Goal: Communication & Community: Answer question/provide support

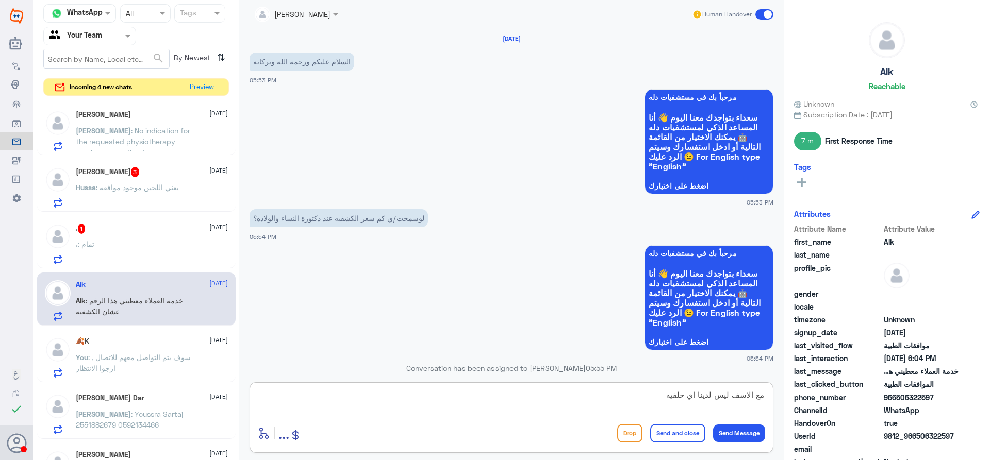
scroll to position [515, 0]
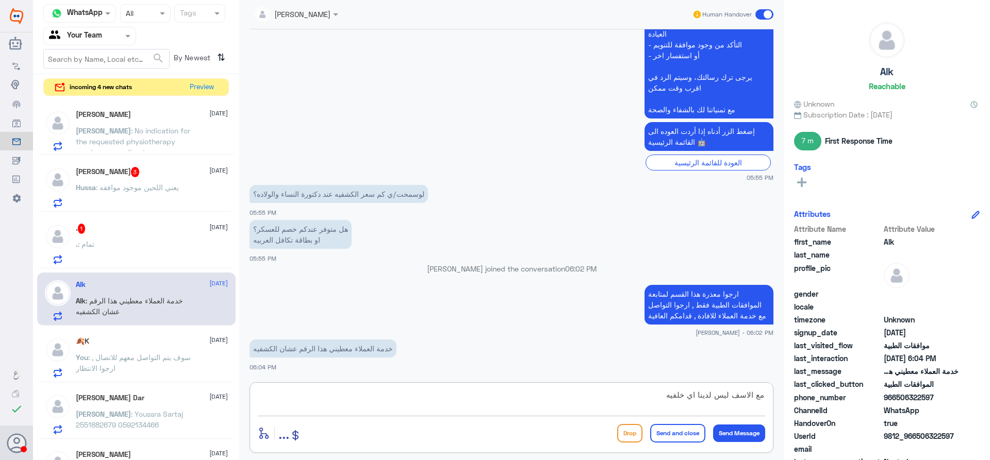
click at [485, 405] on textarea "مع الاسف ليس لدينا اي خلفيه" at bounding box center [511, 400] width 507 height 25
type textarea "مع الاسف ليس لدينا اي خلفيه بالخصم اة بطاقة تكافل , هذا القسم فقط لمتابعة الموا…"
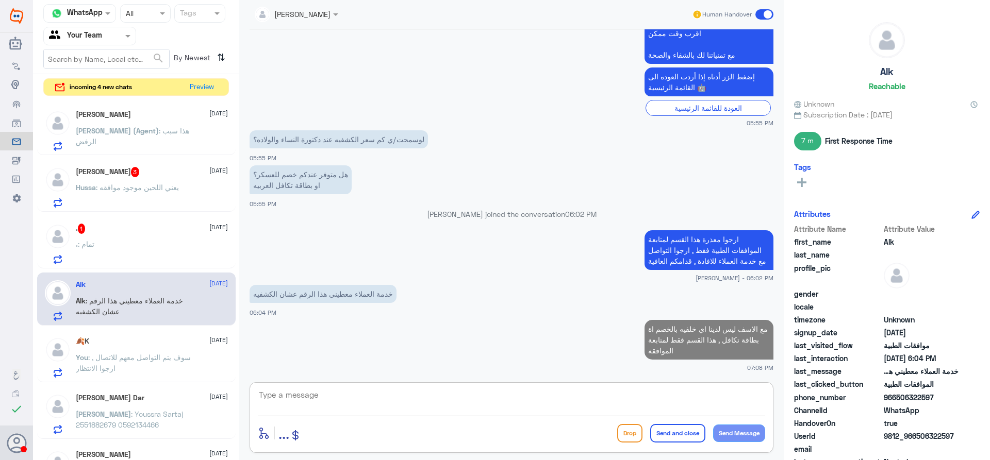
click at [168, 251] on div ". : تمام" at bounding box center [152, 252] width 152 height 23
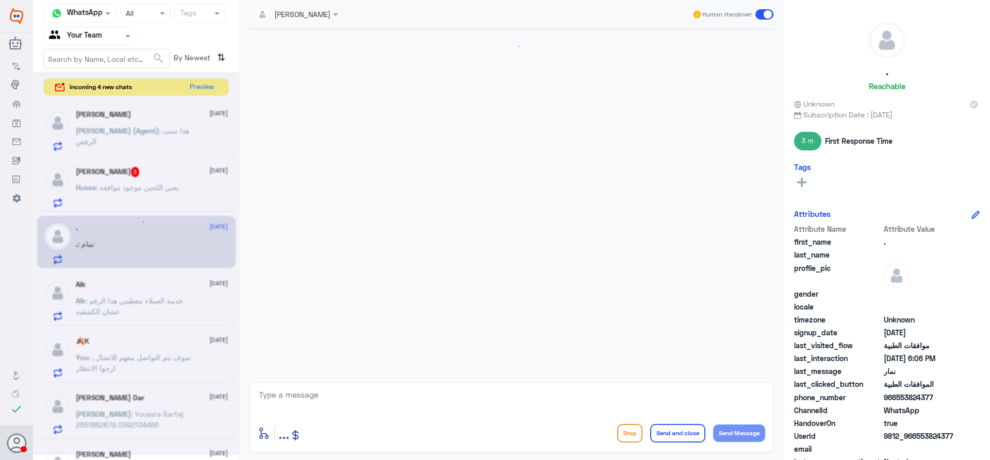
scroll to position [932, 0]
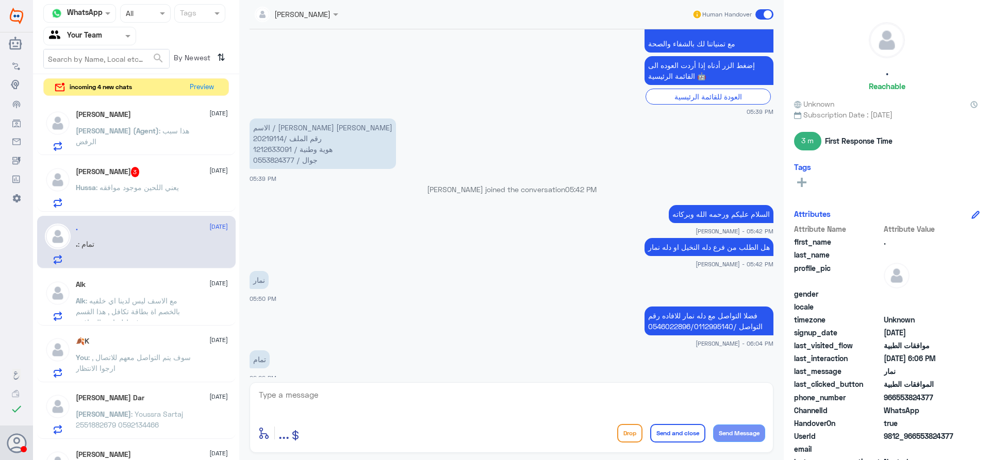
click at [296, 397] on textarea at bounding box center [511, 400] width 507 height 25
type textarea "قدامكم العافية"
click at [675, 432] on button "Send and close" at bounding box center [677, 433] width 55 height 19
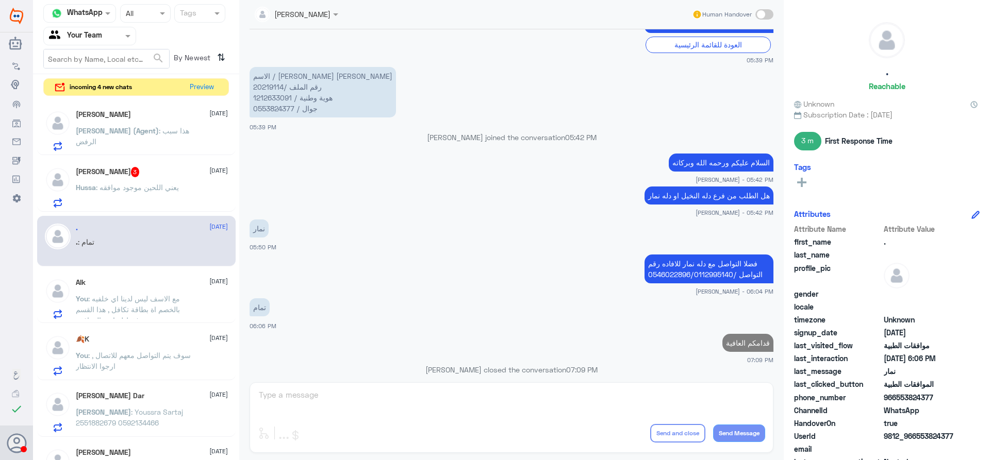
click at [192, 423] on div "Ahmad : Youssra Sartaj 2551882679 0592134466" at bounding box center [152, 420] width 152 height 23
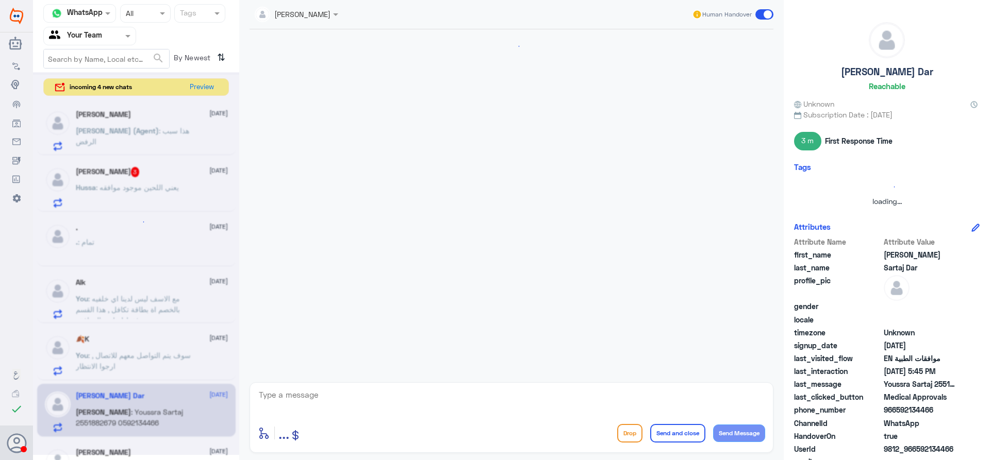
scroll to position [328, 0]
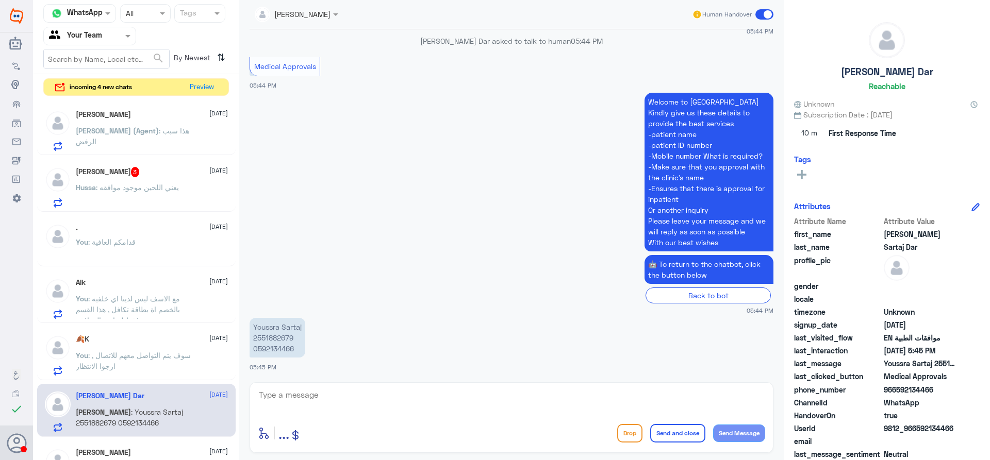
click at [284, 339] on p "Youssra Sartaj 2551882679 0592134466" at bounding box center [278, 338] width 56 height 40
copy p "2551882679"
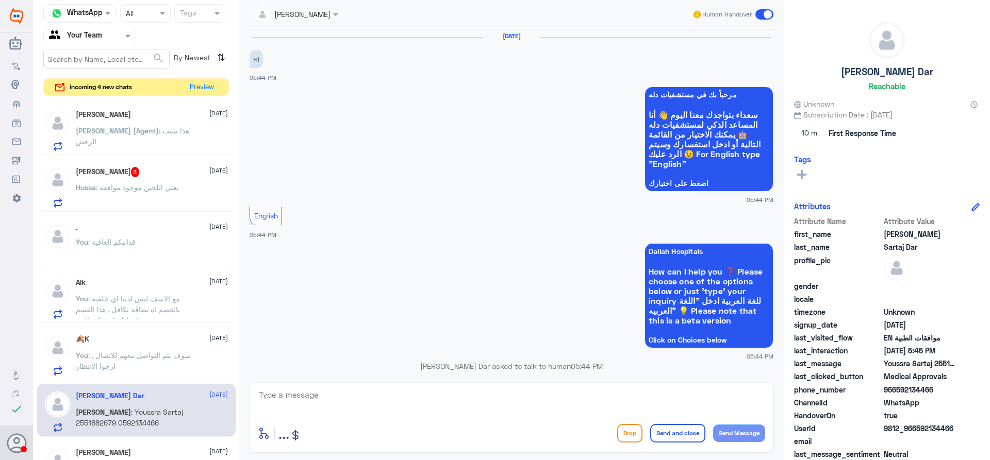
scroll to position [0, 0]
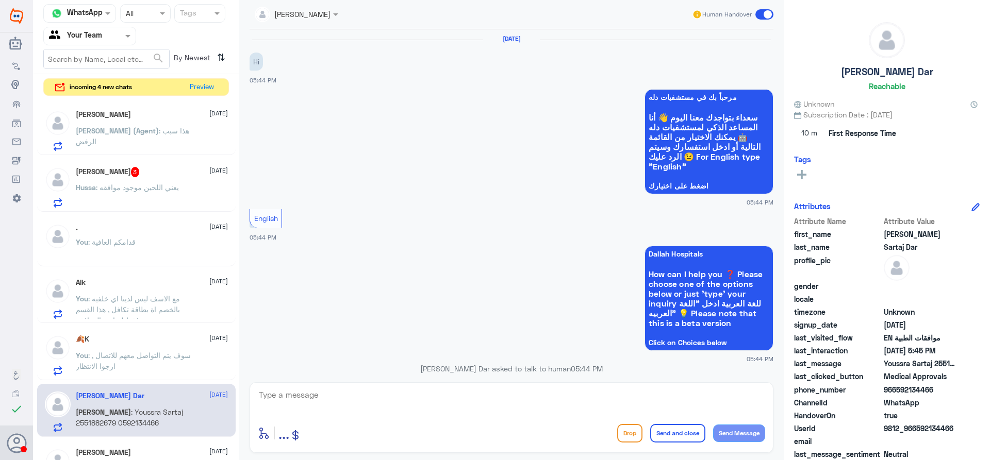
click at [152, 194] on p "Hussa : يعني اللحين موجود موافقه" at bounding box center [127, 195] width 103 height 26
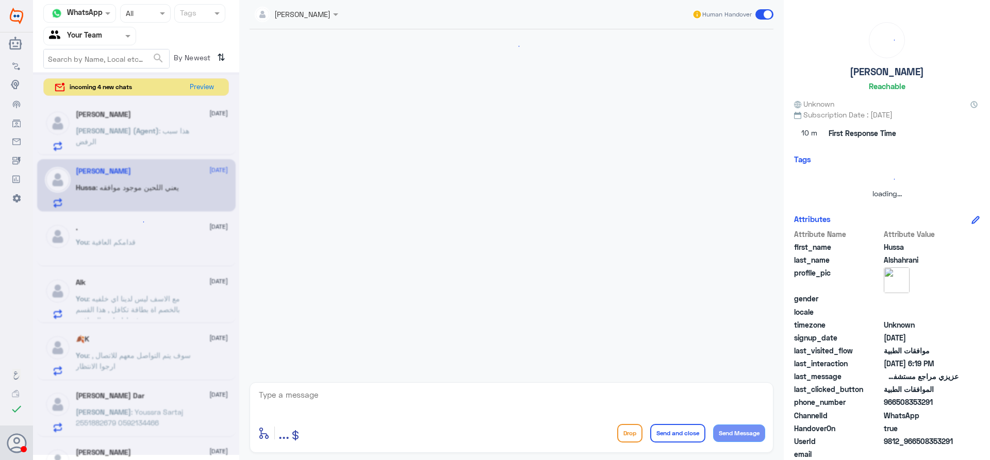
scroll to position [815, 0]
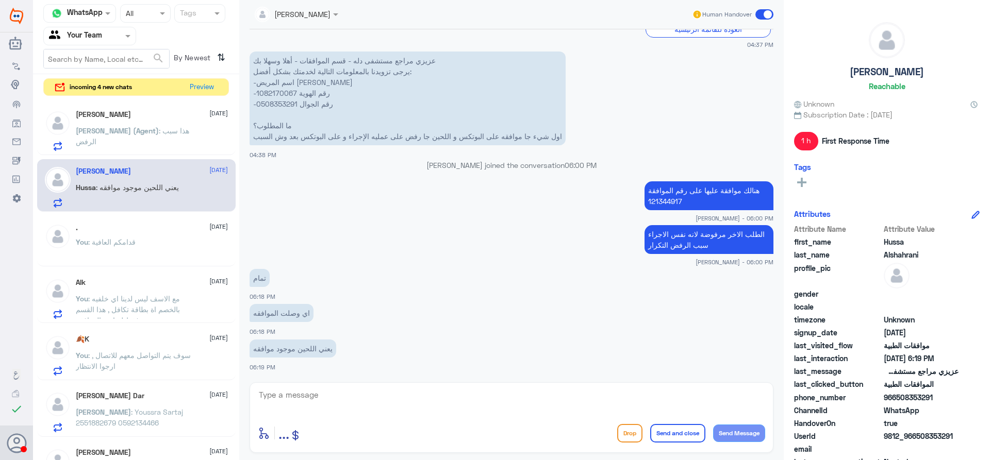
click at [298, 392] on textarea at bounding box center [511, 400] width 507 height 25
type textarea "ايه نعم هنالك موافقة على ابر البوتكس والاجراء الخاص بالبوتكس"
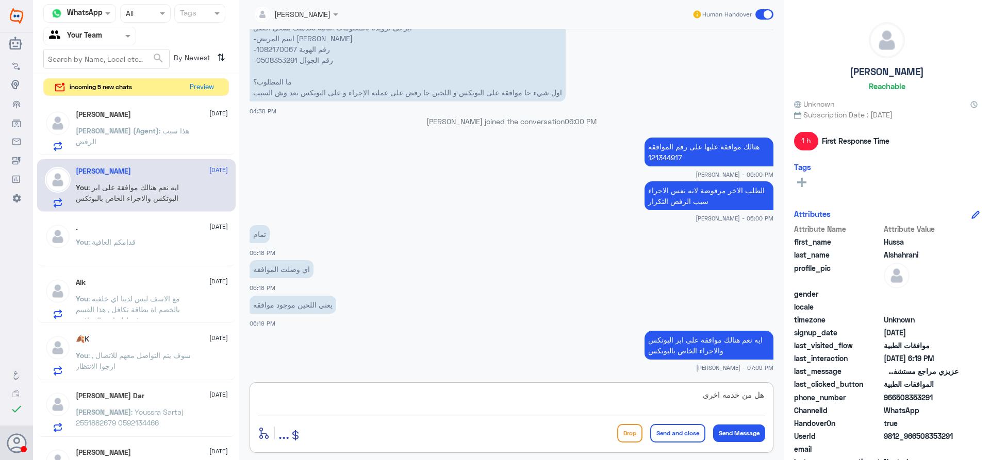
type textarea "هل من خدمه اخرى ؟"
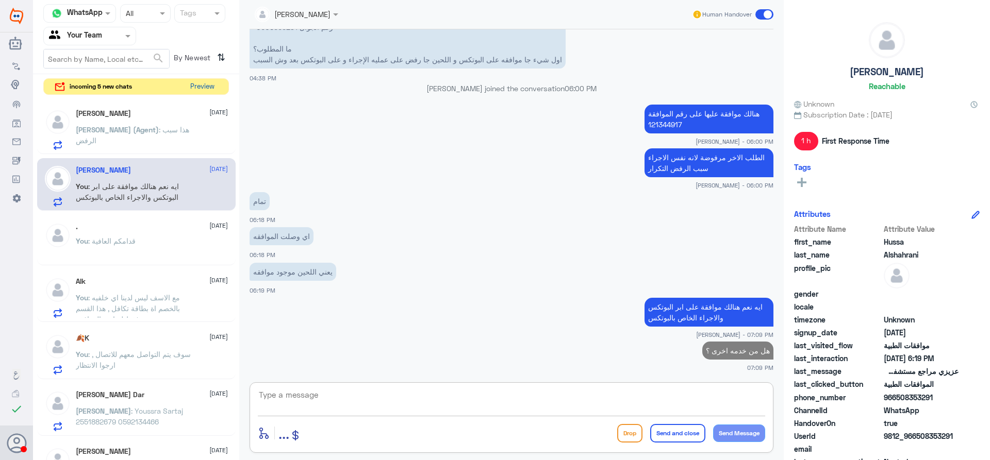
click at [200, 91] on button "Preview" at bounding box center [202, 87] width 32 height 16
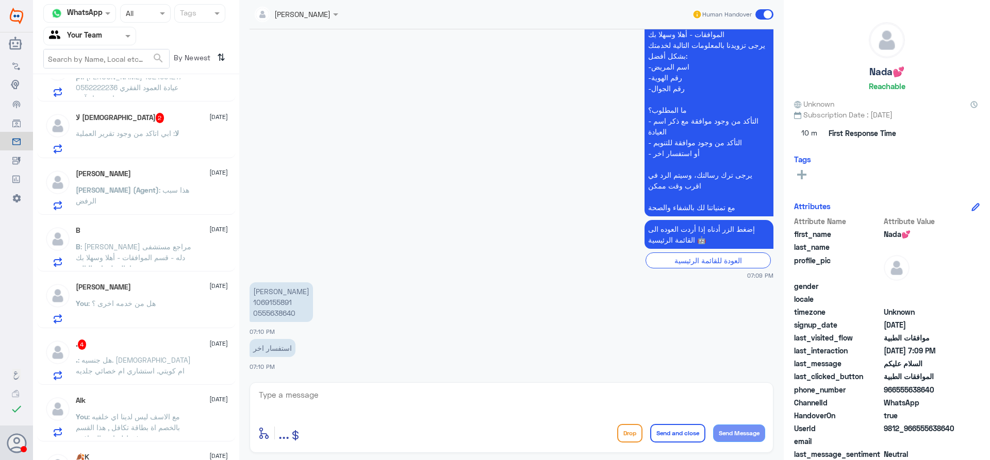
scroll to position [155, 0]
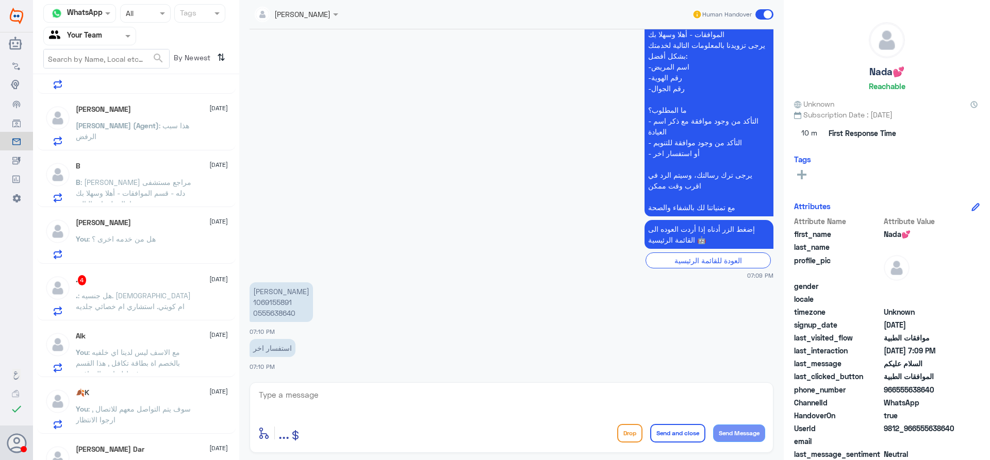
click at [169, 302] on p ". : هل جنسيه. سعودي ام كويتي. استشاري ام خصائي جلديه" at bounding box center [134, 303] width 116 height 26
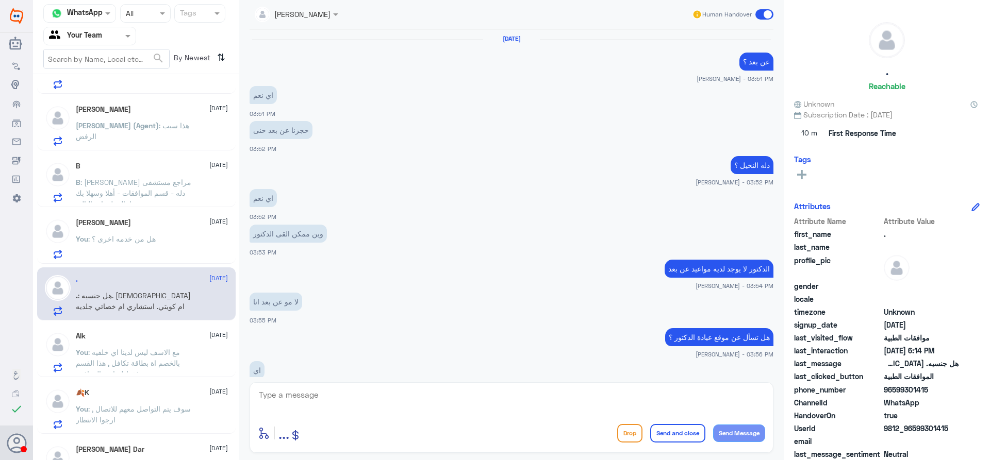
scroll to position [623, 0]
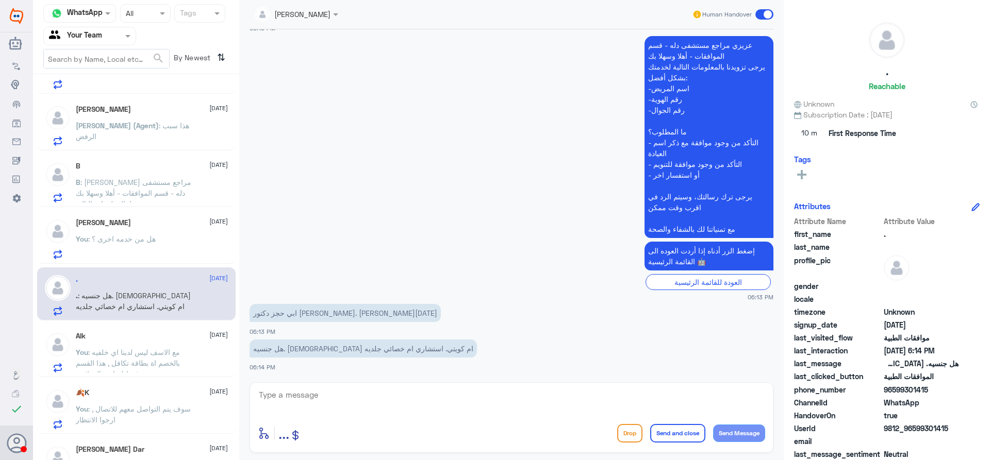
drag, startPoint x: 775, startPoint y: 298, endPoint x: 778, endPoint y: 262, distance: 35.7
click at [778, 262] on div "25 Aug 2025 عن بعد ؟ عبدالكريم الموسى - 03:51 PM اي نعم 03:51 PM حجزنا عن بعد ح…" at bounding box center [511, 203] width 534 height 348
click at [429, 397] on textarea at bounding box center [511, 400] width 507 height 25
type textarea "عزيزي المراجع هذا القسم لمتابعة الموافقات الطبية فقط , ارجوا اختيار القسم الصحي…"
click at [670, 435] on button "Send and close" at bounding box center [677, 433] width 55 height 19
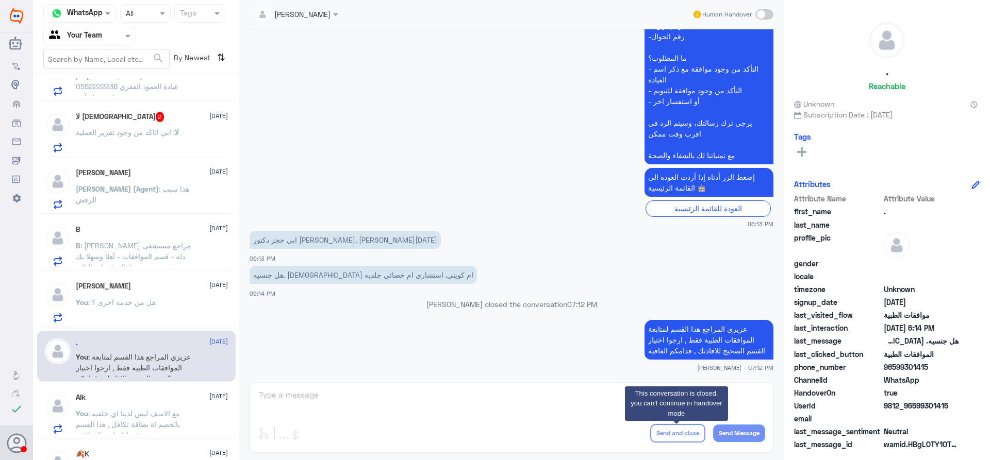
scroll to position [40, 0]
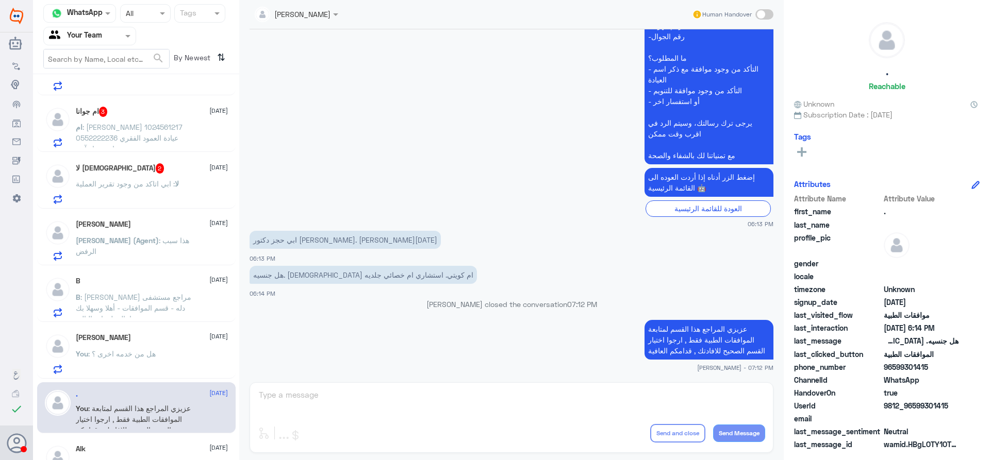
click at [187, 191] on div "لا : ابي اتاكد من وجود تقرير العملية" at bounding box center [152, 192] width 152 height 23
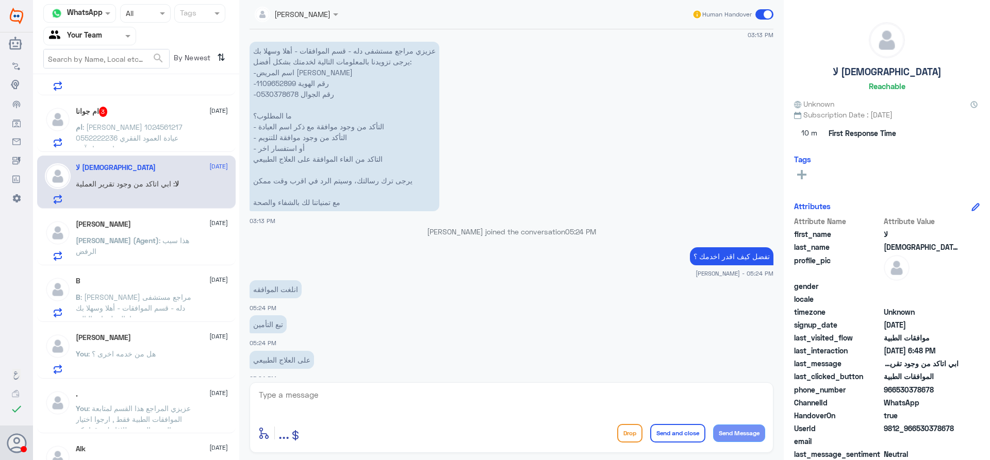
scroll to position [309, 0]
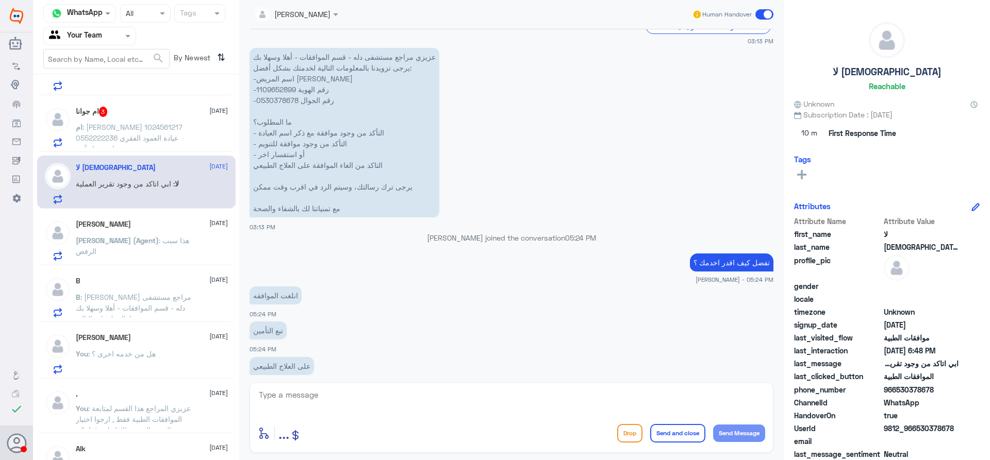
click at [259, 87] on p "عزيزي مراجع مستشفى دله - قسم الموافقات - أهلا وسهلا بك يرجى تزويدنا بالمعلومات …" at bounding box center [345, 133] width 190 height 170
copy p "1109652899"
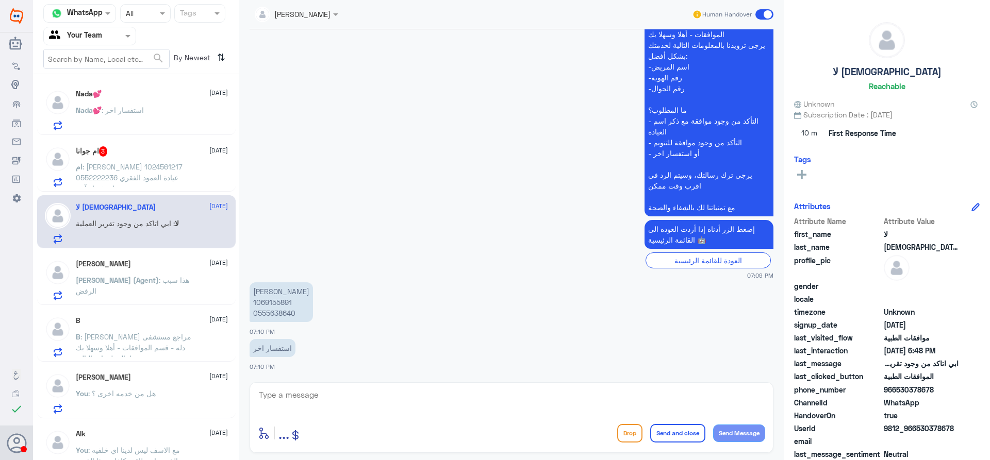
scroll to position [52, 0]
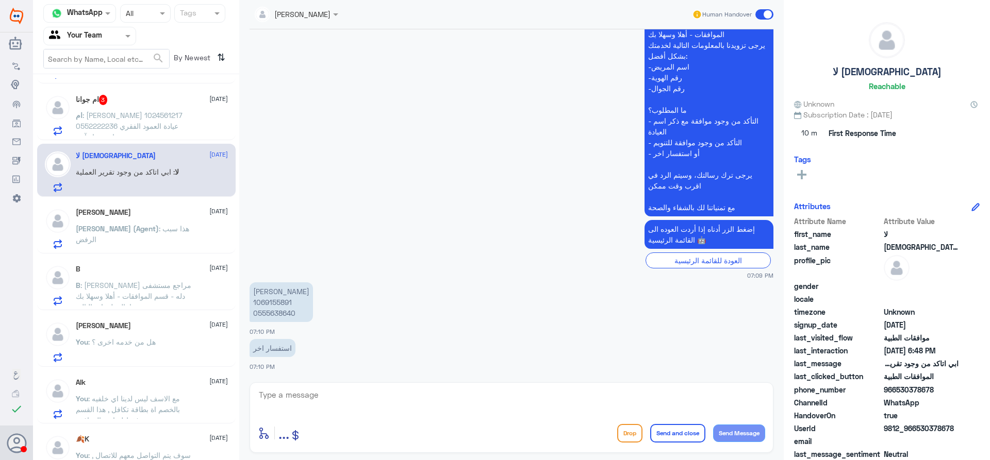
click at [198, 290] on div "B : عزيزي مراجع مستشفى دله - قسم الموافقات - أهلا وسهلا بك يرجى تزويدنا بالمعلو…" at bounding box center [152, 294] width 152 height 23
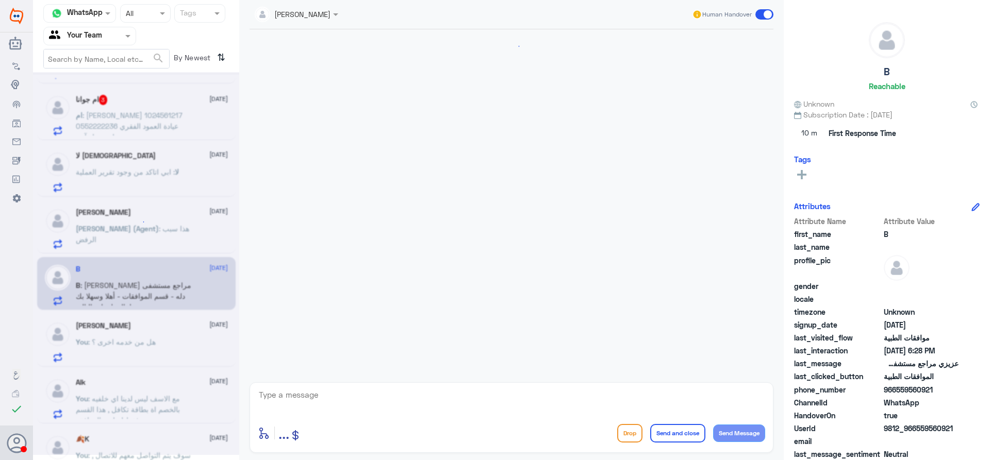
scroll to position [807, 0]
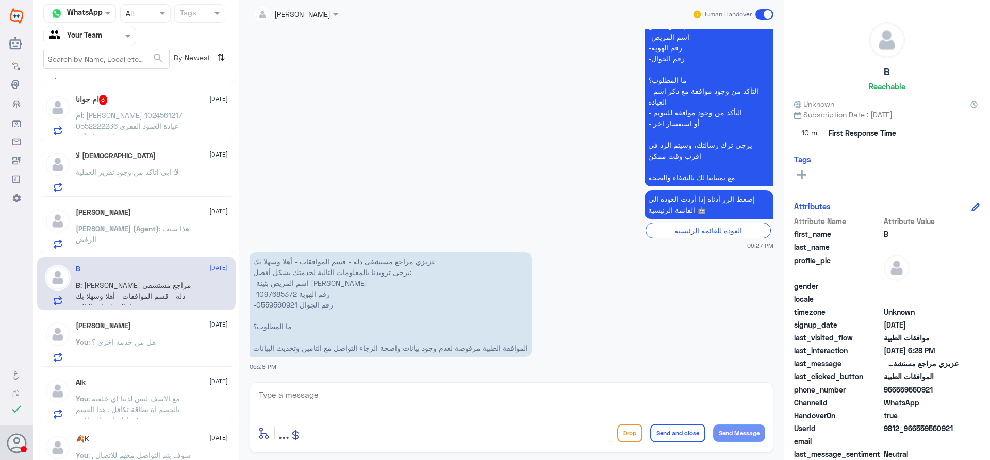
click at [278, 295] on p "عزيزي مراجع مستشفى دله - قسم الموافقات - أهلا وسهلا بك يرجى تزويدنا بالمعلومات …" at bounding box center [391, 305] width 282 height 105
copy p "1097685372"
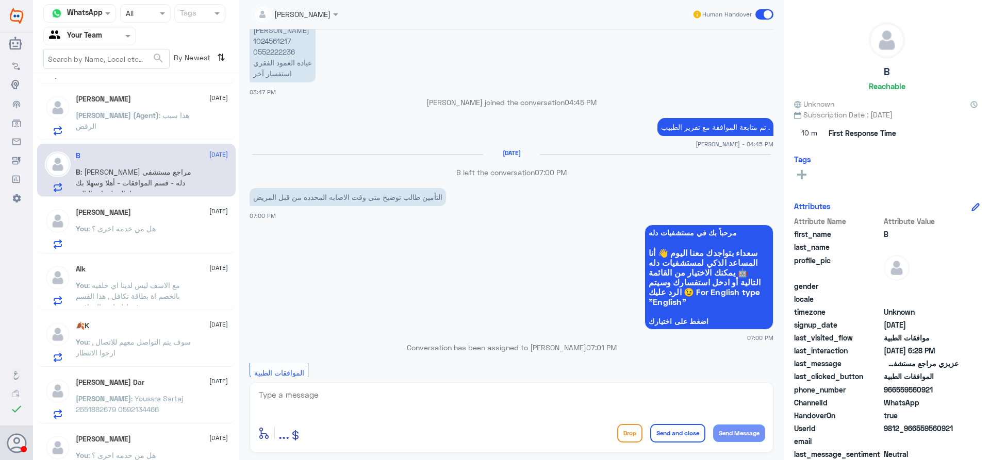
scroll to position [1178, 0]
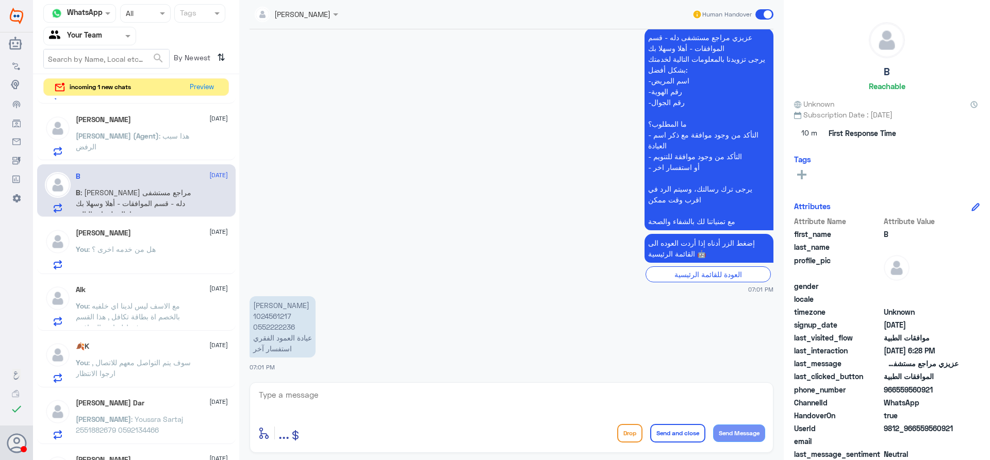
click at [283, 319] on p "بدر بن علي بن منقاش 1024561217 0552222236 عيادة العمود الفقري استفسار آخر" at bounding box center [283, 327] width 66 height 61
copy p "1024561217"
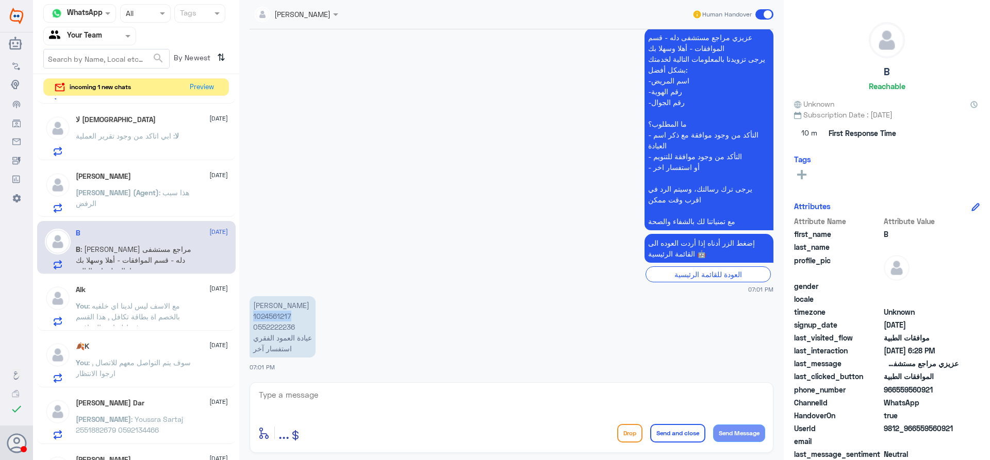
click at [779, 319] on div "Areej ALBasheer Human Handover 23 Aug 2025 مرحباً بك في مستشفيات دله سعداء بتوا…" at bounding box center [511, 232] width 545 height 464
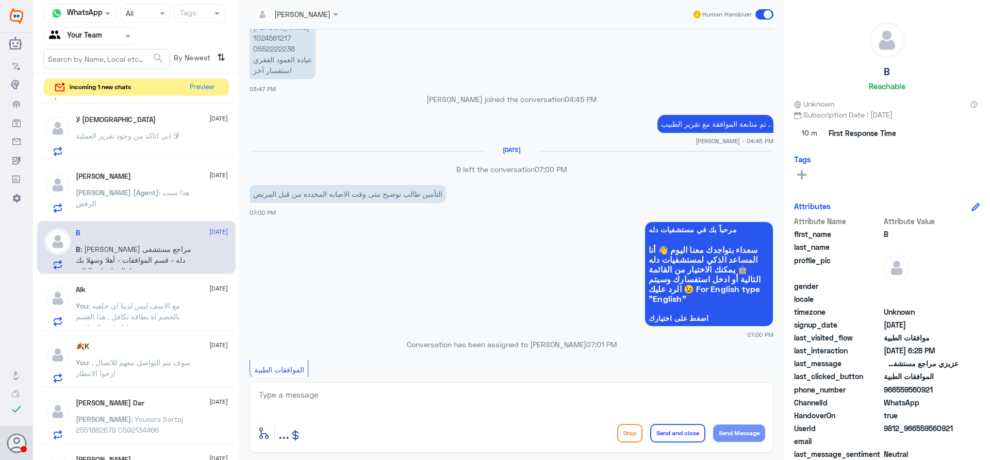
scroll to position [791, 0]
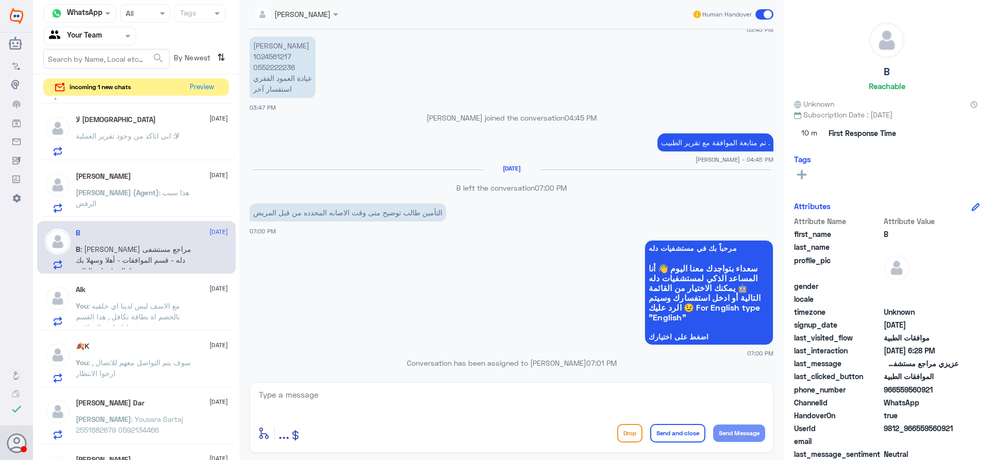
drag, startPoint x: 776, startPoint y: 231, endPoint x: 655, endPoint y: 227, distance: 121.2
click at [655, 227] on div "التأمين طالب توضيح متى وقت الاصابه المحدده من قبل المريض 07:00 PM" at bounding box center [512, 218] width 524 height 35
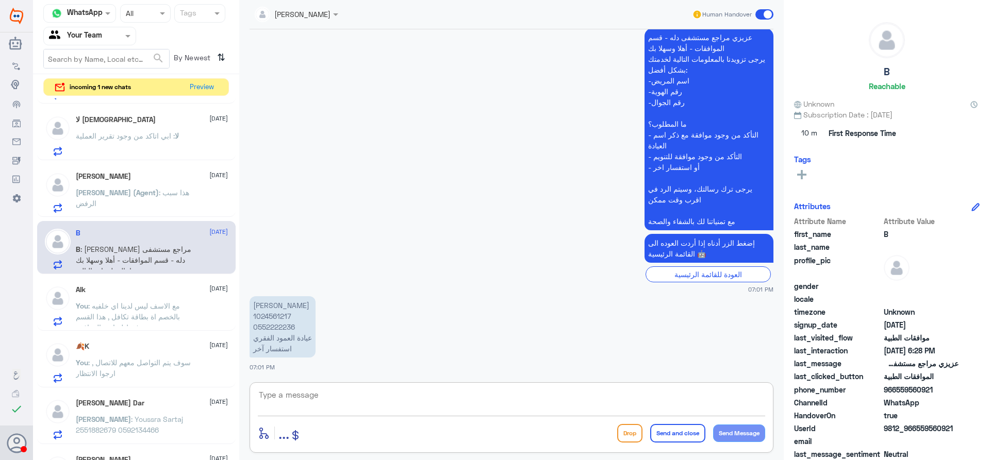
click at [448, 392] on textarea at bounding box center [511, 400] width 507 height 25
type textarea "التا"
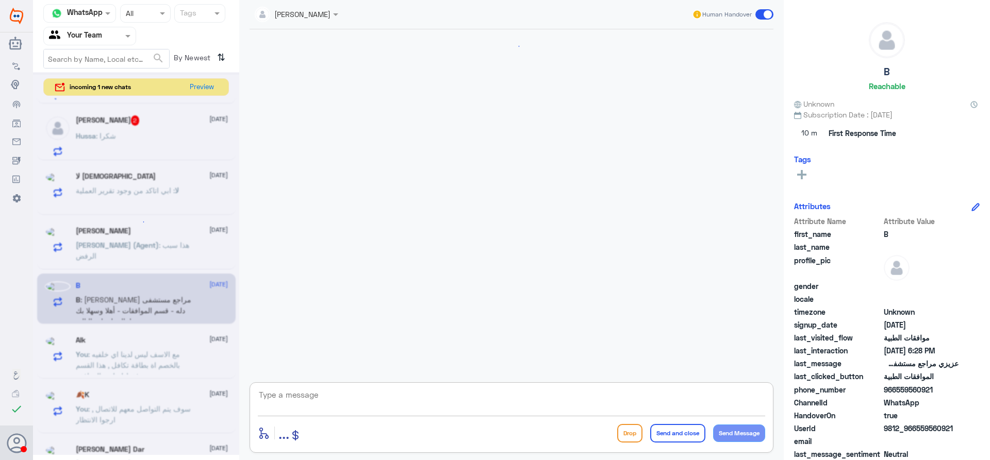
type textarea "م"
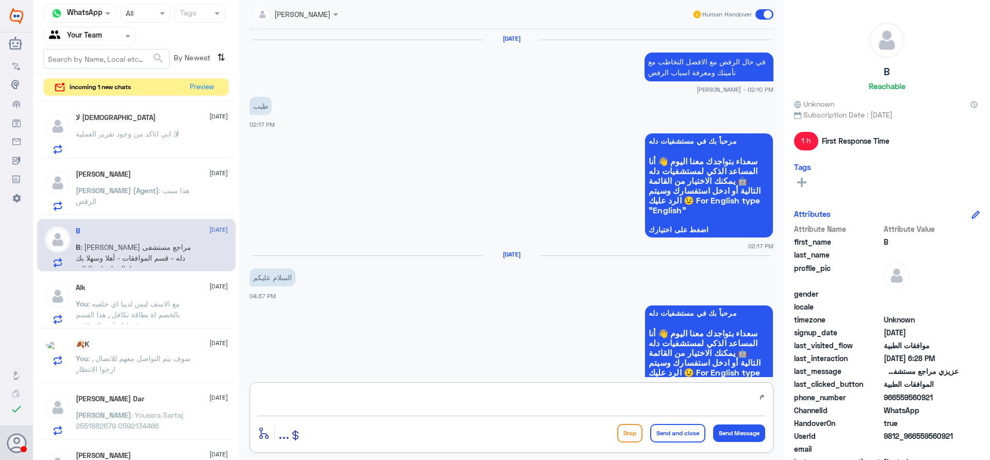
scroll to position [844, 0]
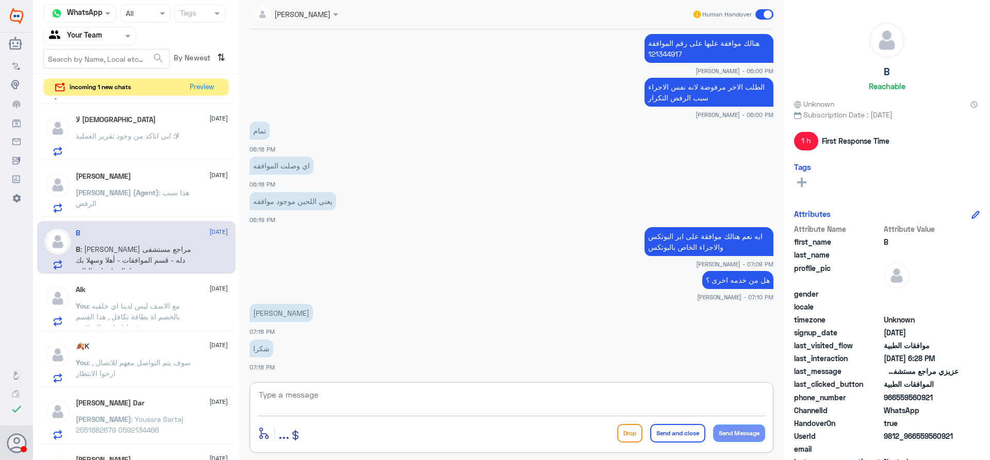
click at [423, 338] on div "شكرا 07:18 PM" at bounding box center [512, 354] width 524 height 35
click at [417, 403] on textarea at bounding box center [511, 400] width 507 height 25
click at [94, 291] on div "Alk 25 August" at bounding box center [152, 290] width 152 height 9
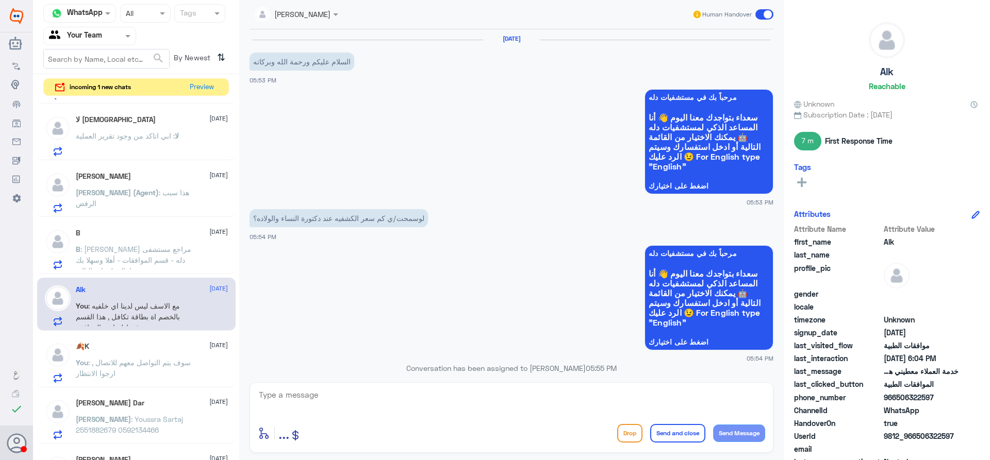
scroll to position [569, 0]
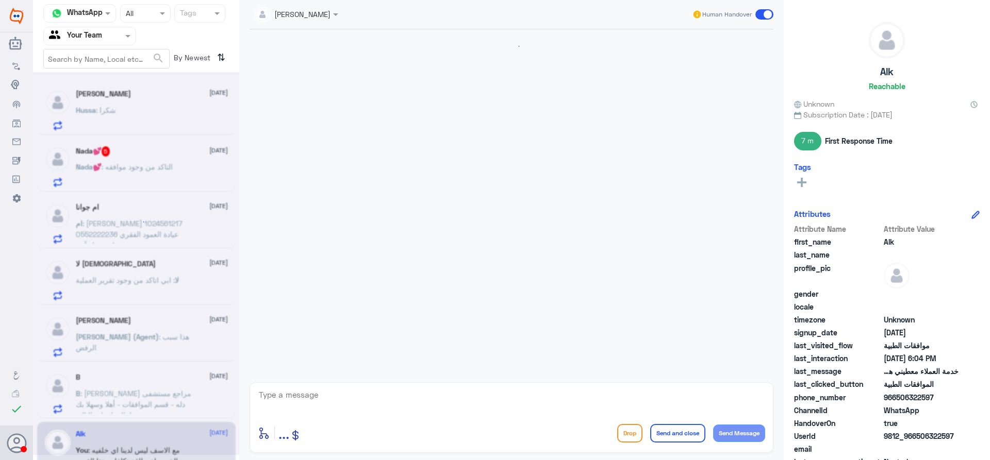
scroll to position [844, 0]
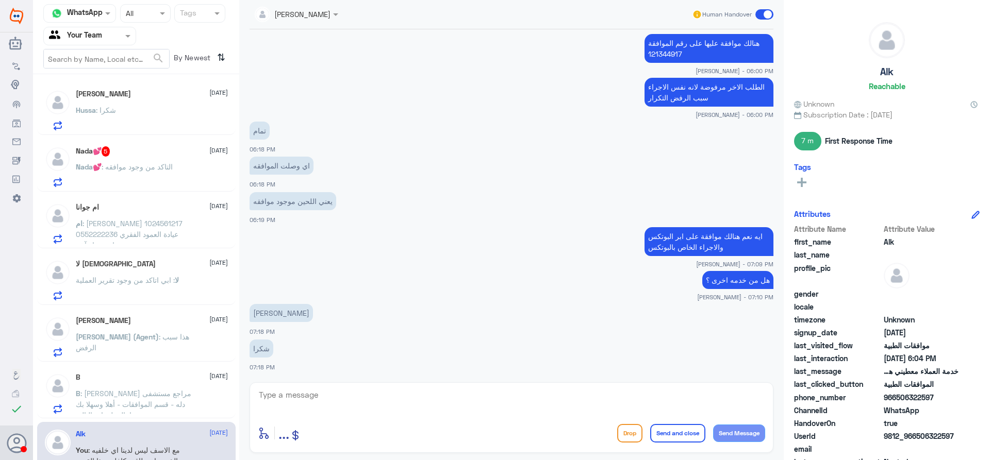
click at [147, 128] on div "Hussa : شكرا" at bounding box center [152, 118] width 152 height 23
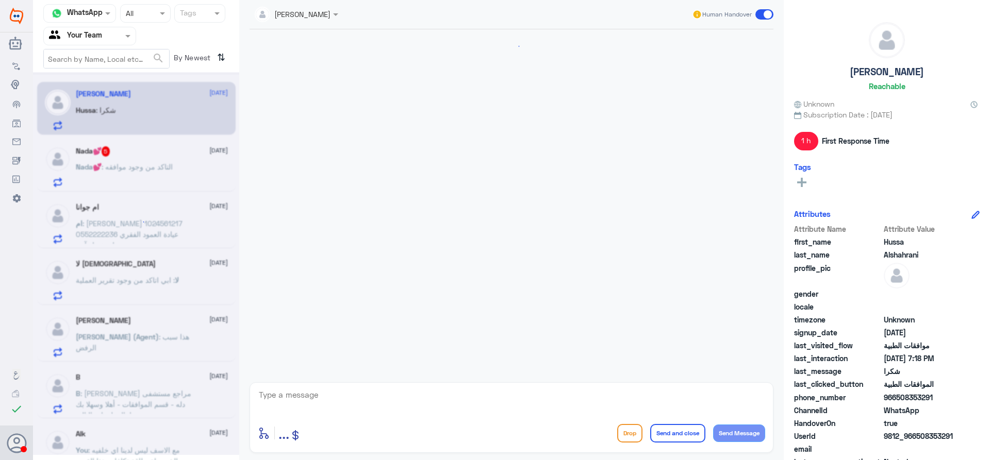
scroll to position [844, 0]
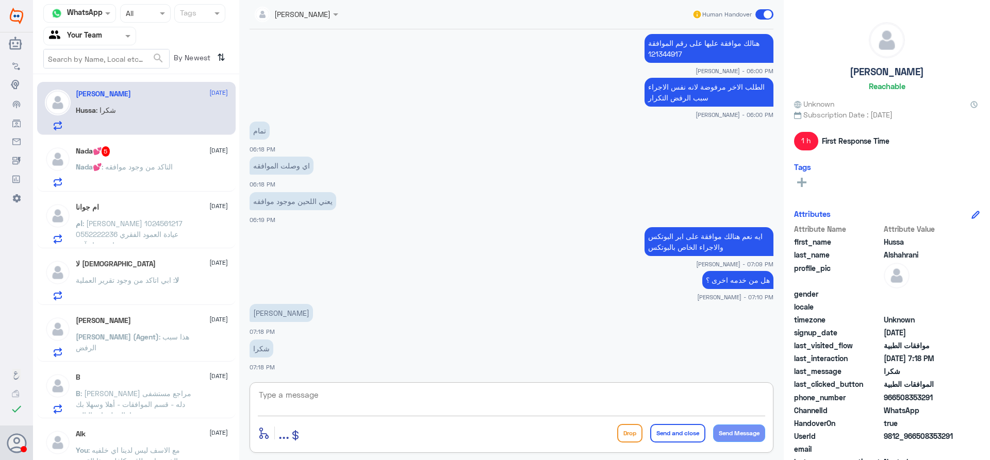
click at [487, 402] on textarea at bounding box center [511, 400] width 507 height 25
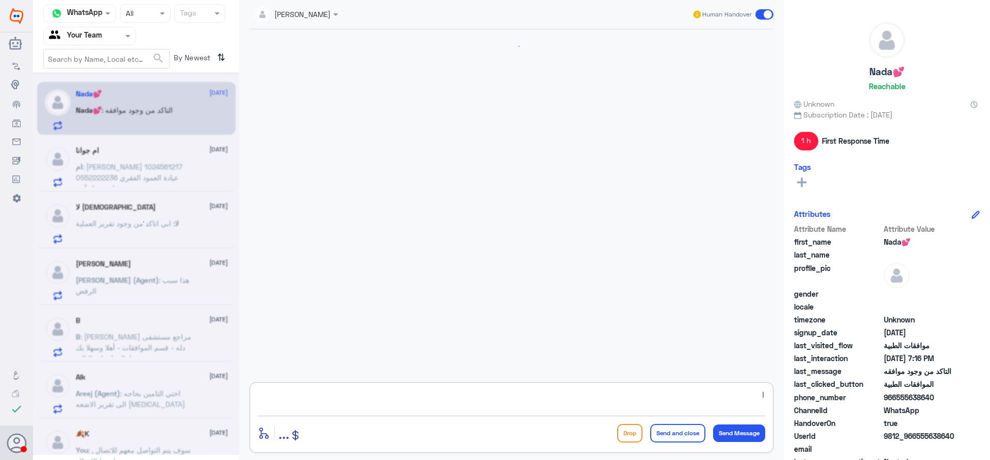
scroll to position [919, 0]
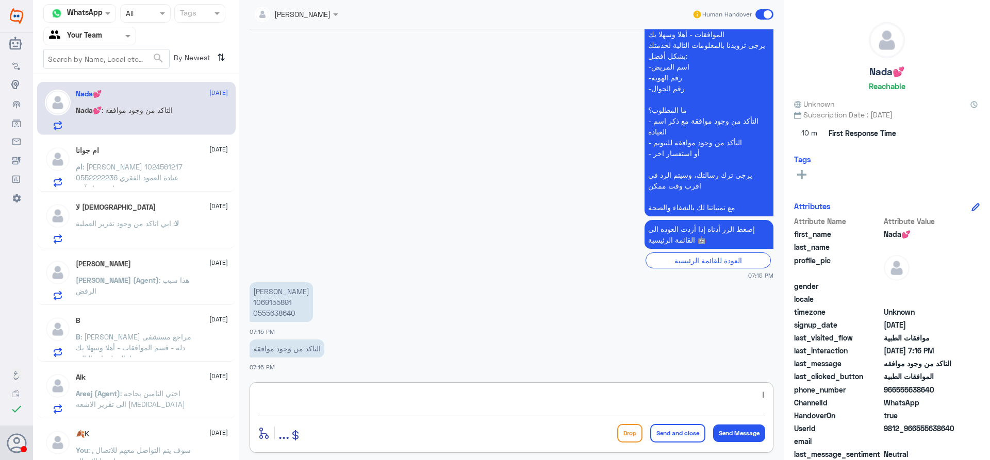
type textarea "ا"
click at [162, 173] on p "ام : بدر بن علي بن منقاش 1024561217 0552222236 عيادة العمود الفقري استفسار آخر" at bounding box center [134, 174] width 116 height 26
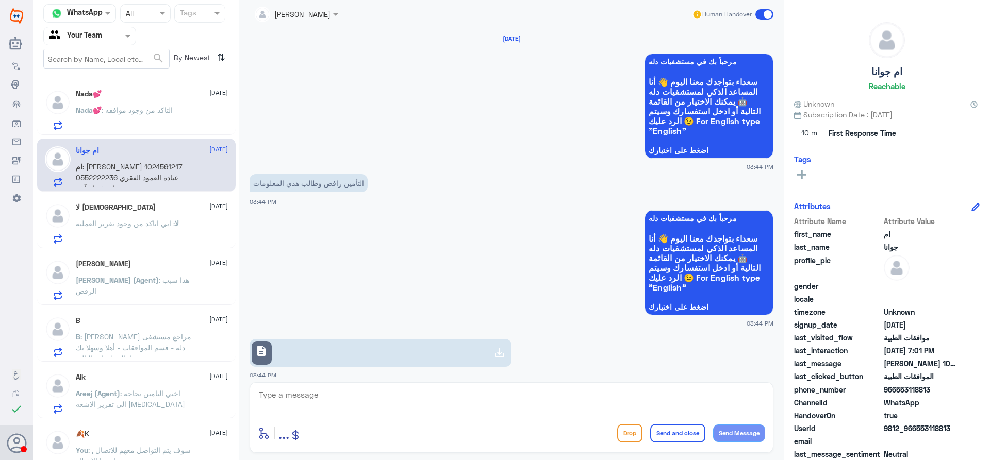
scroll to position [1178, 0]
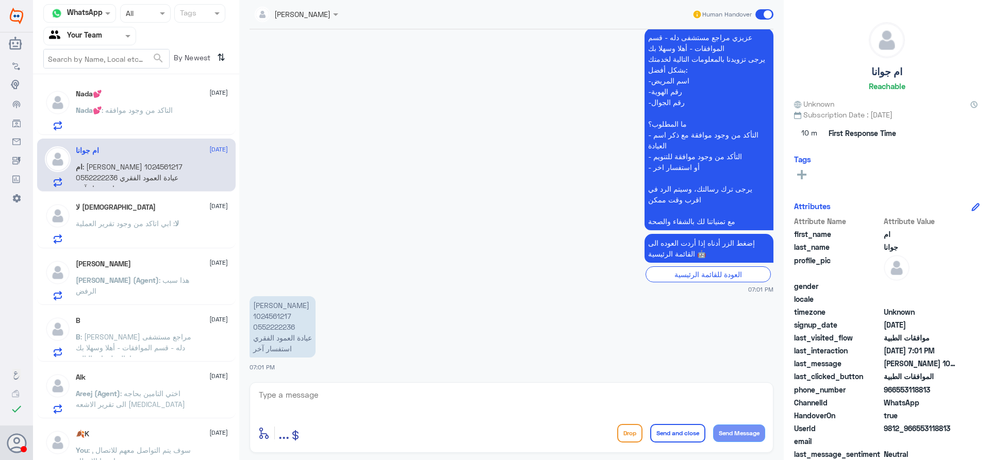
click at [108, 40] on div at bounding box center [90, 36] width 92 height 12
click at [103, 102] on div "Your Inbox" at bounding box center [89, 105] width 93 height 24
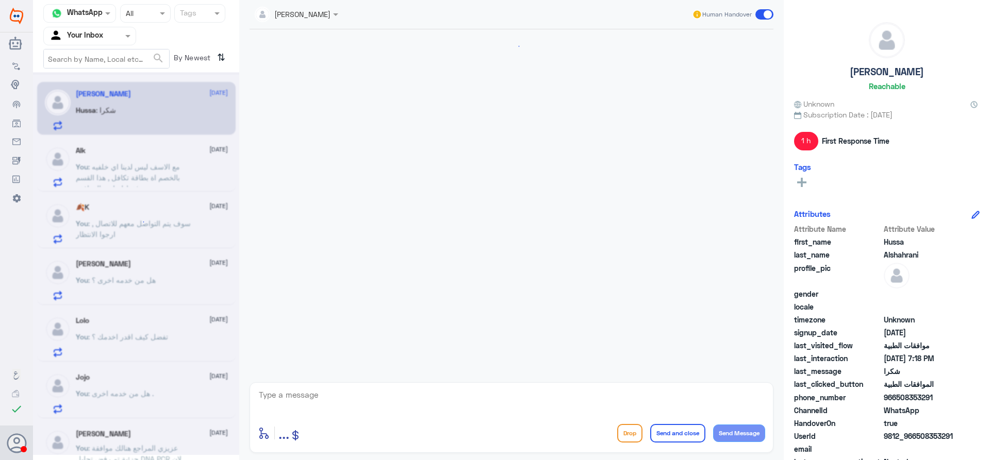
scroll to position [844, 0]
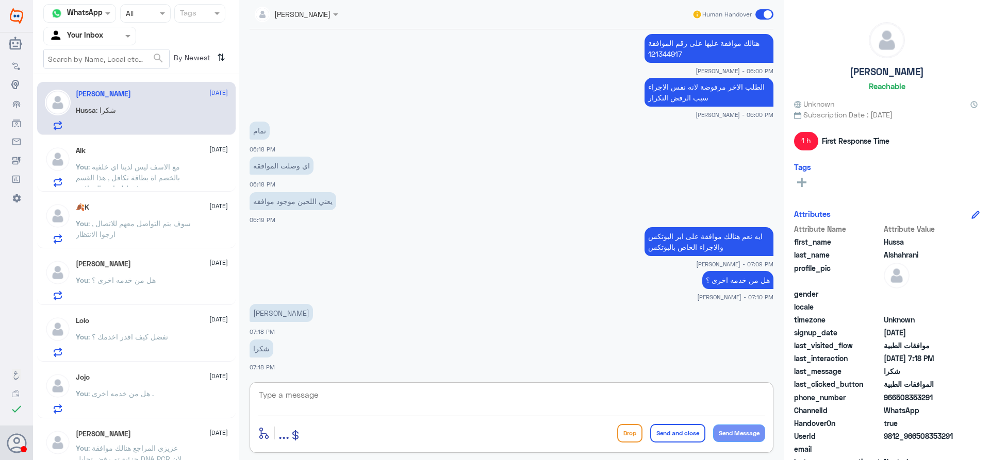
click at [345, 400] on textarea at bounding box center [511, 400] width 507 height 25
type textarea "العفو قدامكم العافية"
click at [662, 429] on button "Send and close" at bounding box center [677, 433] width 55 height 19
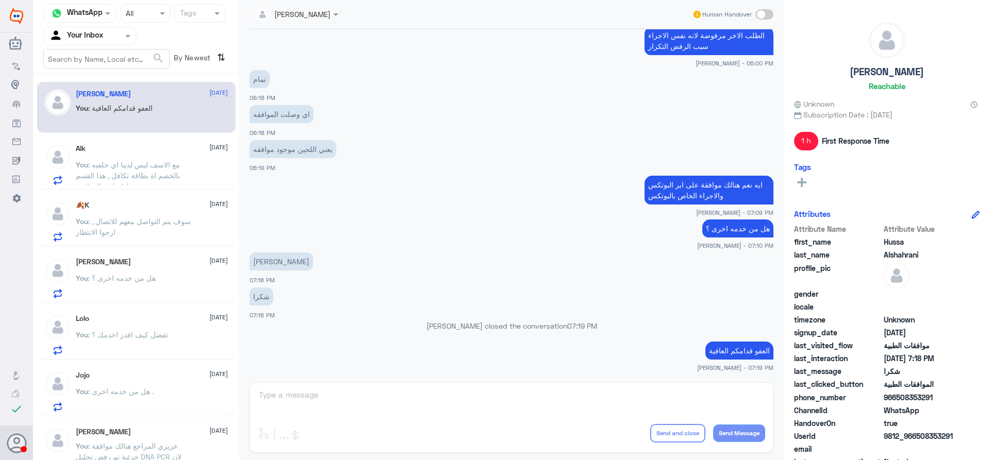
click at [210, 173] on div "You : مع الاسف ليس لدينا اي خلفيه بالخصم اة بطاقة تكافل , هذا القسم فقط لمتابعة…" at bounding box center [152, 173] width 152 height 23
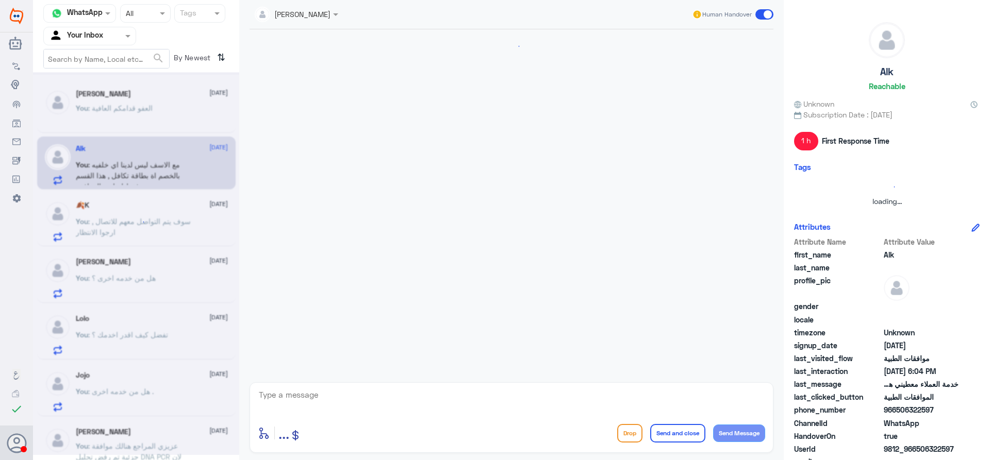
scroll to position [569, 0]
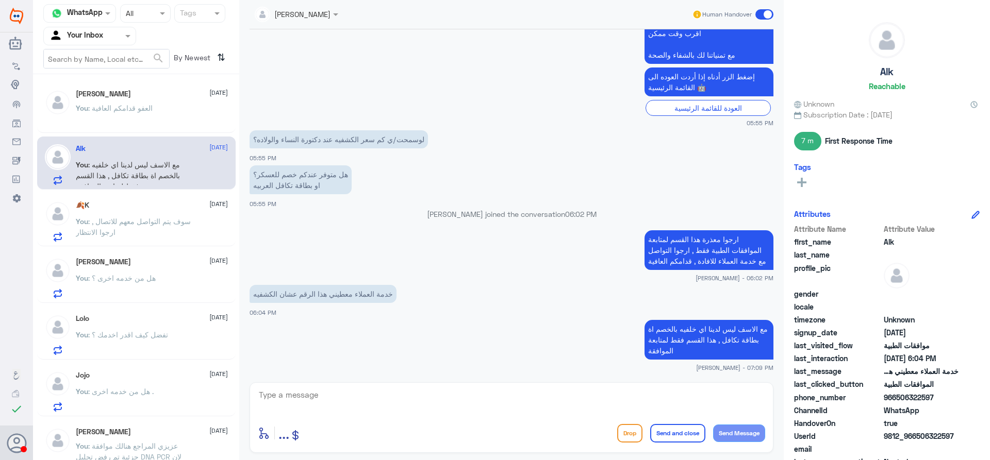
click at [375, 393] on textarea at bounding box center [511, 400] width 507 height 25
type textarea "قدامكم العافية"
click at [666, 430] on button "Send and close" at bounding box center [677, 433] width 55 height 19
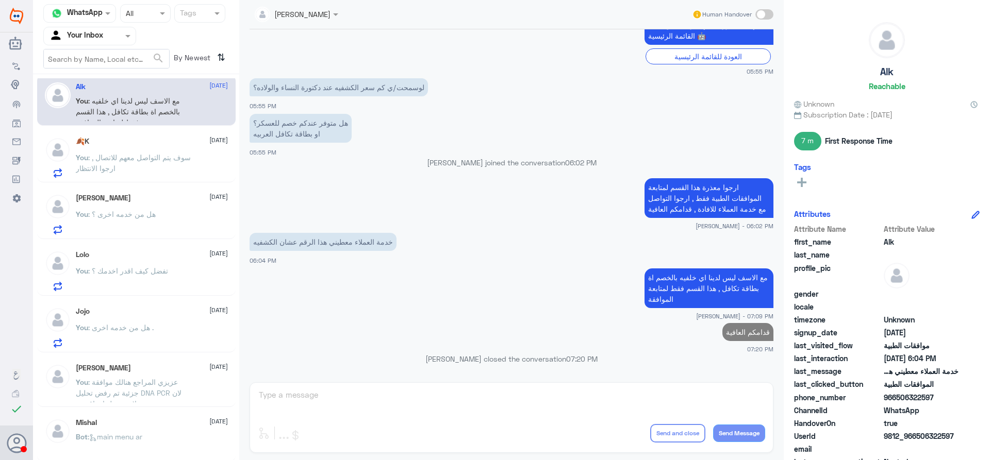
scroll to position [0, 0]
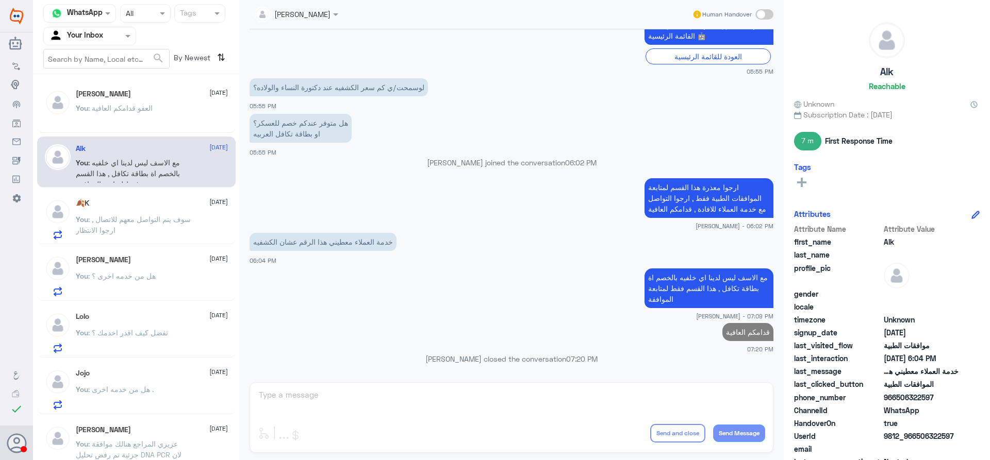
click at [109, 28] on div "Agent Filter Your Inbox" at bounding box center [83, 35] width 79 height 15
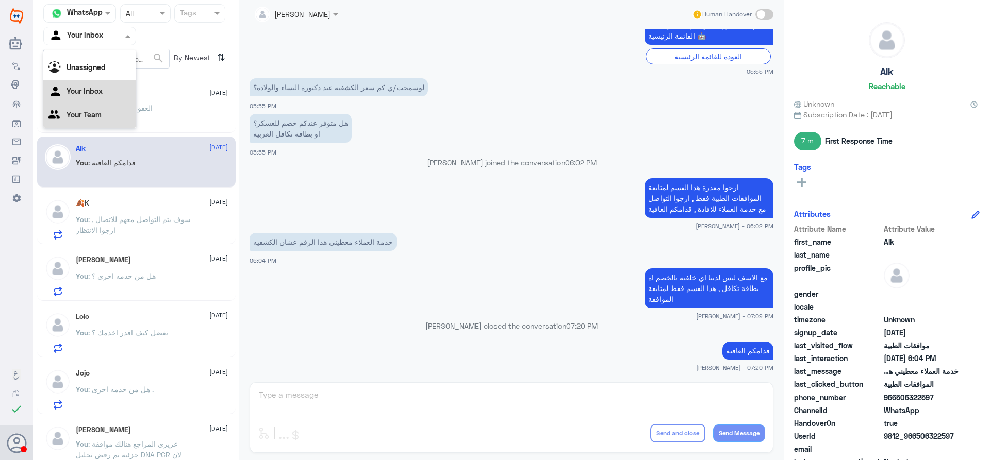
click at [100, 112] on Team "Your Team" at bounding box center [84, 114] width 35 height 9
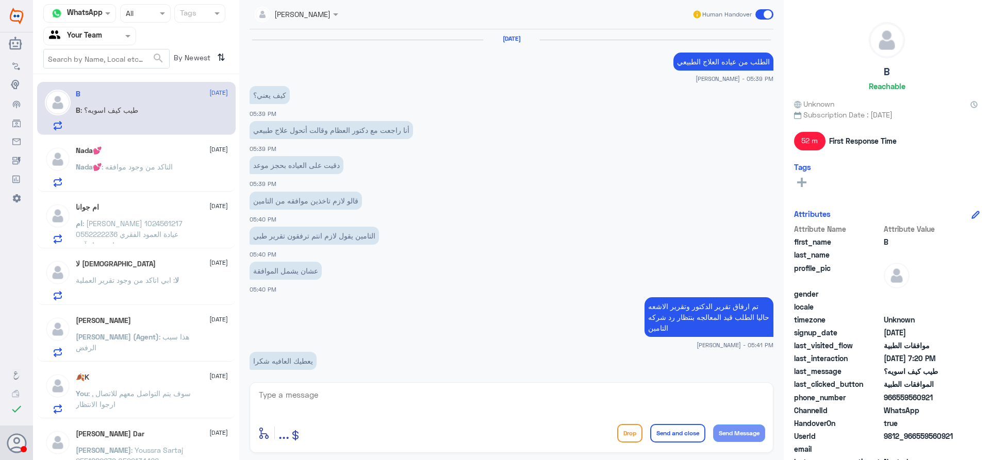
scroll to position [731, 0]
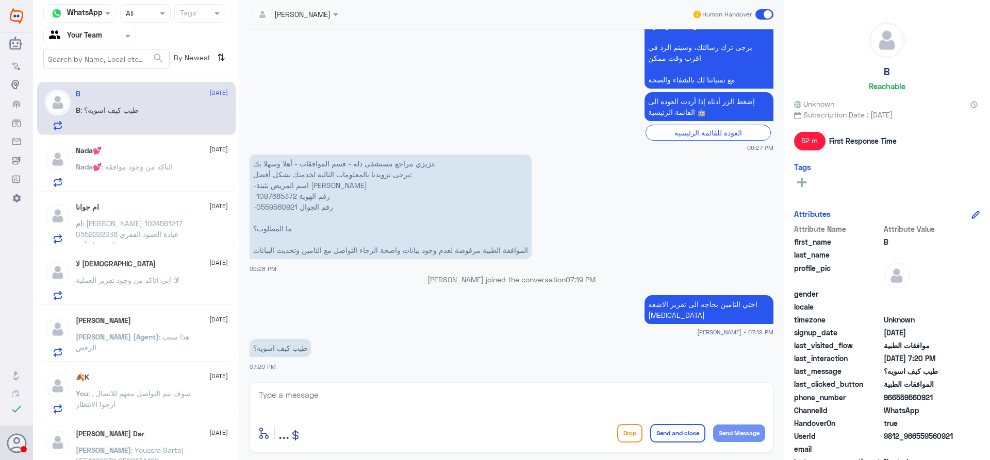
click at [170, 142] on div "Nada💕 25 August Nada💕 : التاكد من وجود موافقه" at bounding box center [136, 165] width 199 height 53
click at [168, 157] on div "Nada💕 25 August Nada💕 : التاكد من وجود موافقه" at bounding box center [152, 166] width 152 height 41
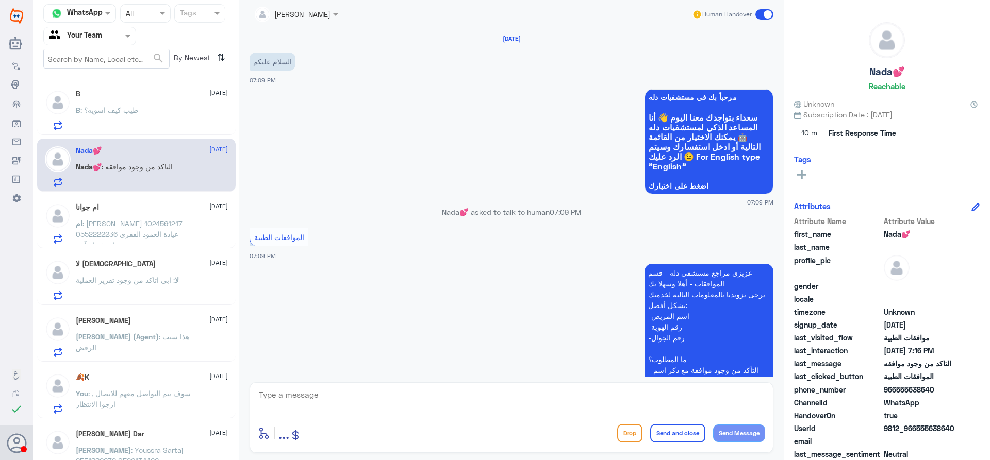
scroll to position [919, 0]
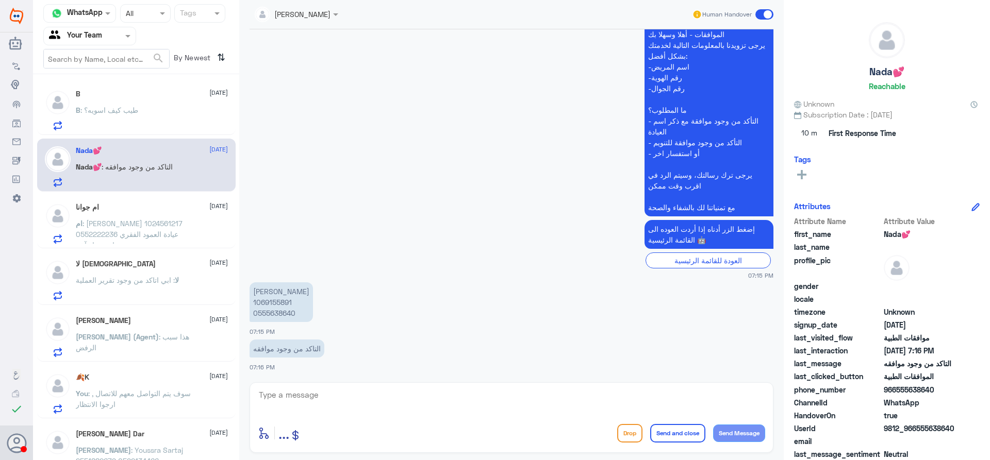
click at [153, 223] on p "ام : بدر بن علي بن منقاش 1024561217 0552222236 عيادة العمود الفقري استفسار آخر" at bounding box center [134, 231] width 116 height 26
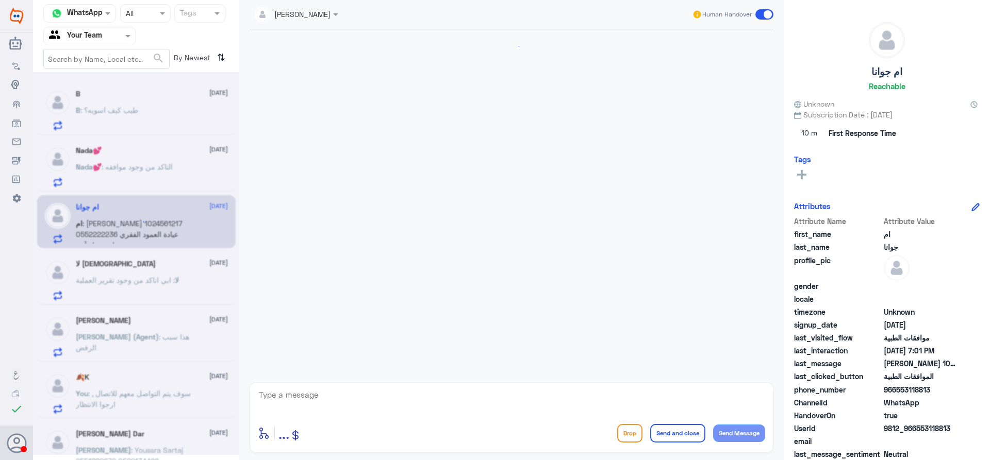
scroll to position [1178, 0]
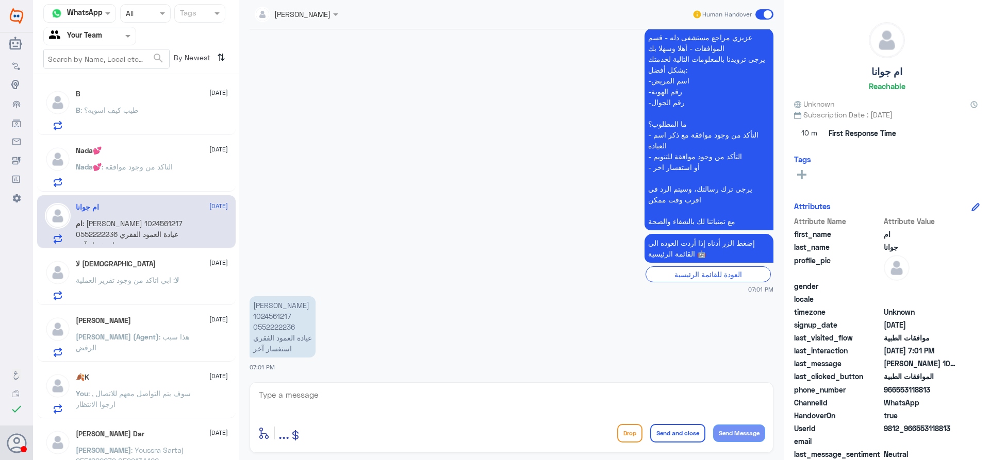
click at [401, 399] on textarea at bounding box center [511, 400] width 507 height 25
paste textarea "- Please clarify duration of this condition ? - Any hx of trauma ? work related…"
drag, startPoint x: 434, startPoint y: 409, endPoint x: 242, endPoint y: 275, distance: 234.0
click at [242, 275] on div "Areej ALBasheer Human Handover 23 Aug 2025 مرحباً بك في مستشفيات دله سعداء بتوا…" at bounding box center [511, 232] width 545 height 464
type textarea "التامين طالبين الاجابة عن الاستفسارات التالية"
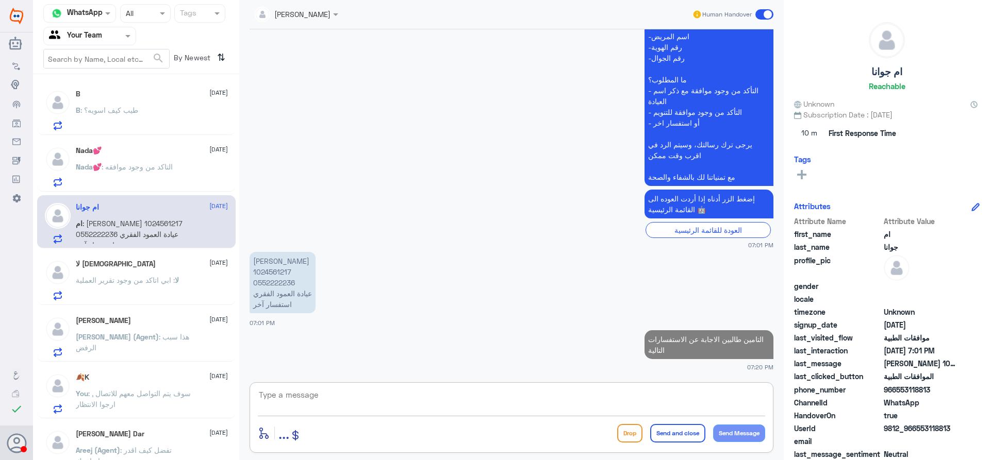
paste textarea "- Please clarify duration of this condition ? - Any hx of trauma ? work related…"
type textarea "- Please clarify duration of this condition ? - Any hx of trauma ? work related…"
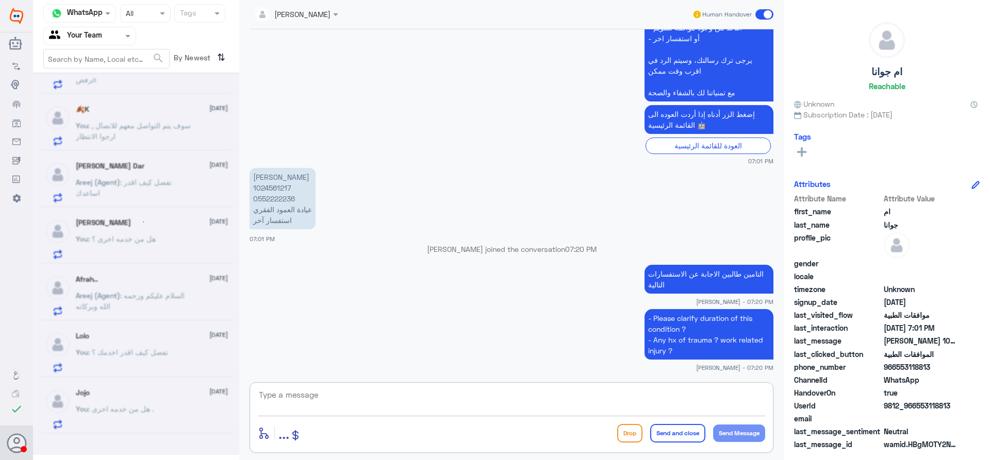
scroll to position [5, 0]
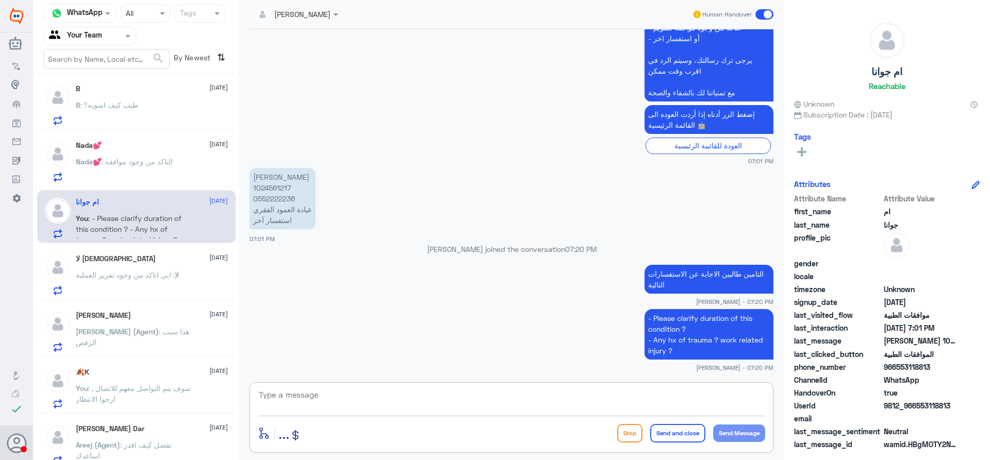
click at [188, 157] on div "Nada💕 25 August Nada💕 : التاكد من وجود موافقه" at bounding box center [152, 161] width 152 height 41
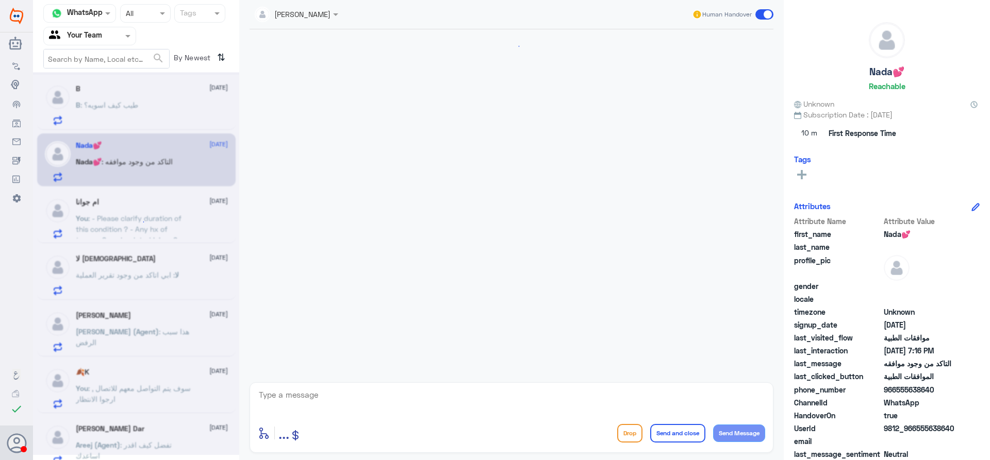
scroll to position [919, 0]
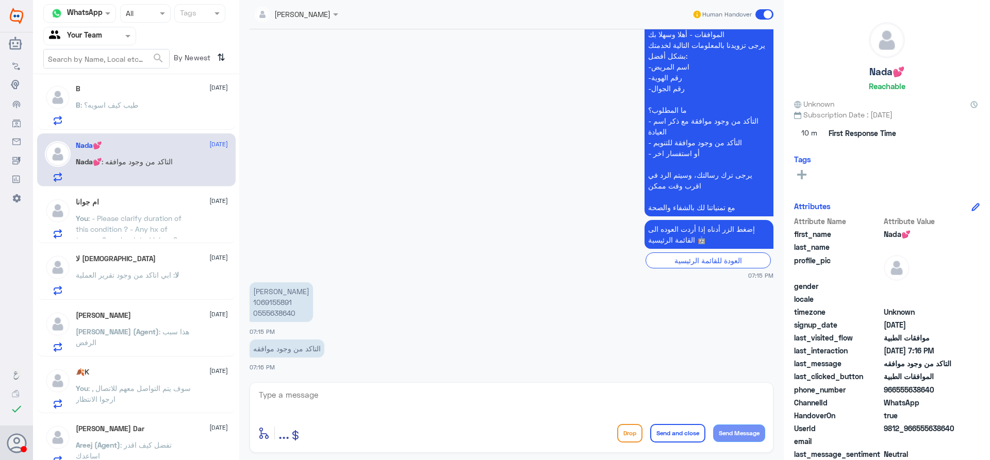
click at [272, 304] on p "ندى الراشد 1069155891 0555638640" at bounding box center [281, 303] width 63 height 40
copy p "1069155891"
click at [374, 395] on textarea at bounding box center [511, 400] width 507 height 25
type textarea "هل الموافقة تبع التنويم ؟"
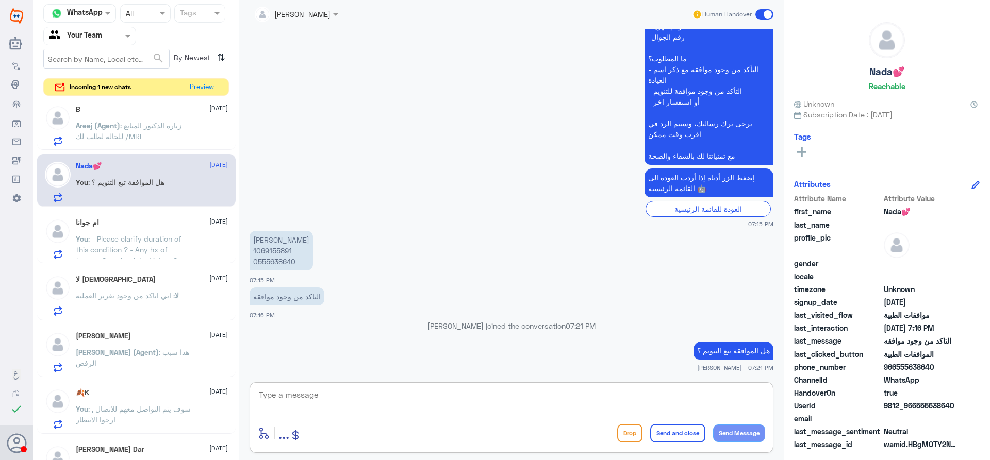
scroll to position [999, 0]
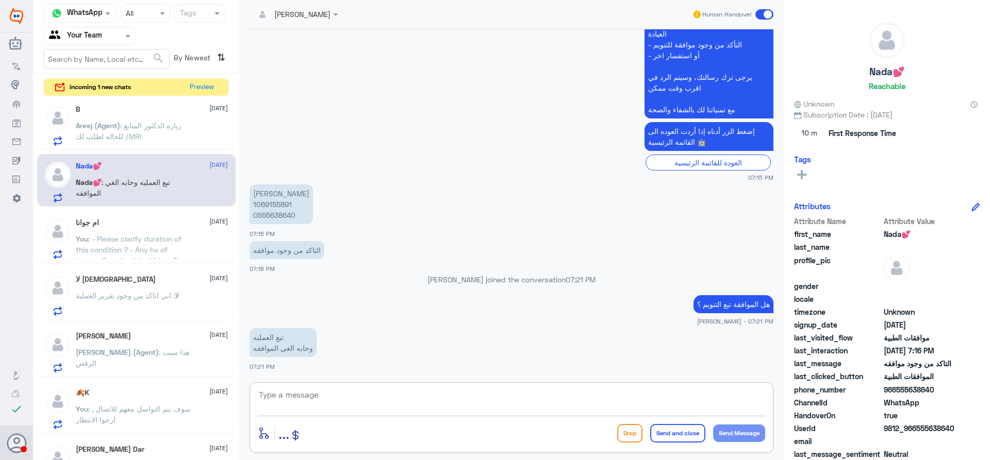
click at [342, 390] on textarea at bounding box center [511, 400] width 507 height 25
type textarea "ماهو السبب لتوضيحها للتامين ؟"
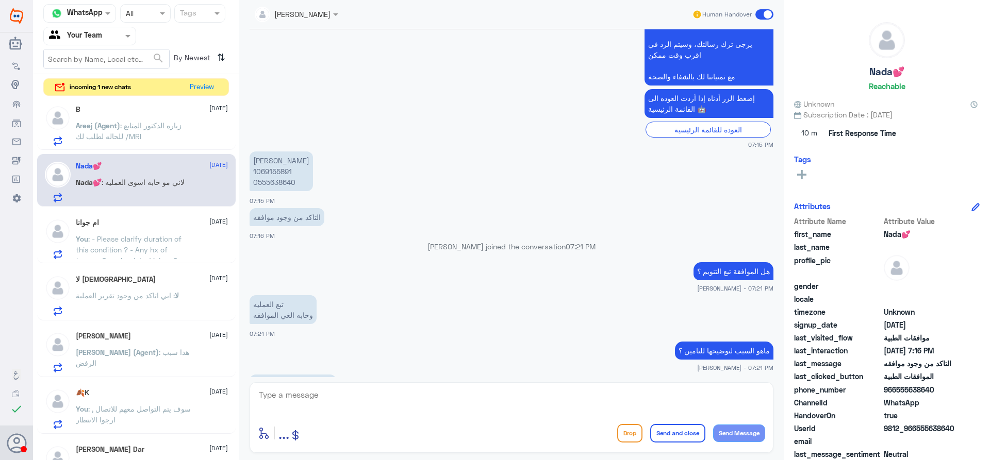
scroll to position [1067, 0]
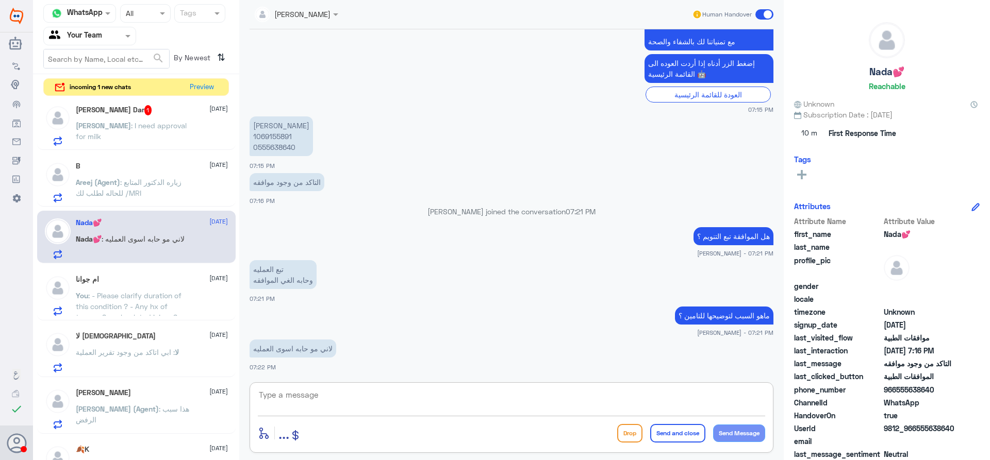
click at [414, 326] on div "ماهو السبب لتوضيحها للتامين ؟ Nasser qirnas - 07:21 PM" at bounding box center [512, 320] width 524 height 33
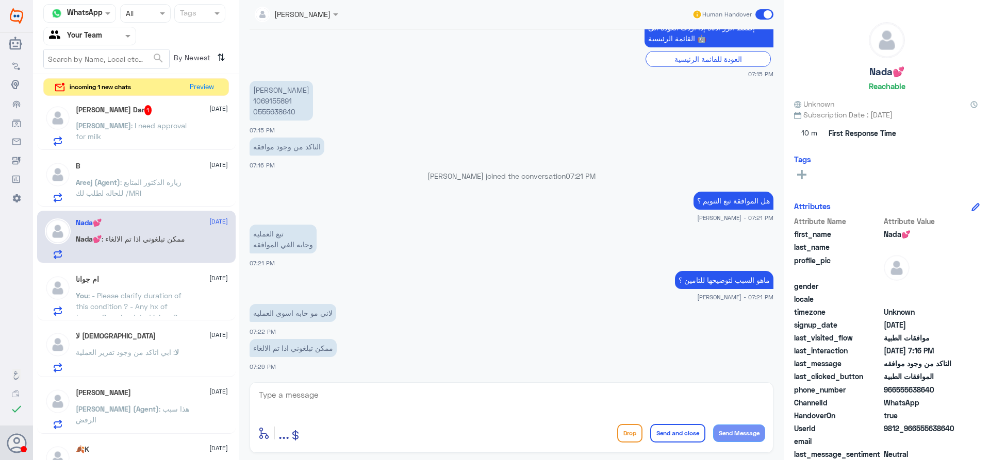
click at [268, 26] on div "Areej ALBasheer Human Handover" at bounding box center [512, 14] width 524 height 29
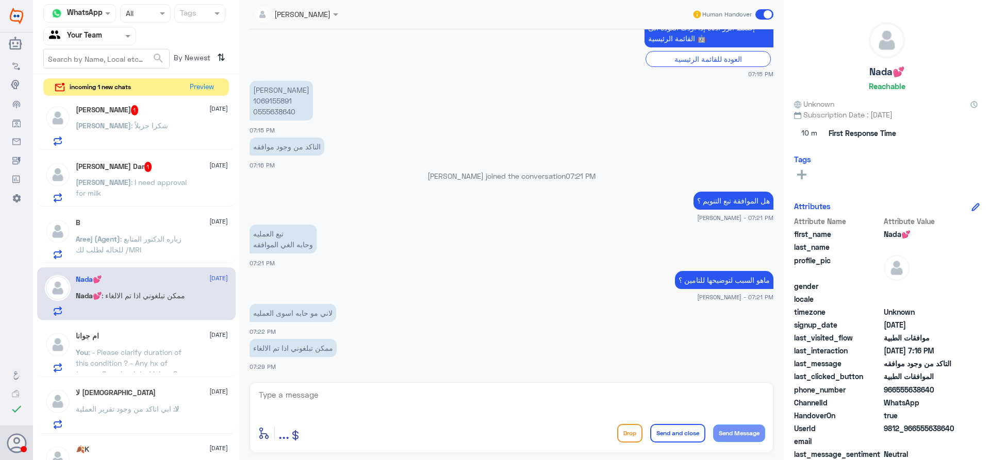
click at [441, 399] on textarea at bounding box center [511, 400] width 507 height 25
type textarea "س"
type textarea "تم التاكد من قبل التنويم انه تم الالغاء , سوف تصلك رسالة من قبل التامين اذا تم …"
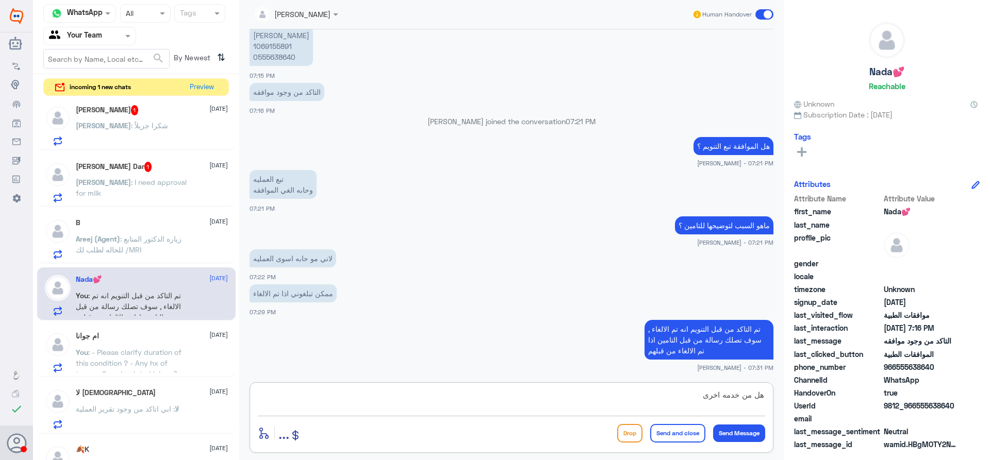
type textarea "هل من خدمه اخرى ؟"
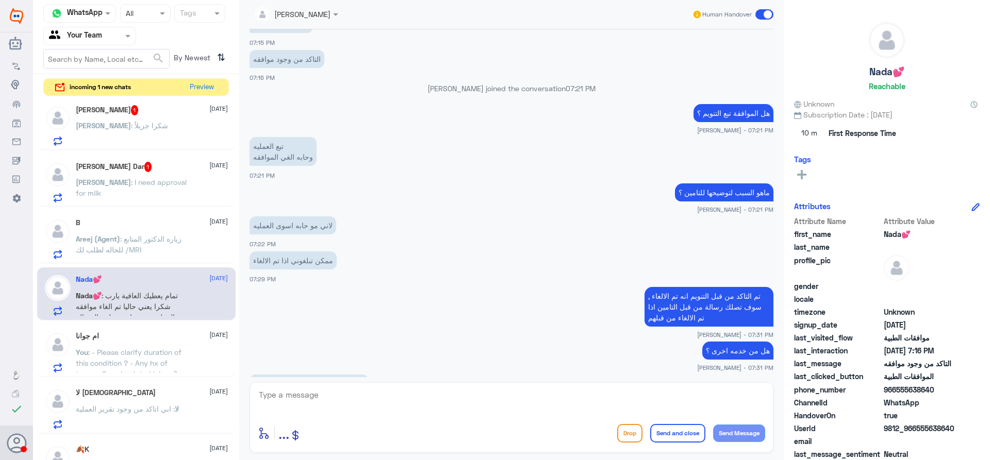
scroll to position [1247, 0]
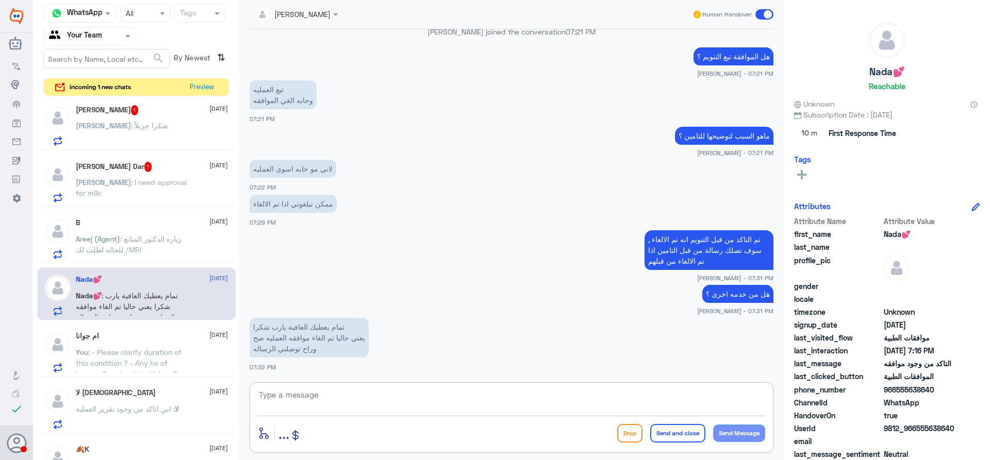
click at [333, 394] on textarea at bounding box center [511, 400] width 507 height 25
type textarea "ايه نعم"
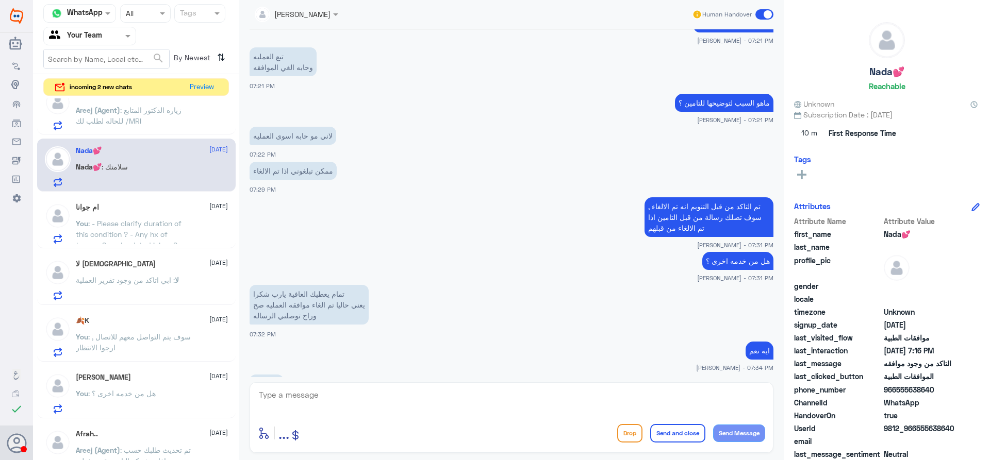
scroll to position [1351, 0]
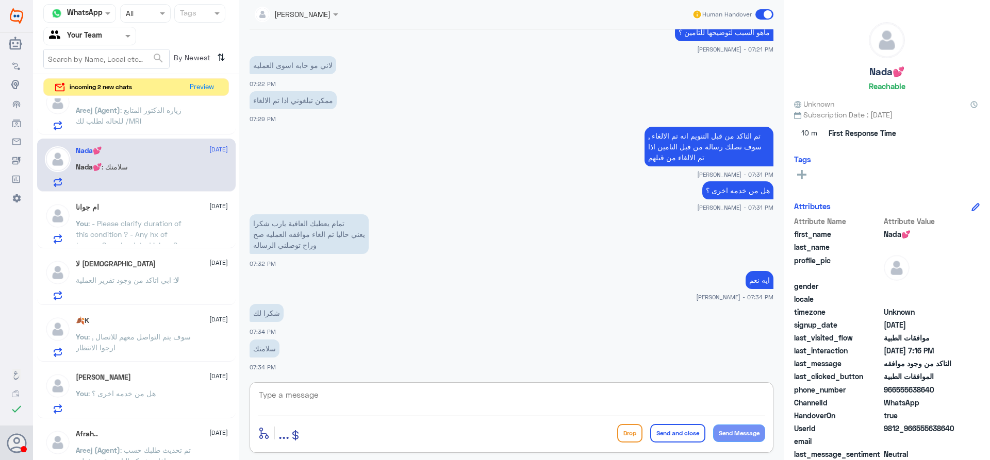
click at [367, 410] on textarea at bounding box center [511, 400] width 507 height 25
type textarea "العفو , قدامكم العافية"
click at [671, 438] on button "Send and close" at bounding box center [677, 433] width 55 height 19
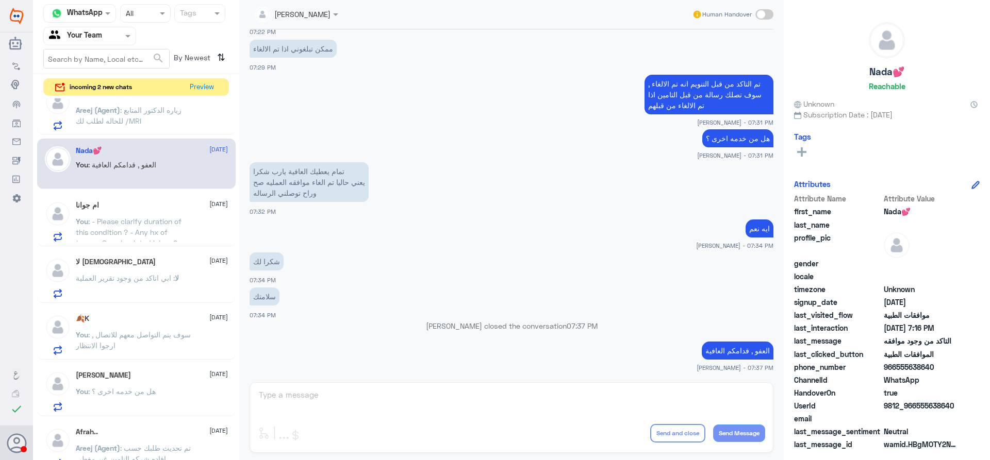
click at [174, 229] on p "You : - Please clarify duration of this condition ? - Any hx of trauma ? work r…" at bounding box center [134, 229] width 116 height 26
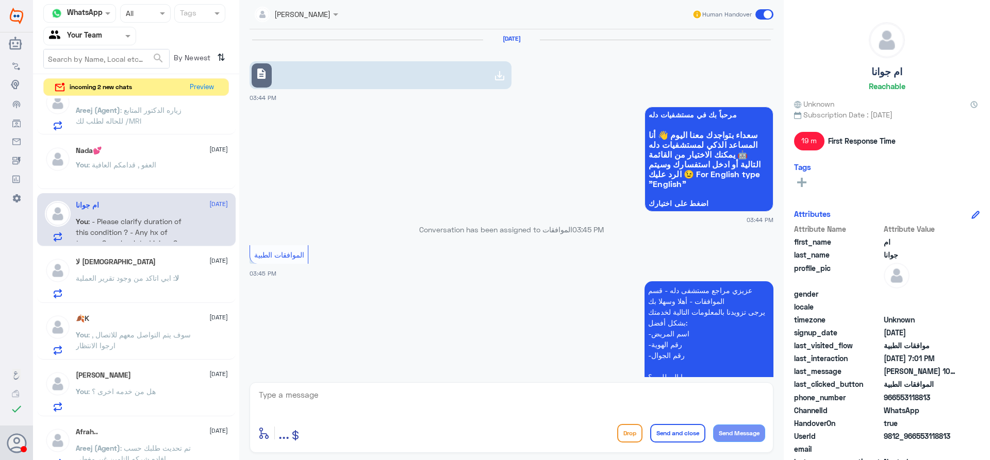
scroll to position [1028, 0]
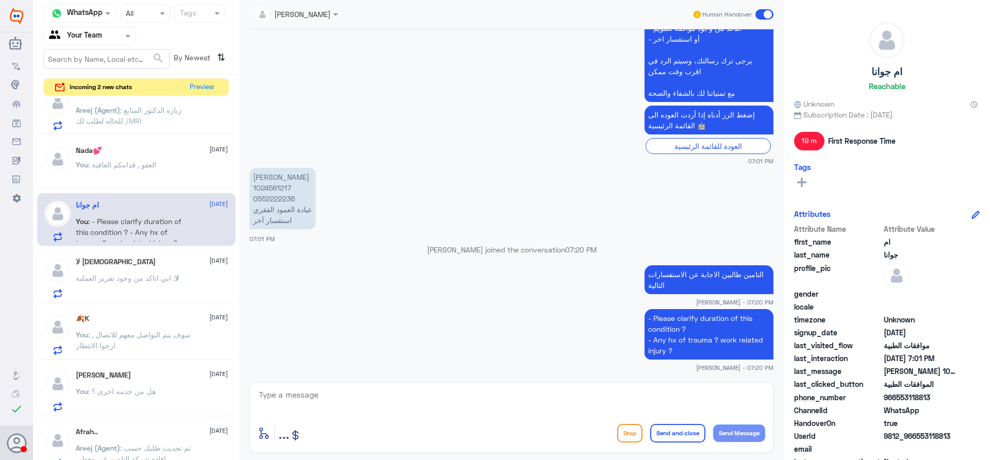
click at [166, 279] on span ": ابي اتاكد من وجود تقرير العملية" at bounding box center [125, 278] width 99 height 9
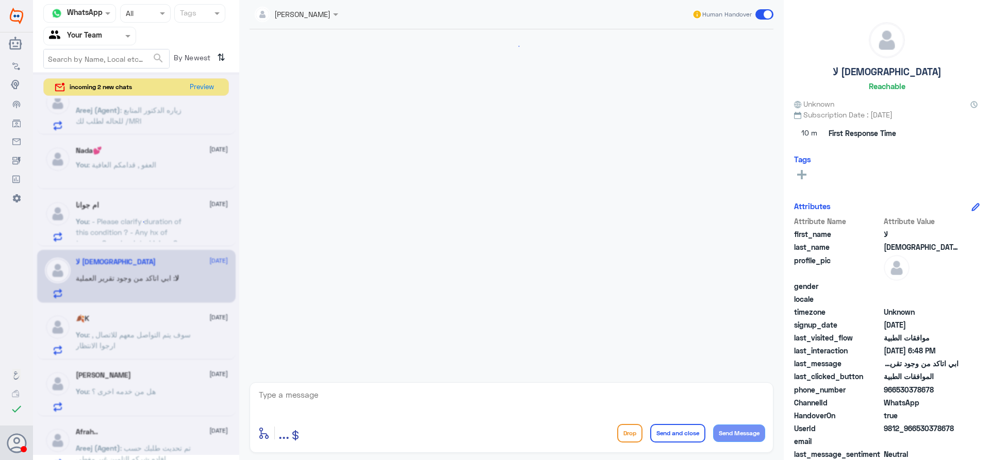
scroll to position [1005, 0]
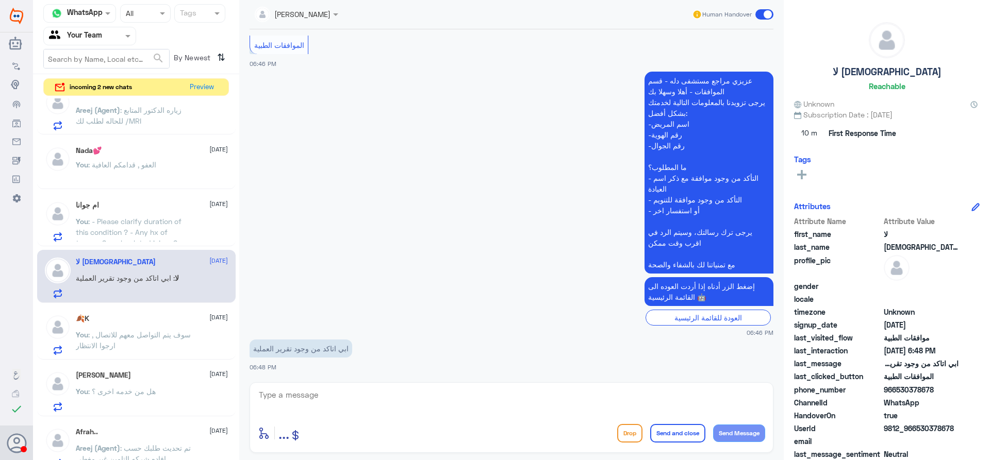
click at [161, 333] on span ": سوف يتم التواصل معهم للاتصال , ارجوا الانتظار" at bounding box center [133, 341] width 115 height 20
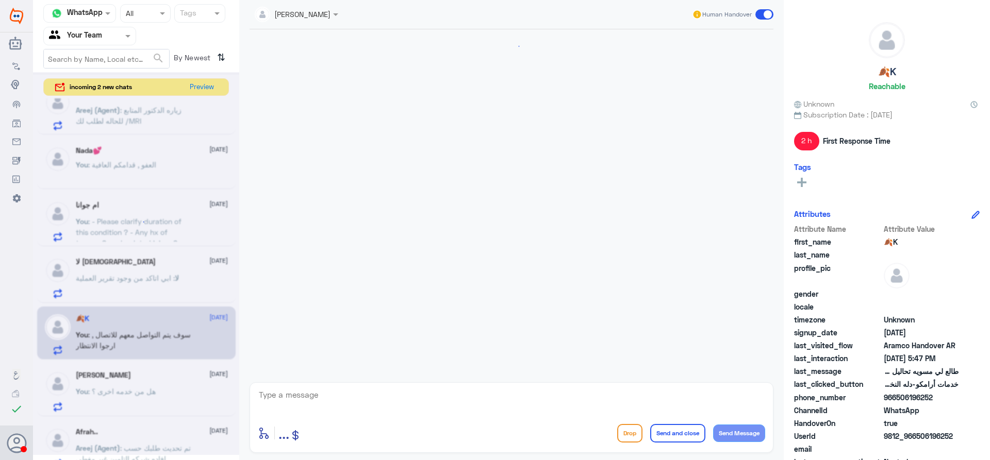
scroll to position [718, 0]
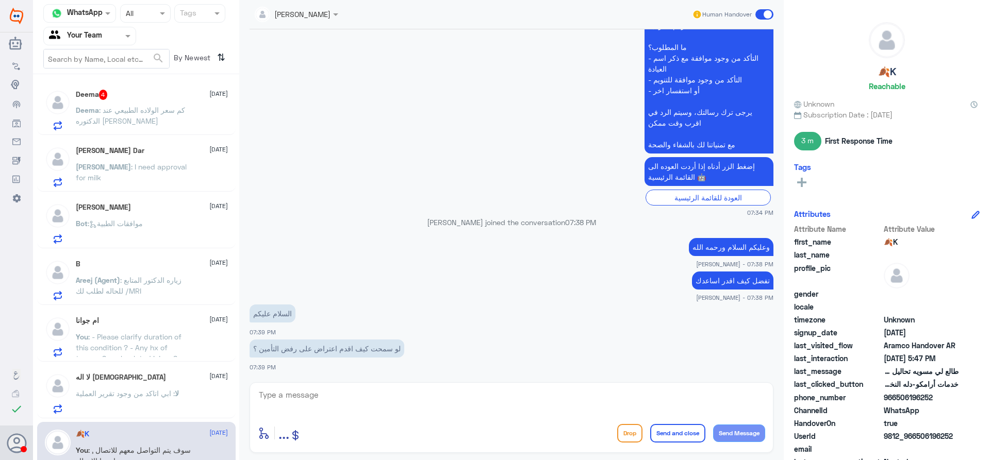
click at [154, 162] on span ": I need approval for milk" at bounding box center [131, 172] width 111 height 20
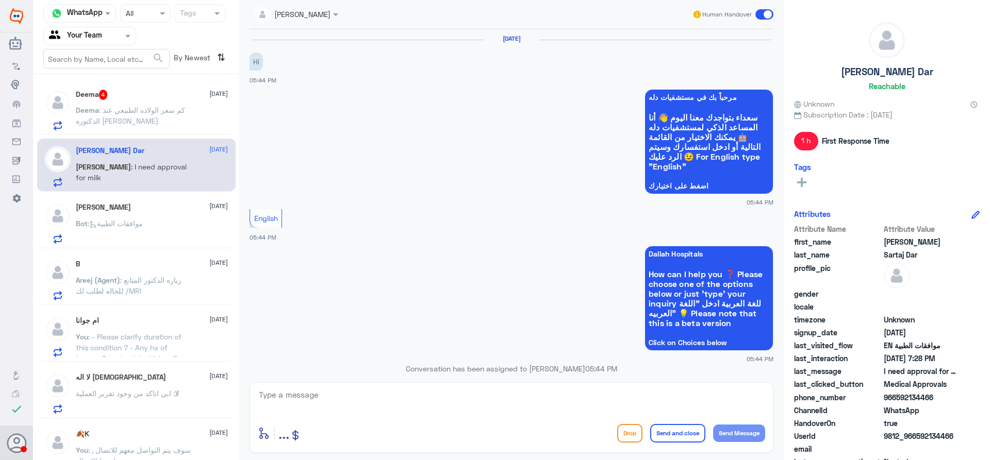
scroll to position [415, 0]
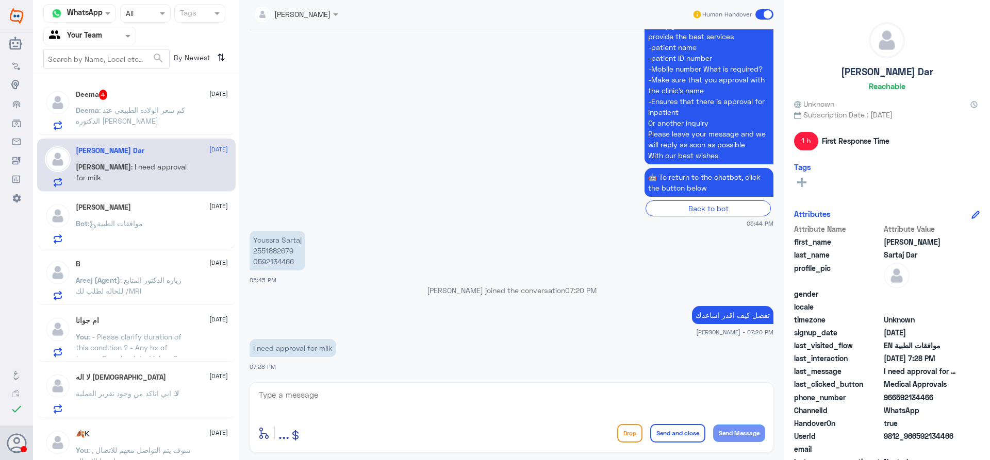
click at [282, 250] on p "Youssra Sartaj 2551882679 0592134466" at bounding box center [278, 251] width 56 height 40
copy p "2551882679"
click at [435, 398] on textarea at bounding box center [511, 400] width 507 height 25
click at [400, 412] on textarea at bounding box center [511, 400] width 507 height 25
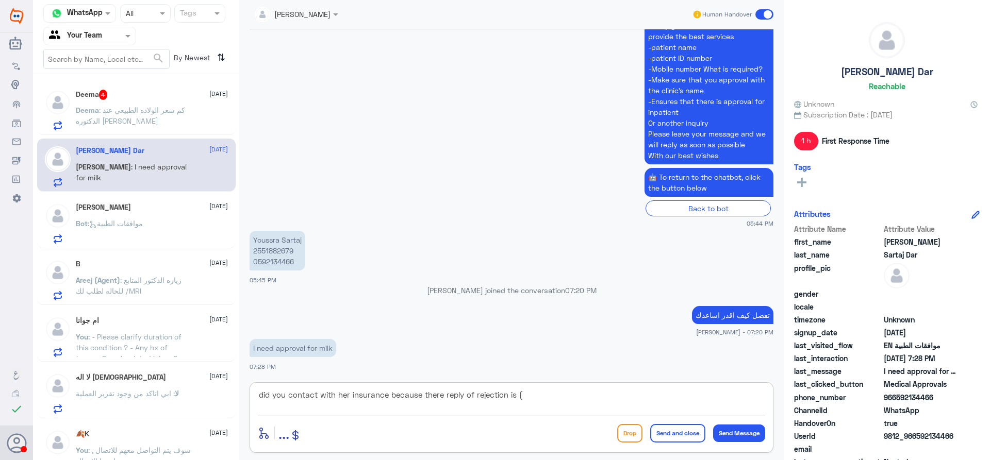
paste textarea "2169907"
paste textarea "1)SORRY NOT JUSTIFIED AS PER AGE"
click at [443, 399] on textarea "did you contact with her insurance because there reply of rejection is (1)SORRY…" at bounding box center [511, 400] width 507 height 25
type textarea "did you contact with her insurance , because there reply of rejection is (1)SOR…"
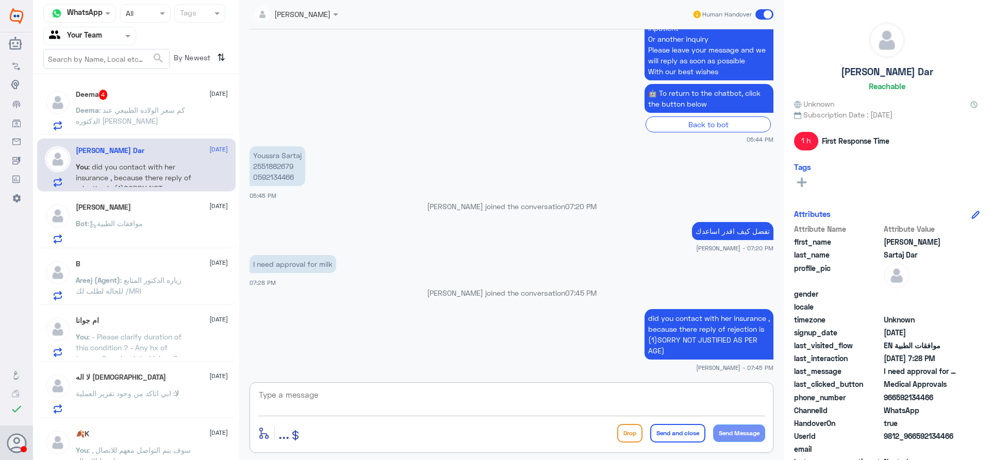
click at [177, 114] on span ": كم سعر الولاده الطبيعي عند الدكتوره [PERSON_NAME]" at bounding box center [130, 116] width 109 height 20
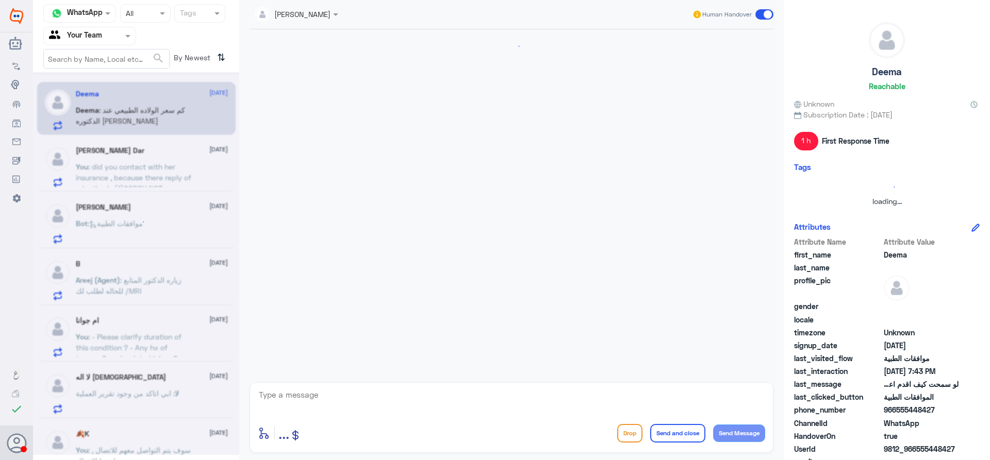
scroll to position [332, 0]
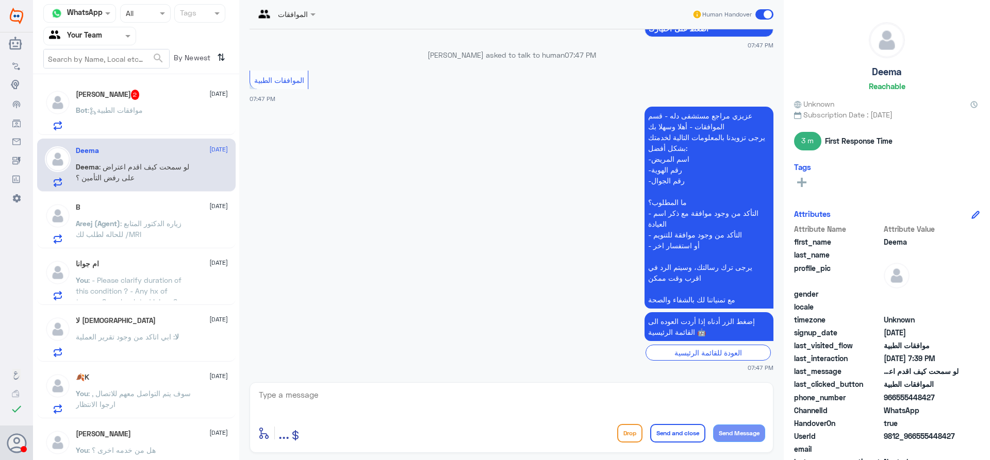
click at [143, 118] on p "Bot : موافقات الطبية" at bounding box center [109, 118] width 67 height 26
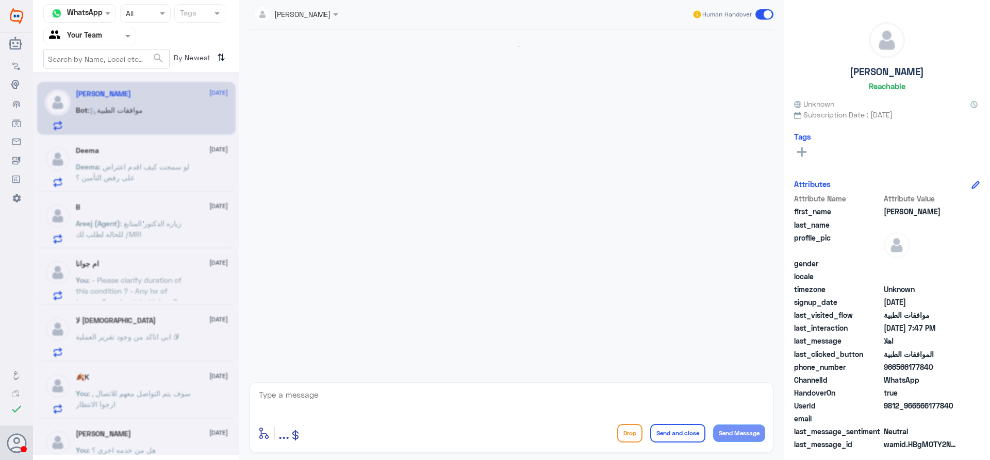
scroll to position [157, 0]
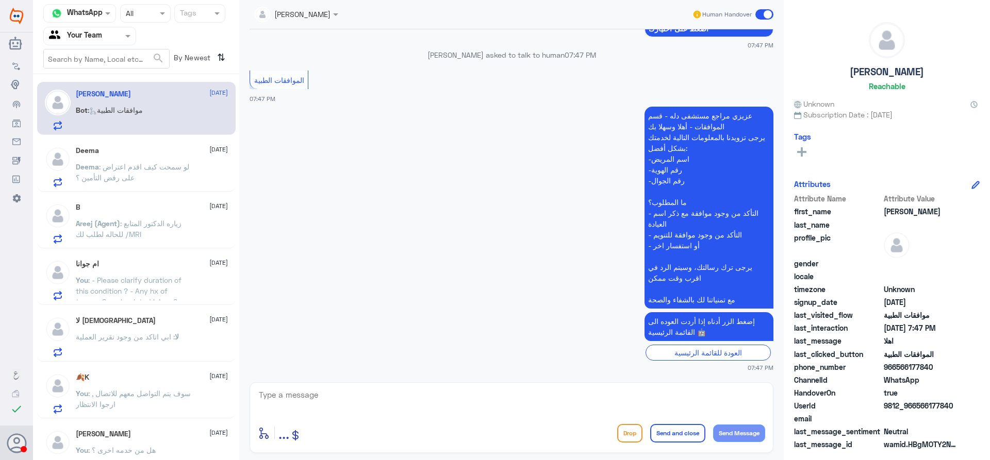
click at [175, 398] on span ": سوف يتم التواصل معهم للاتصال , ارجوا الانتظار" at bounding box center [133, 399] width 115 height 20
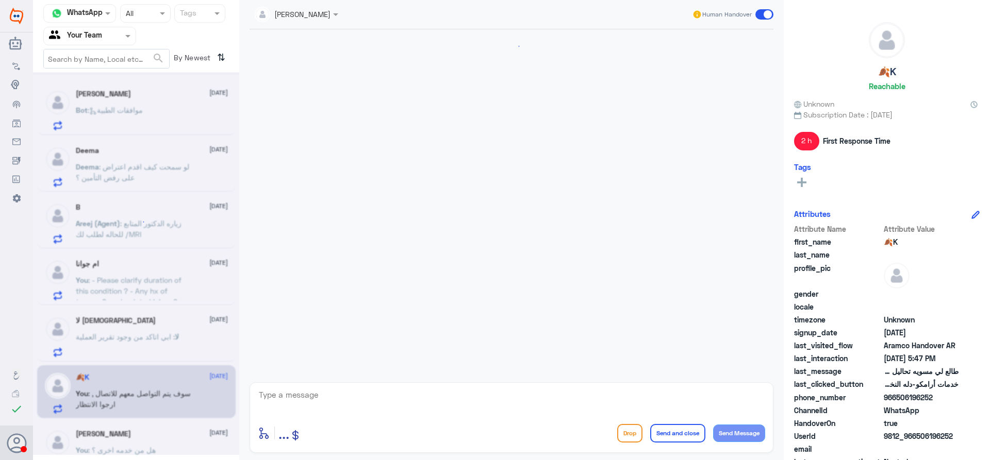
scroll to position [718, 0]
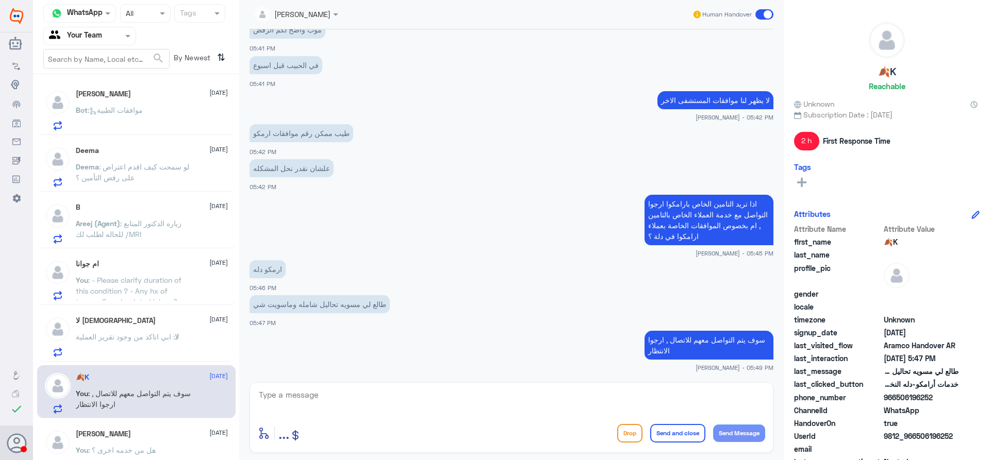
click at [342, 397] on textarea at bounding box center [511, 400] width 507 height 25
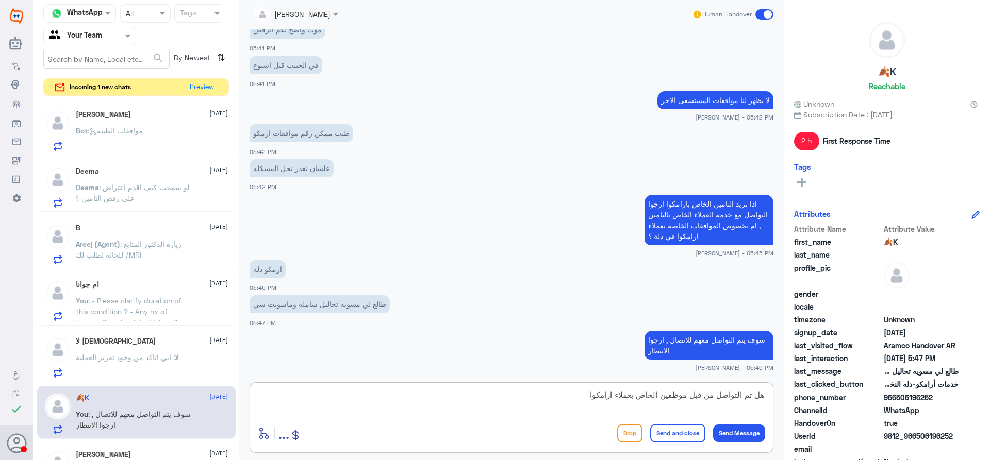
type textarea "هل تم التواصل من قبل موظفين الخاص بعملاء ارامكوا ؟"
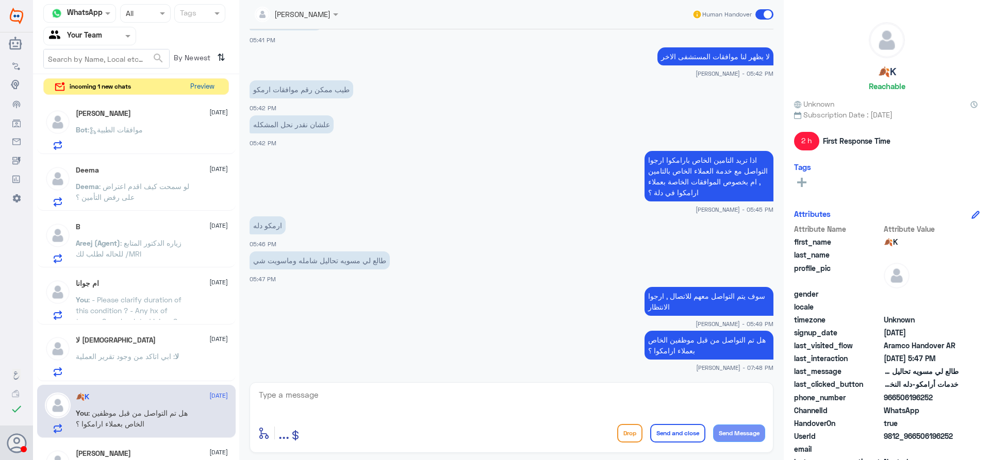
click at [192, 88] on button "Preview" at bounding box center [202, 87] width 32 height 16
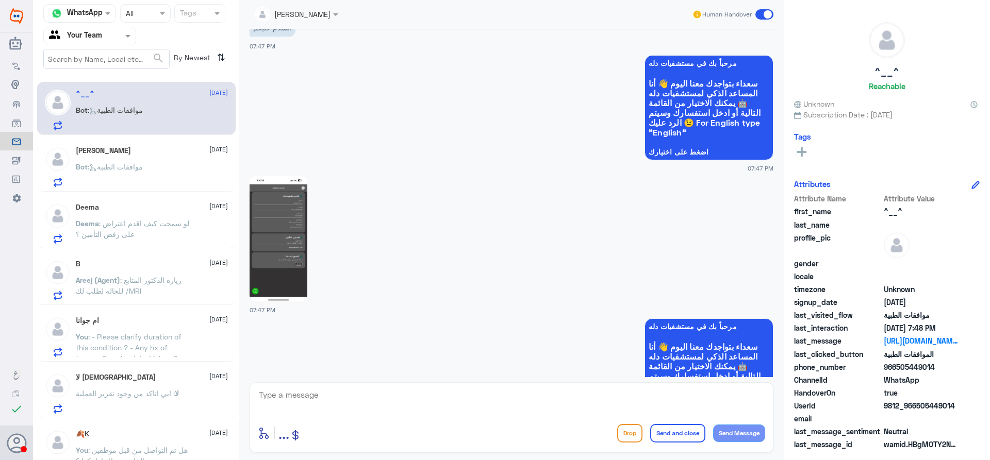
scroll to position [433, 0]
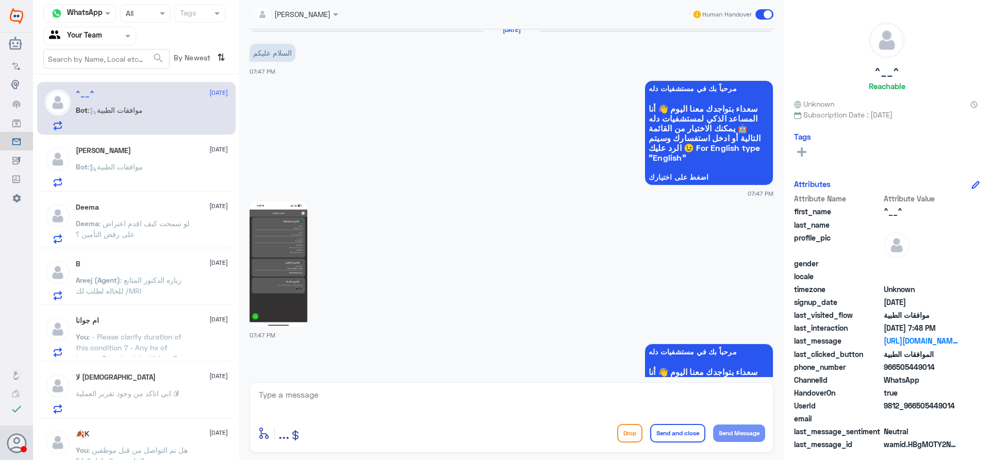
click at [280, 231] on img at bounding box center [279, 264] width 58 height 125
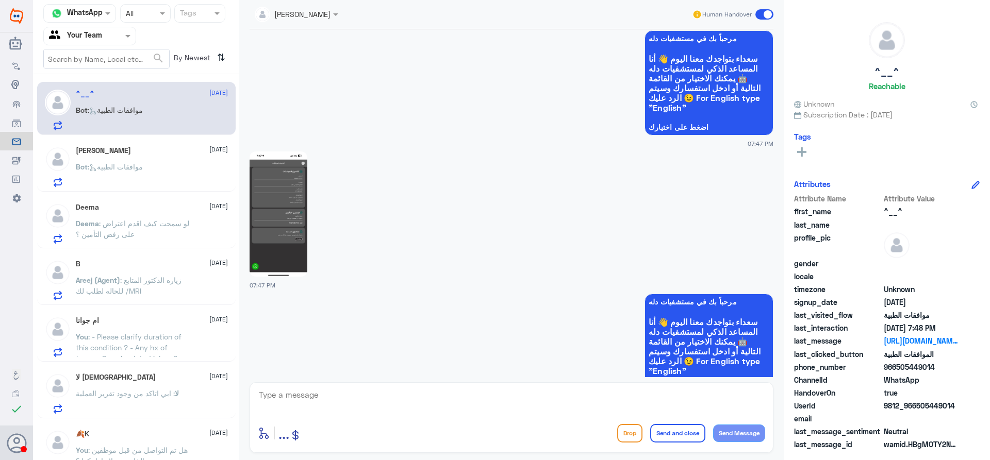
scroll to position [484, 0]
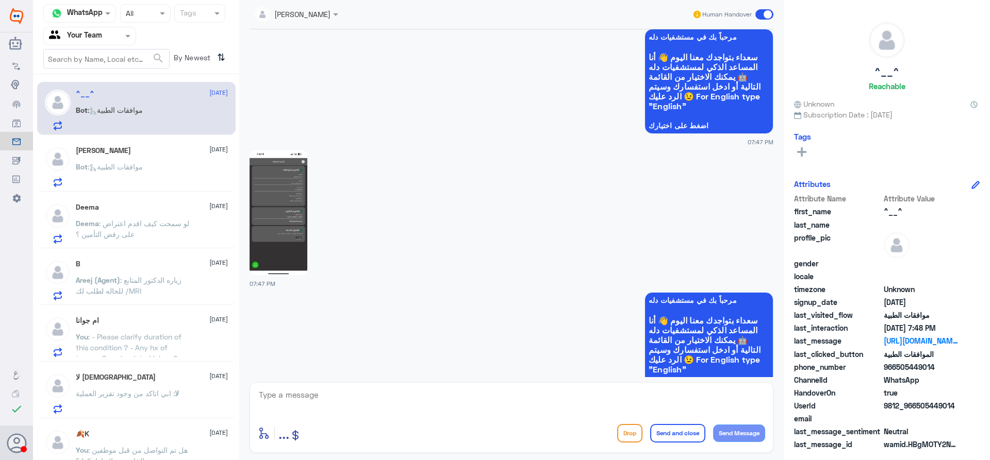
click at [288, 204] on img at bounding box center [279, 212] width 58 height 125
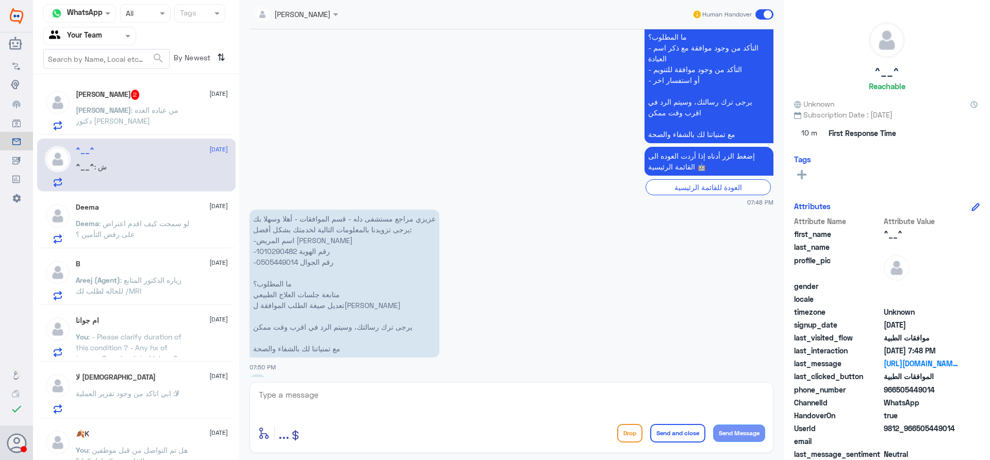
scroll to position [1045, 0]
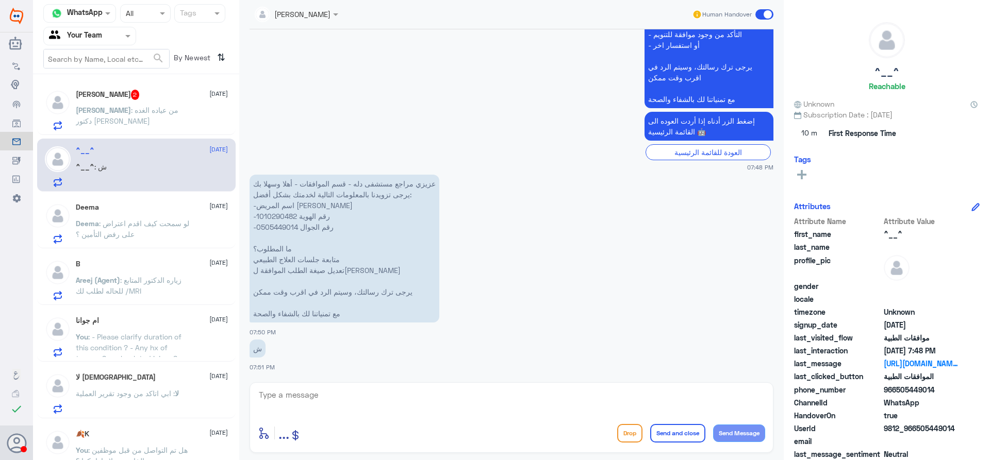
click at [151, 110] on span ": من عياده الغده دكتور [PERSON_NAME]" at bounding box center [127, 116] width 103 height 20
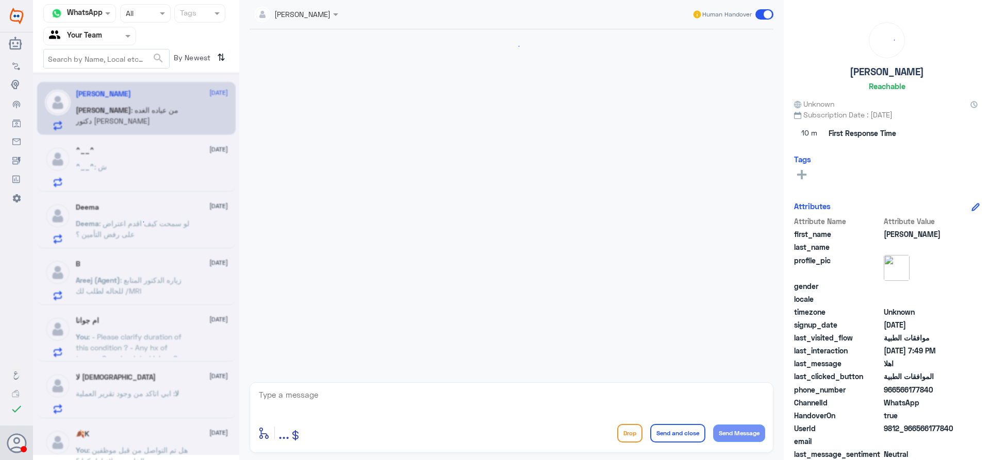
scroll to position [260, 0]
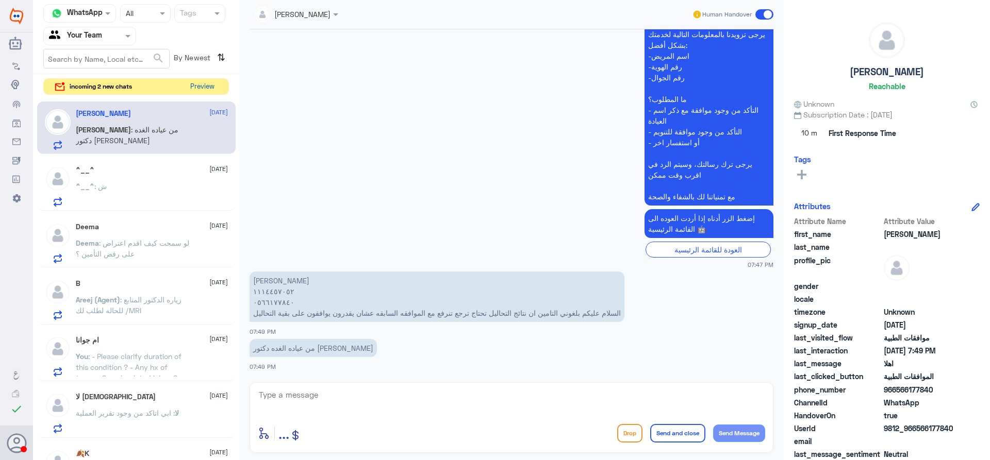
click at [206, 85] on button "Preview" at bounding box center [202, 87] width 32 height 16
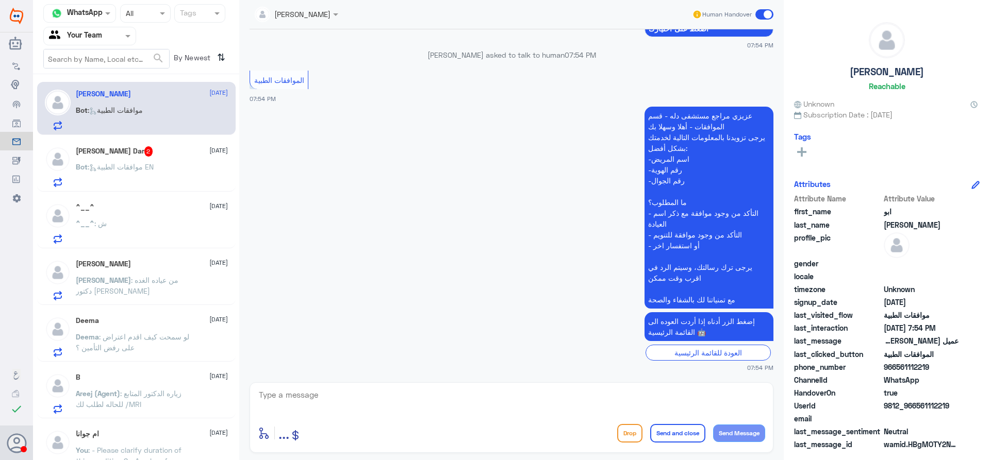
click at [190, 342] on p "Deema : لو سمحت كيف اقدم اعتراض على رفض التأمين ؟" at bounding box center [134, 345] width 116 height 26
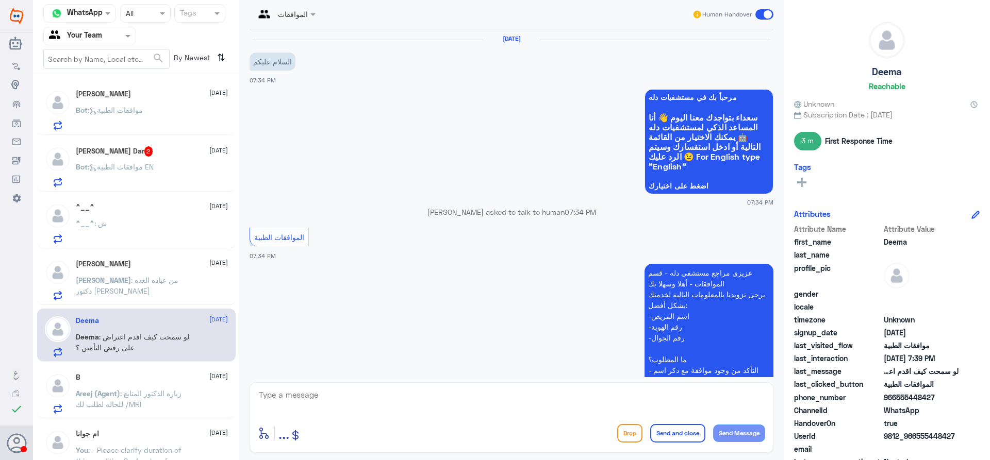
scroll to position [332, 0]
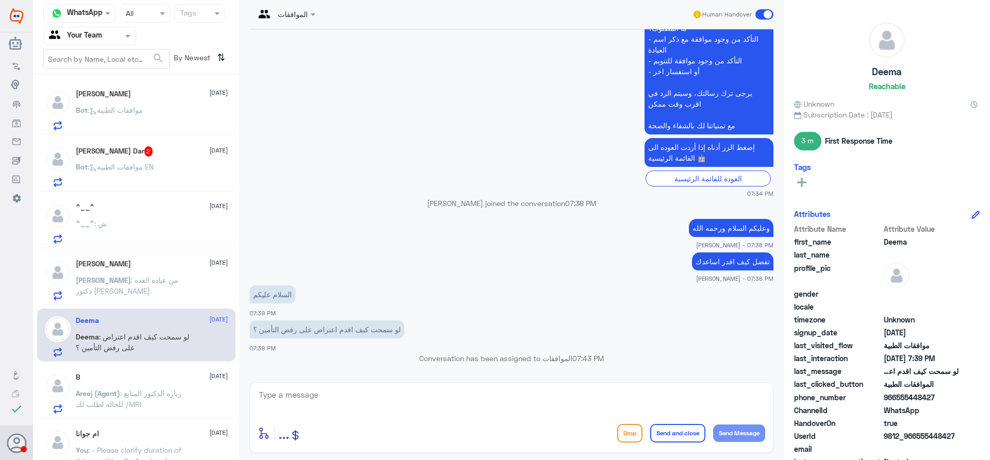
click at [174, 296] on p "[PERSON_NAME] : من عياده الغده دكتور [PERSON_NAME]" at bounding box center [134, 288] width 116 height 26
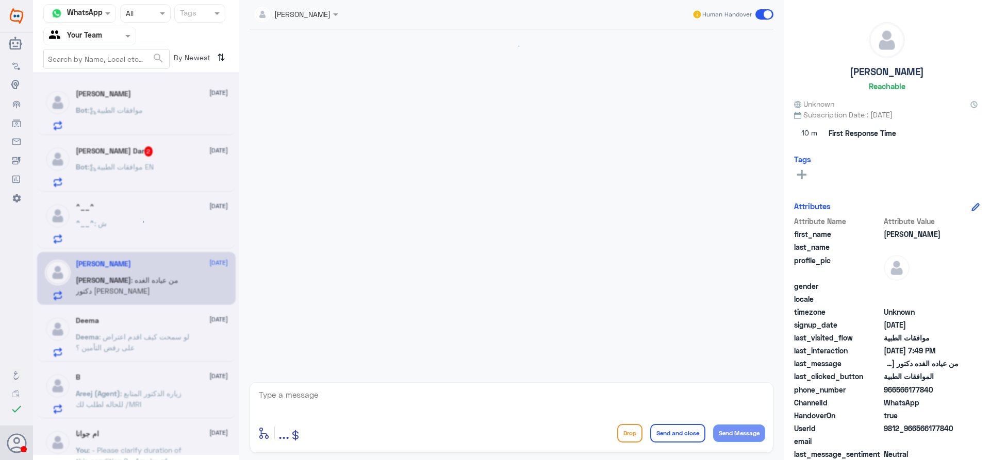
scroll to position [260, 0]
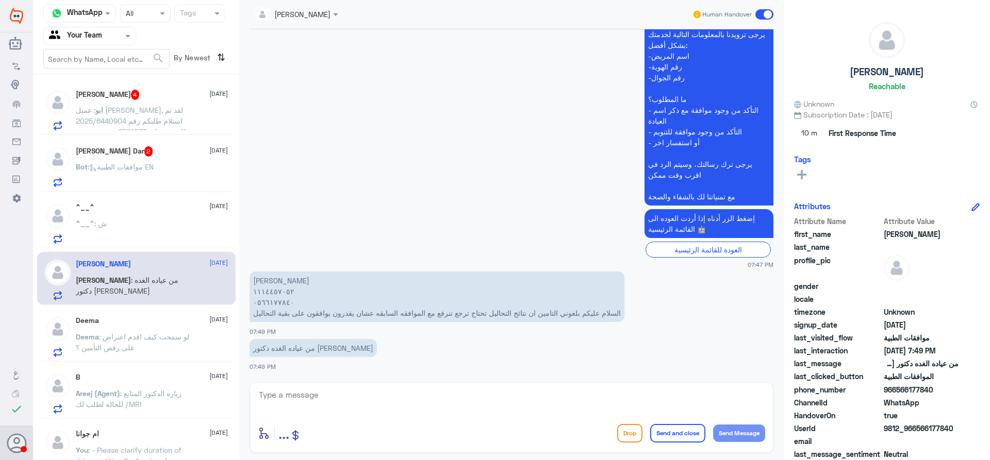
click at [118, 215] on div "^__^ [DATE] ^__^ : ش" at bounding box center [152, 223] width 152 height 41
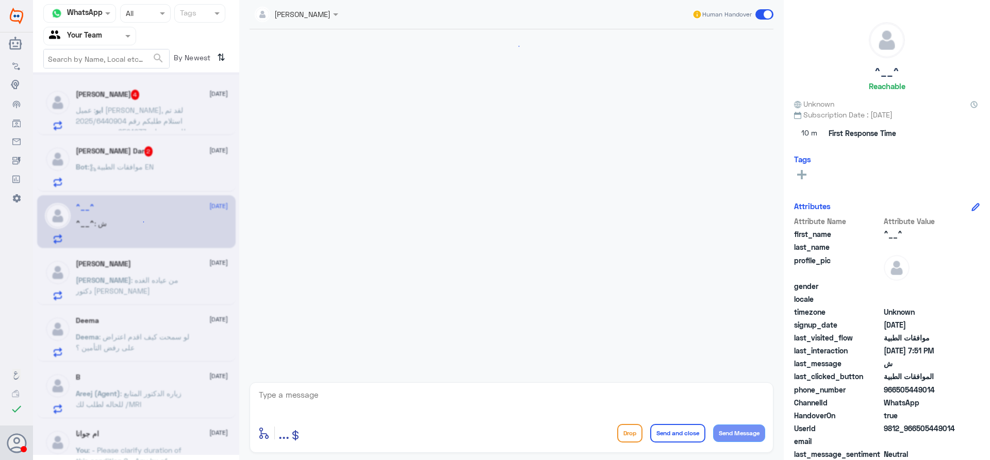
scroll to position [975, 0]
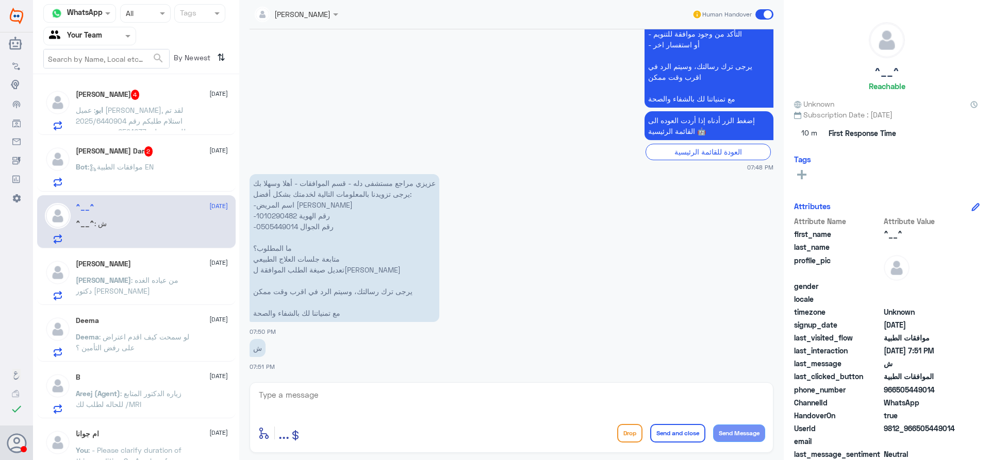
click at [280, 215] on p "عزيزي مراجع مستشفى دله - قسم الموافقات - أهلا وسهلا بك يرجى تزويدنا بالمعلومات …" at bounding box center [345, 248] width 190 height 148
copy p "1010290482"
click at [129, 166] on span ": موافقات الطبية EN" at bounding box center [121, 166] width 66 height 9
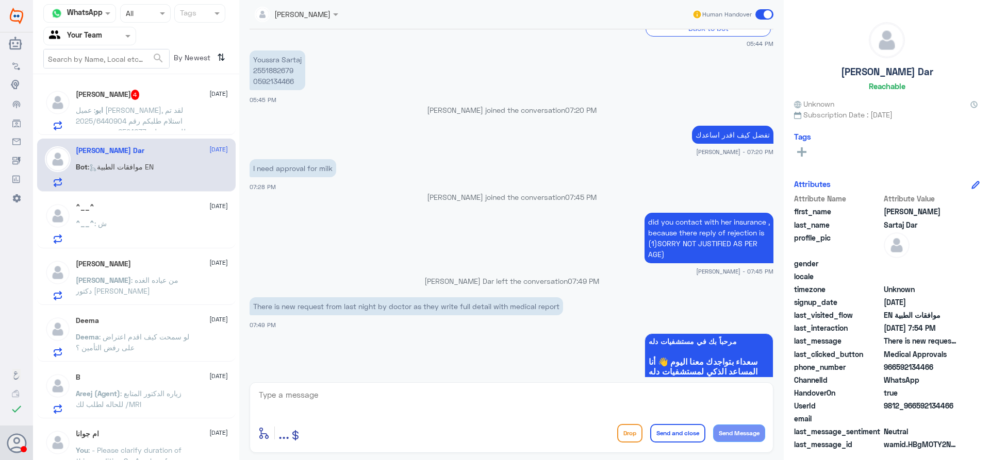
scroll to position [352, 0]
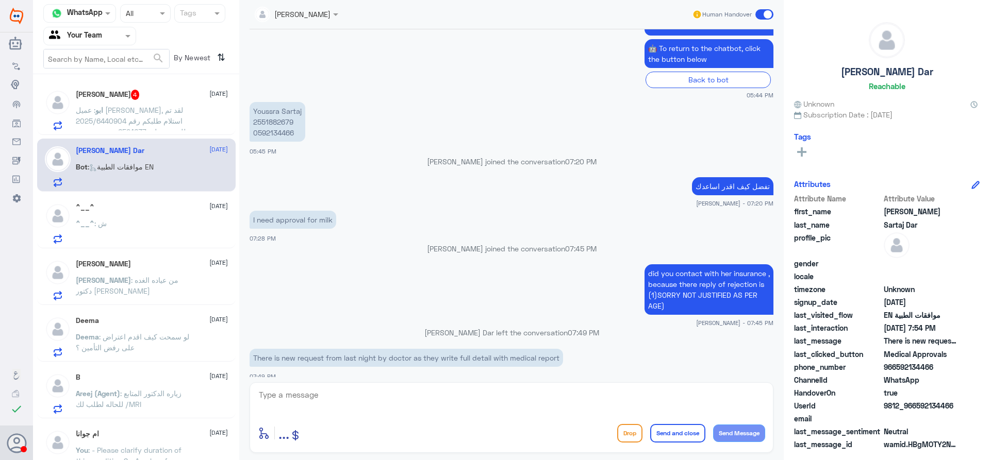
click at [288, 124] on p "Youssra Sartaj 2551882679 0592134466" at bounding box center [278, 122] width 56 height 40
copy p "2551882679"
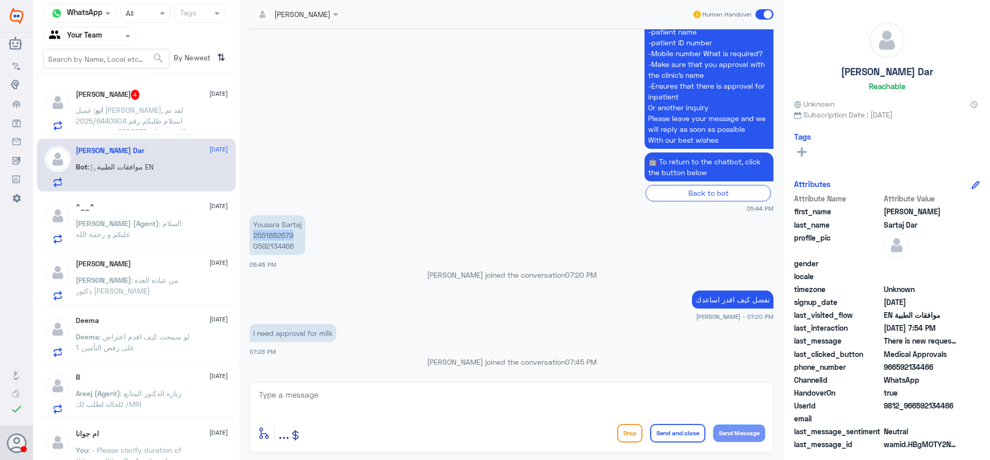
scroll to position [234, 0]
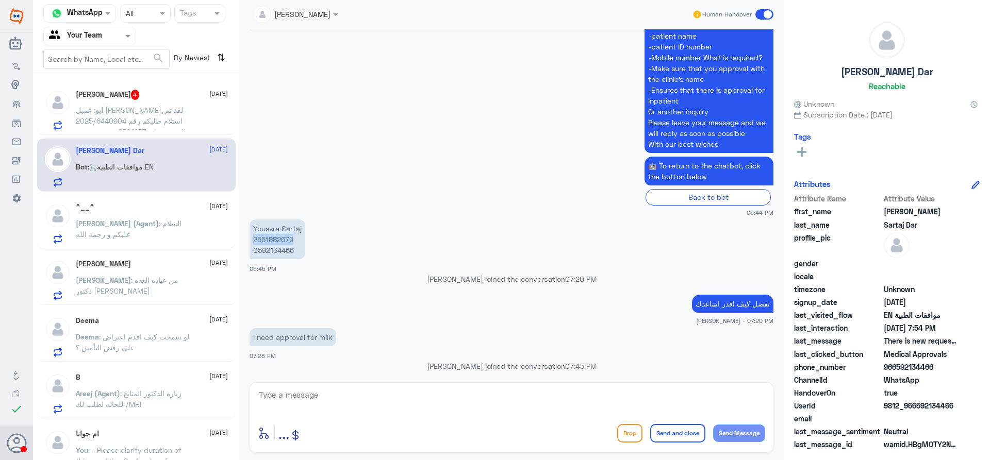
copy p "2551882679"
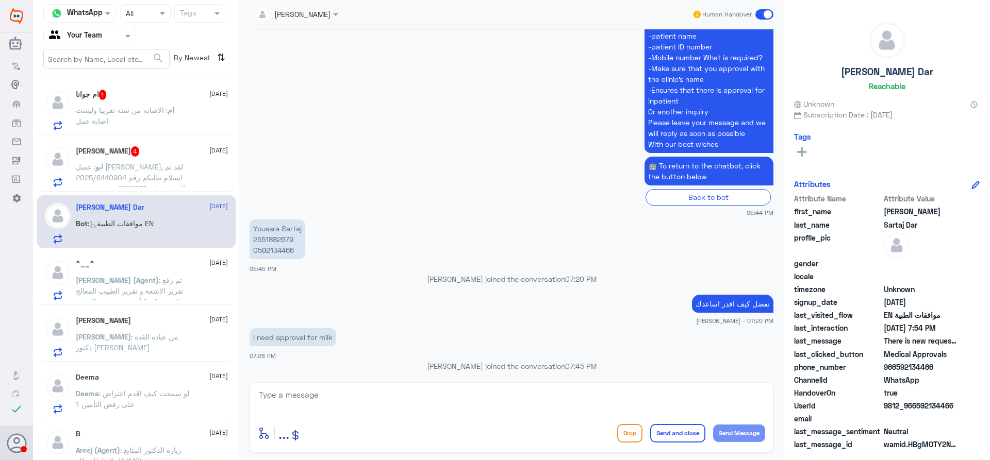
click at [373, 397] on textarea at bounding box center [511, 400] width 507 height 25
click at [643, 396] on textarea "unfortunately there no new request from the treatment dr , he just wrote a new …" at bounding box center [511, 400] width 507 height 25
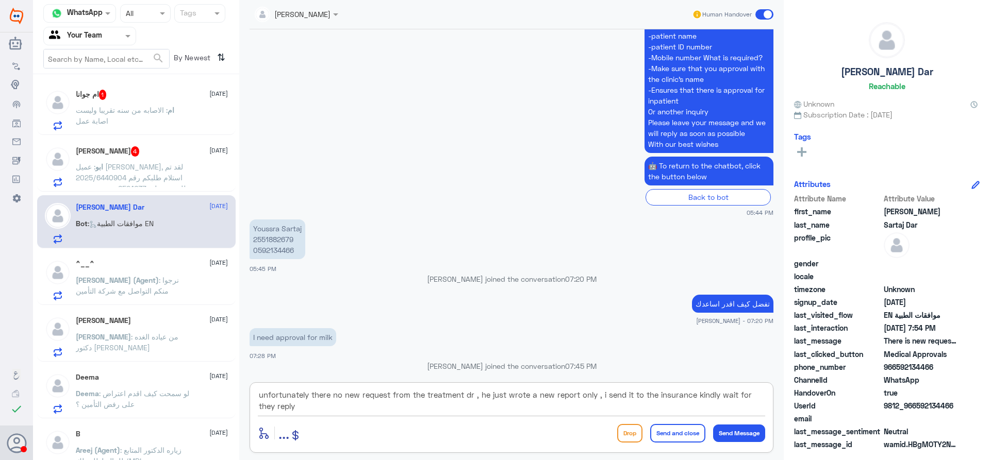
type textarea "unfortunately there no new request from the treatment dr , he just wrote a new …"
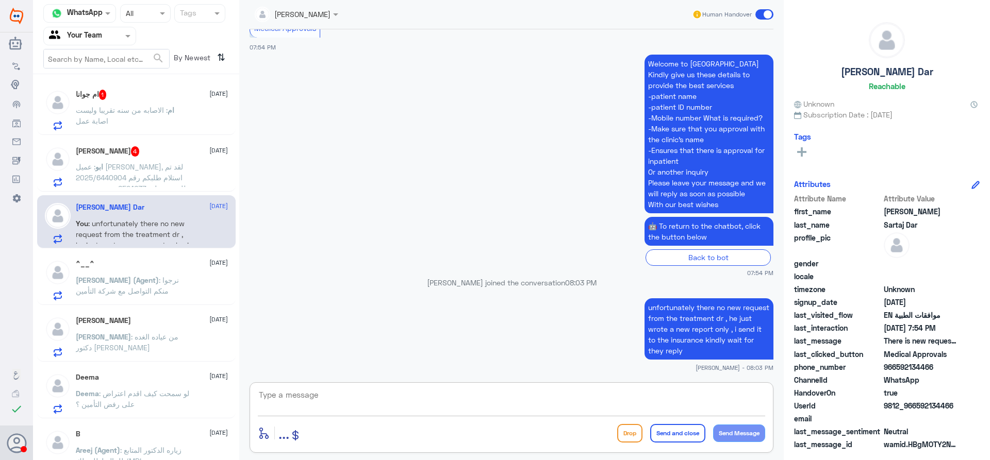
click at [147, 160] on div "ابو عبدالله 4 25 August ابو : عميل ميدغلف, لقد تم استلام طلبكم رقم 2025/6440904…" at bounding box center [152, 166] width 152 height 41
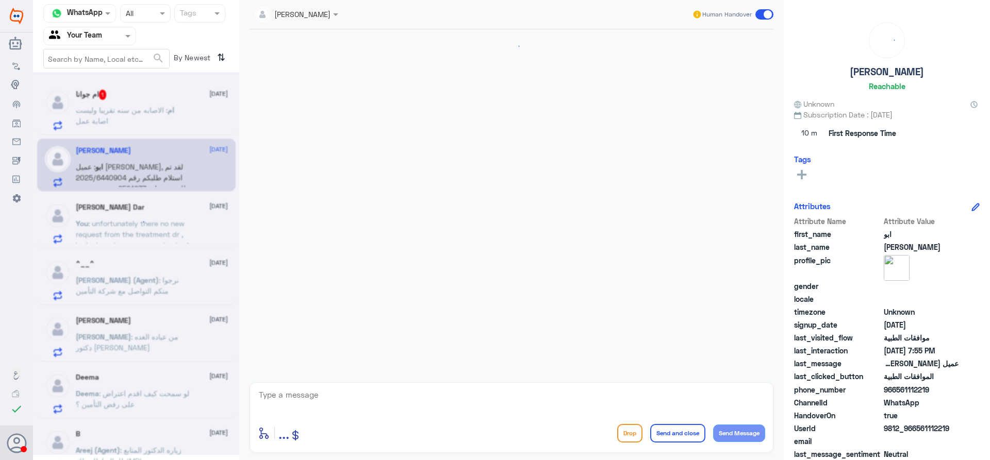
scroll to position [342, 0]
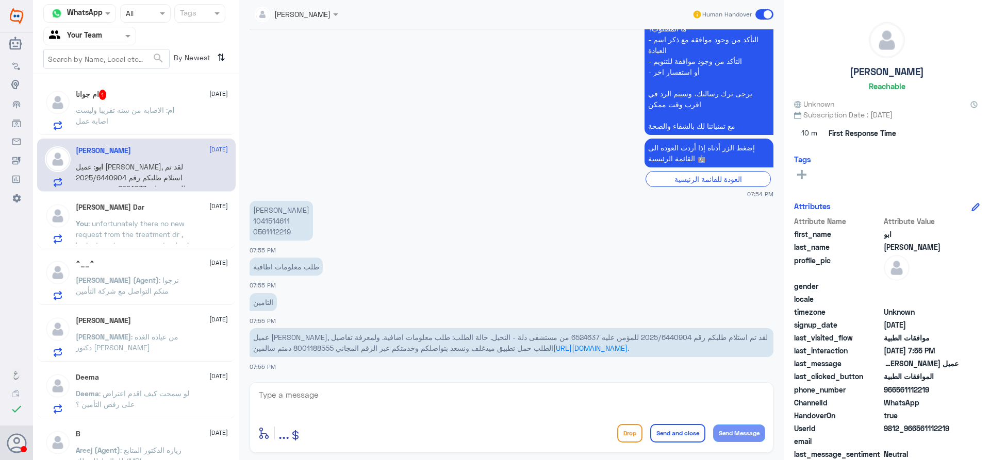
click at [522, 340] on span "عميل [PERSON_NAME], لقد تم استلام طلبكم رقم 2025/6440904 للمؤمن عليه 6524637 من…" at bounding box center [510, 343] width 515 height 20
copy span "6524637"
drag, startPoint x: 586, startPoint y: 335, endPoint x: 637, endPoint y: 335, distance: 51.1
click at [638, 335] on span "عميل [PERSON_NAME], لقد تم استلام طلبكم رقم 2025/6440904 للمؤمن عليه 6524637 من…" at bounding box center [510, 343] width 515 height 20
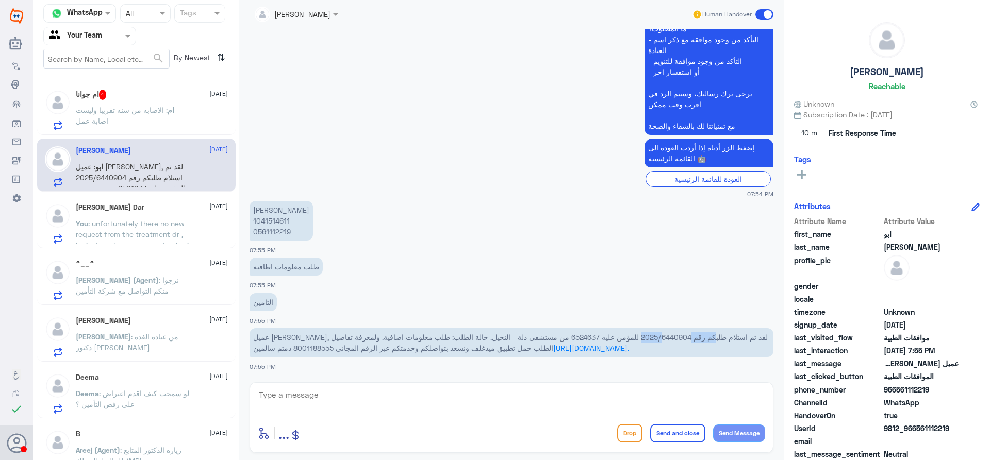
copy span "2025/6440904"
click at [365, 400] on textarea at bounding box center [511, 400] width 507 height 25
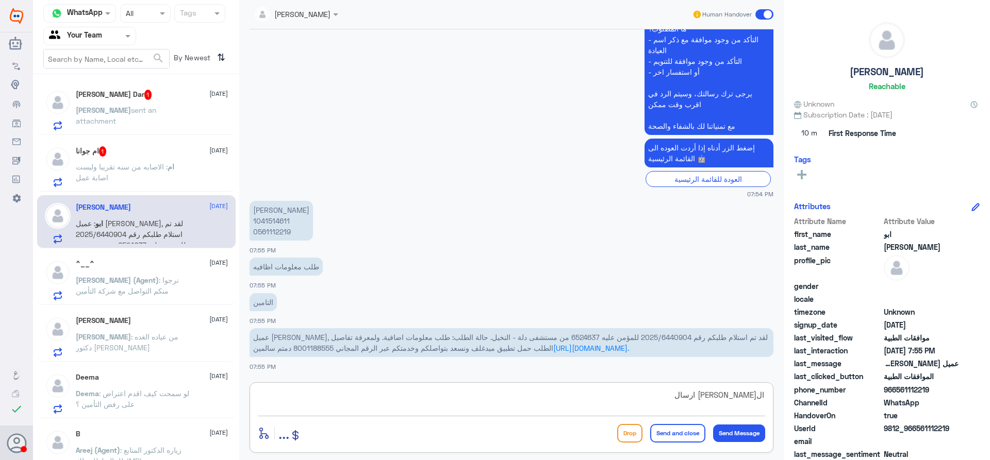
click at [534, 398] on textarea "التامين طالبين ارسال" at bounding box center [511, 400] width 507 height 25
type textarea "التامين طالبين تزويدهم بنتيجة فحص العين , وتم ارسالها لهم والطلب تحت الاجراء"
drag, startPoint x: 588, startPoint y: 335, endPoint x: 637, endPoint y: 336, distance: 49.0
click at [637, 336] on span "عميل ميدغلف, لقد تم استلام طلبكم رقم 2025/6440904 للمؤمن عليه 6524637 من مستشفى…" at bounding box center [510, 343] width 515 height 20
copy span "2025/6440904"
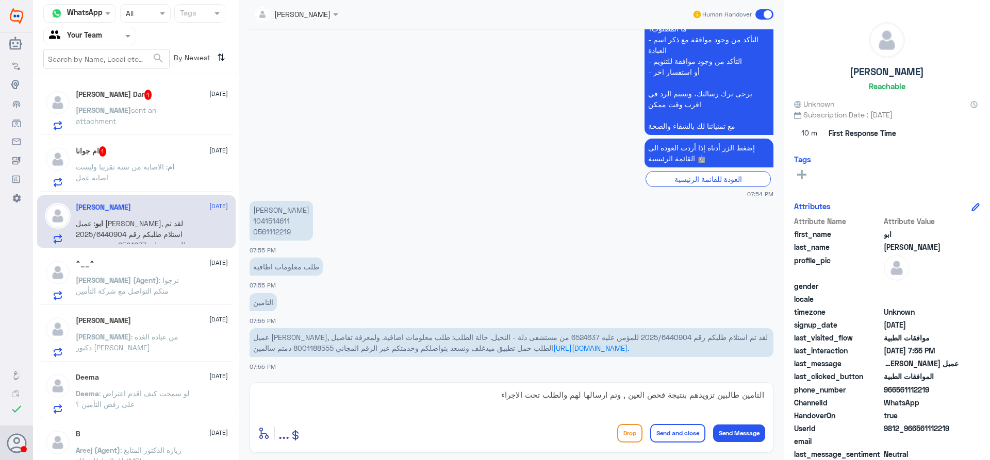
click at [493, 404] on textarea "التامين طالبين تزويدهم بنتيجة فحص العين , وتم ارسالها لهم والطلب تحت الاجراء" at bounding box center [511, 400] width 507 height 25
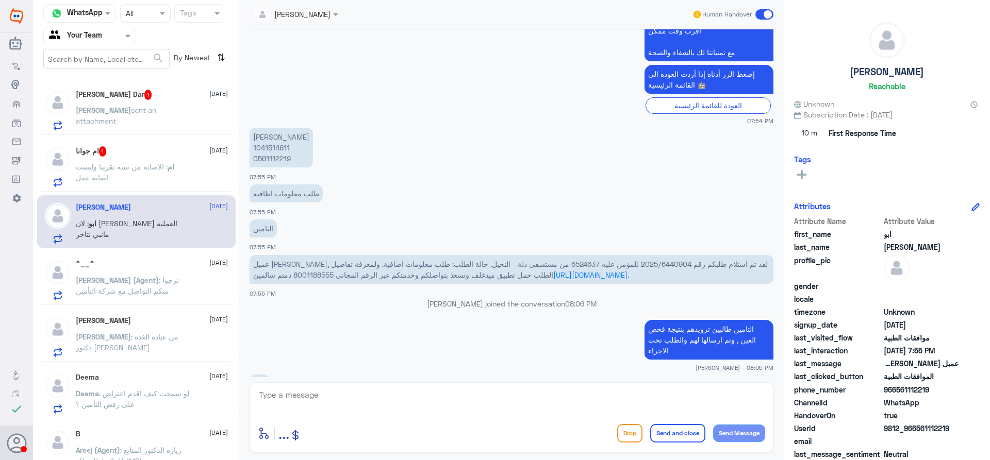
scroll to position [467, 0]
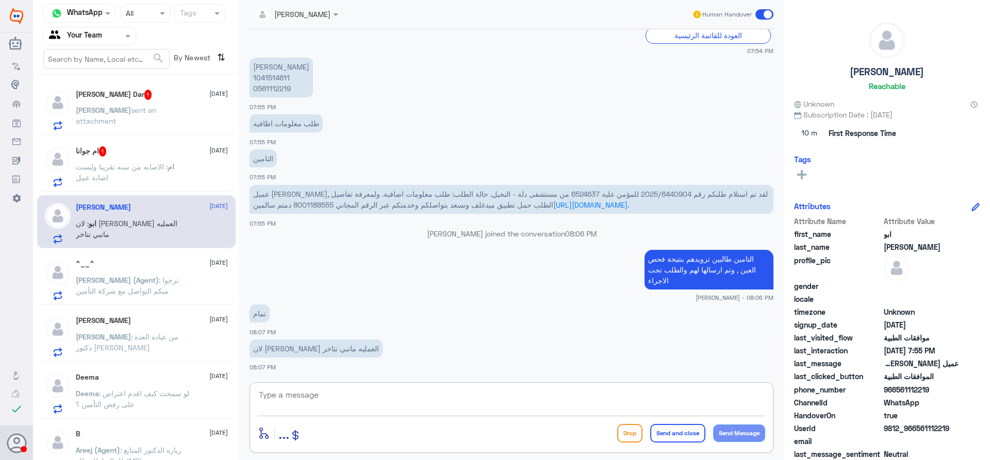
click at [377, 396] on textarea at bounding box center [511, 400] width 507 height 25
type textarea "سوف يتم اعلامك برد التامين لاحقا"
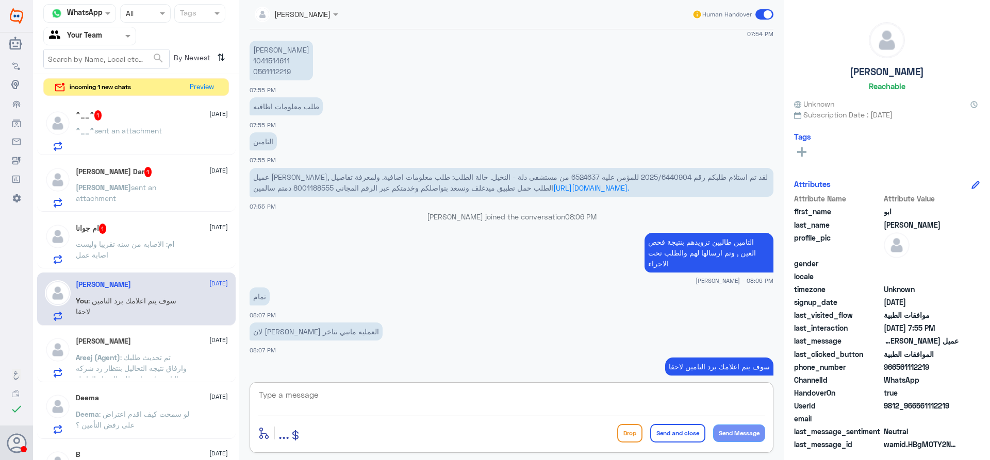
scroll to position [500, 0]
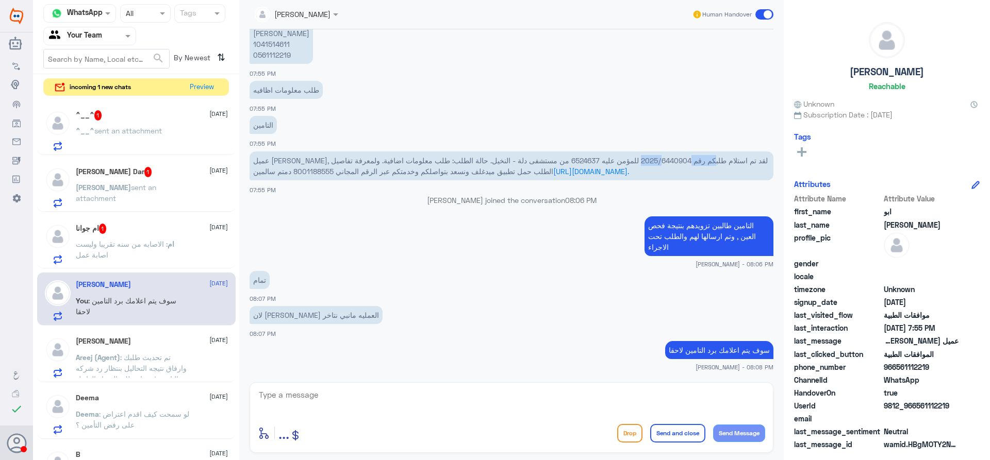
drag, startPoint x: 591, startPoint y: 158, endPoint x: 637, endPoint y: 160, distance: 45.4
click at [637, 160] on span "عميل ميدغلف, لقد تم استلام طلبكم رقم 2025/6440904 للمؤمن عليه 6524637 من مستشفى…" at bounding box center [510, 166] width 515 height 20
copy span "2025/6440904"
click at [512, 405] on textarea at bounding box center [511, 400] width 507 height 25
type textarea "تمت الموافقة على الخدمة يمكنك مراجعة العيادة في الموعد"
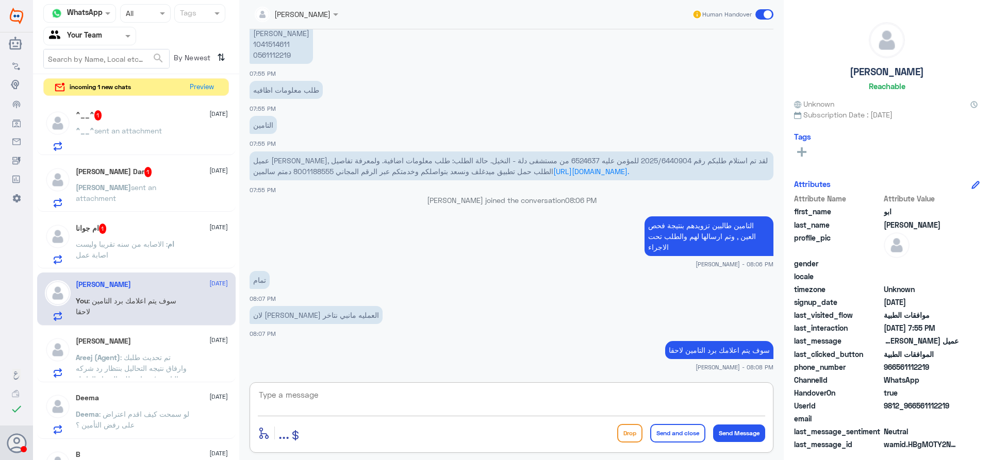
scroll to position [544, 0]
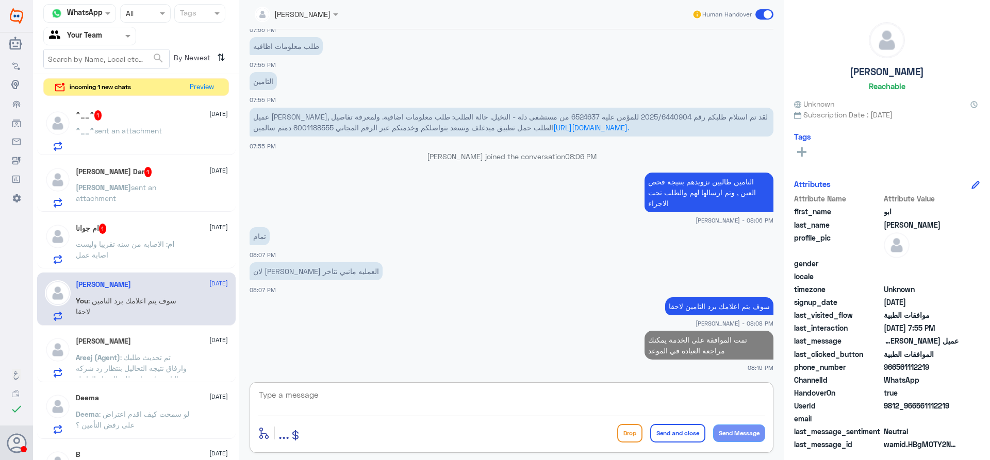
click at [524, 403] on textarea at bounding box center [511, 400] width 507 height 25
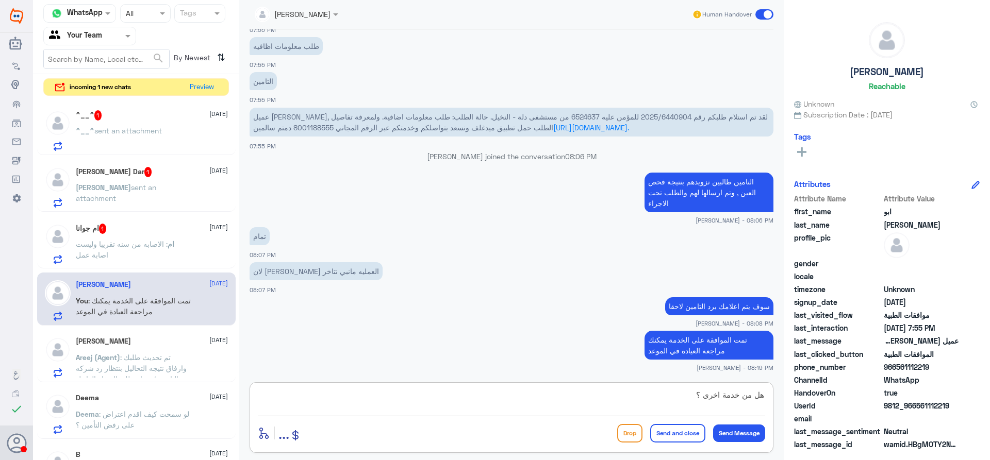
type textarea "هل من خدمة اخرى ؟"
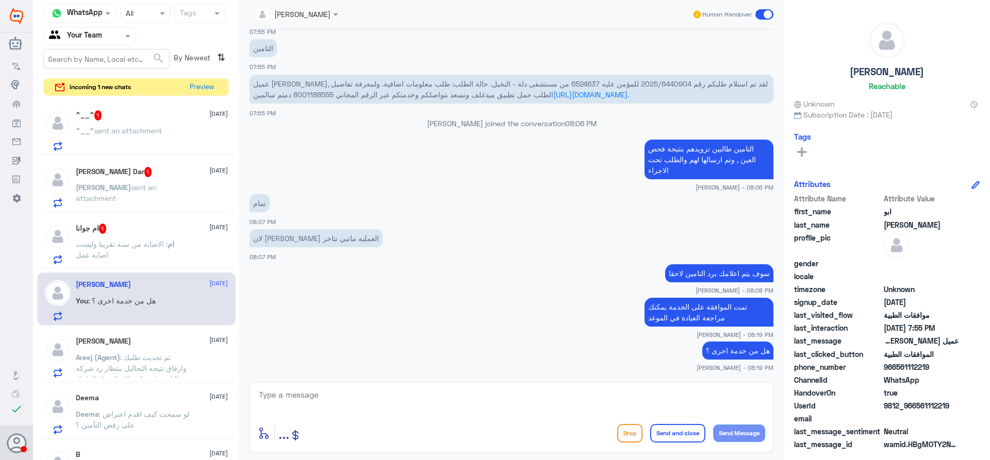
click at [208, 235] on div "ام جوانا 1 25 August ام : الاصابه من سنه تقريبا وليست اصابة عمل" at bounding box center [152, 244] width 152 height 41
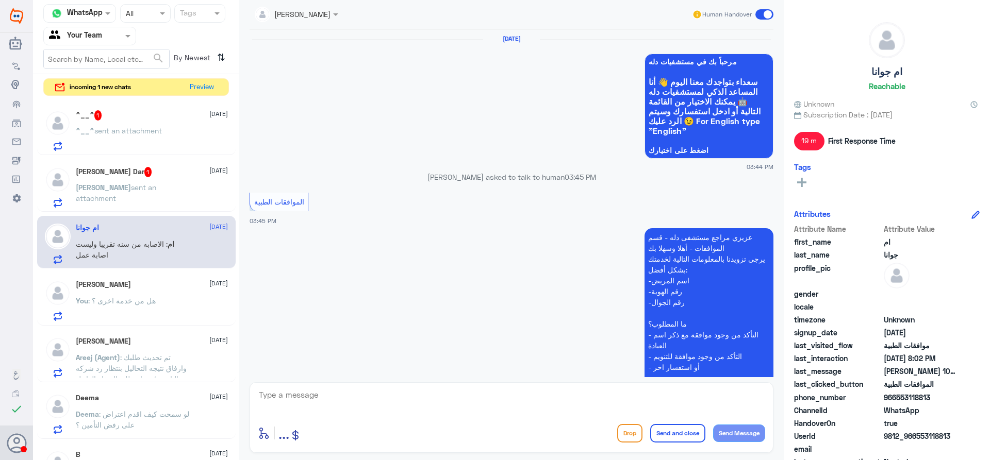
scroll to position [1022, 0]
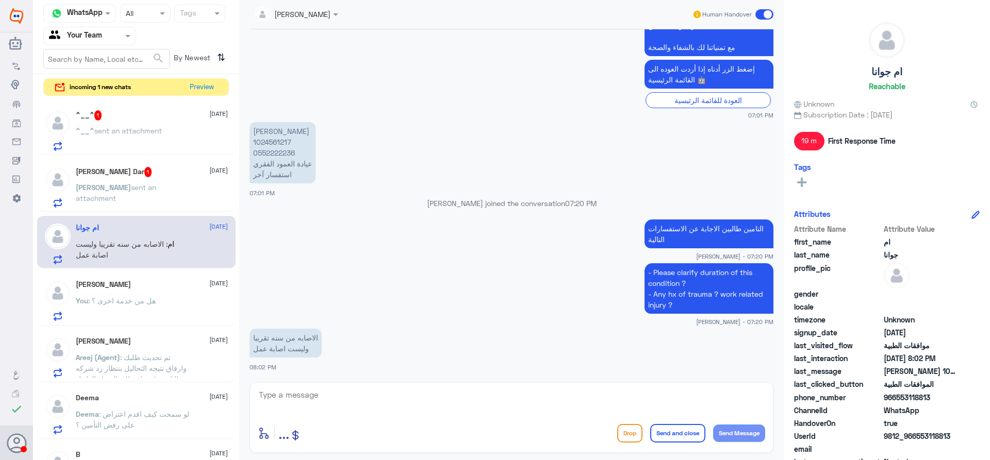
click at [274, 142] on p "بدر بن علي بن منقاش 1024561217 0552222236 عيادة العمود الفقري استفسار آخر" at bounding box center [283, 152] width 66 height 61
copy p "1024561217"
click at [354, 402] on textarea at bounding box center [511, 400] width 507 height 25
type textarea "تم التوضيح للتامين ارجوا انتظار الرد من قبلهم الان"
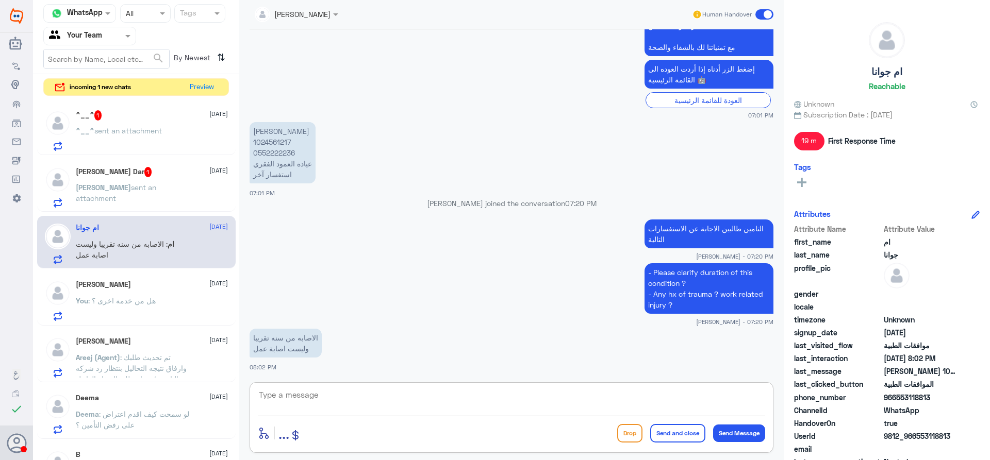
scroll to position [1066, 0]
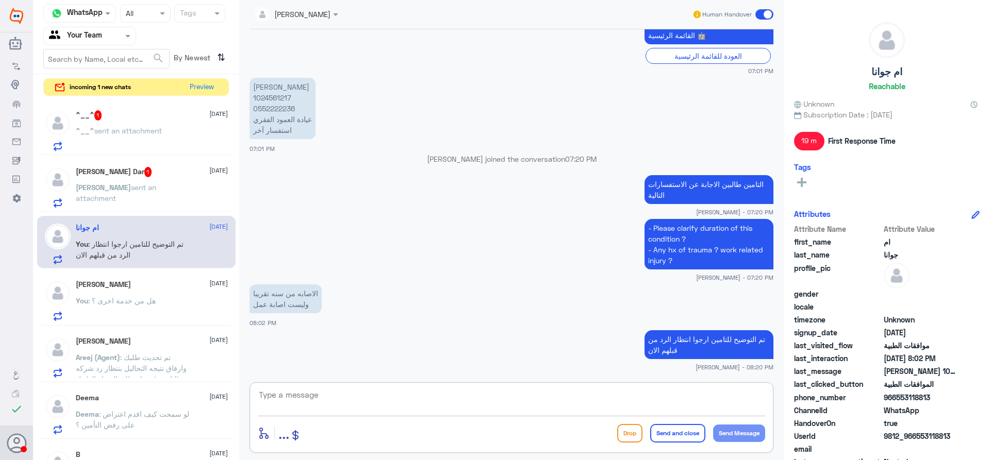
click at [197, 199] on div "Ahmad sent an attachment" at bounding box center [152, 196] width 152 height 23
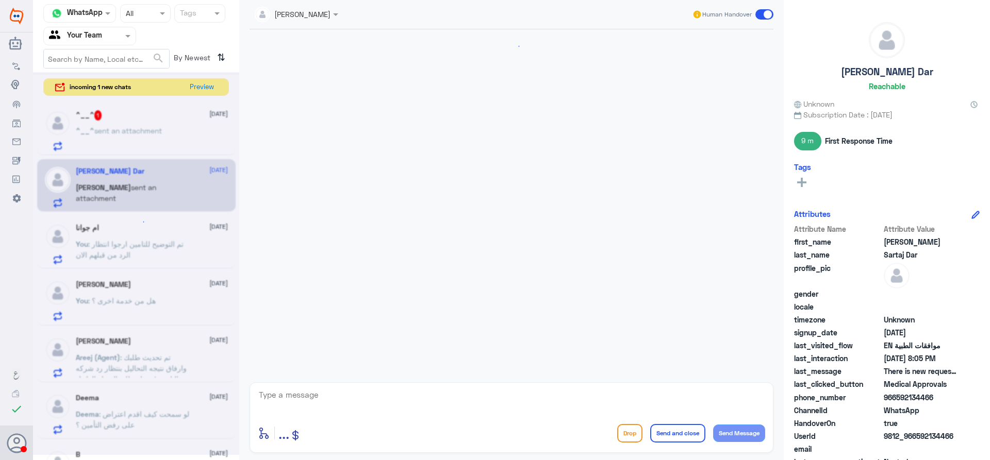
scroll to position [1016, 0]
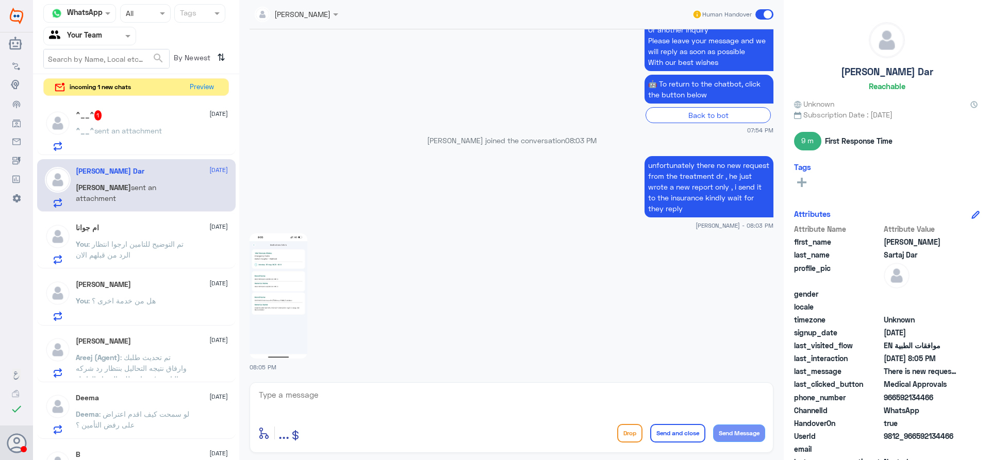
click at [261, 289] on img at bounding box center [279, 296] width 58 height 125
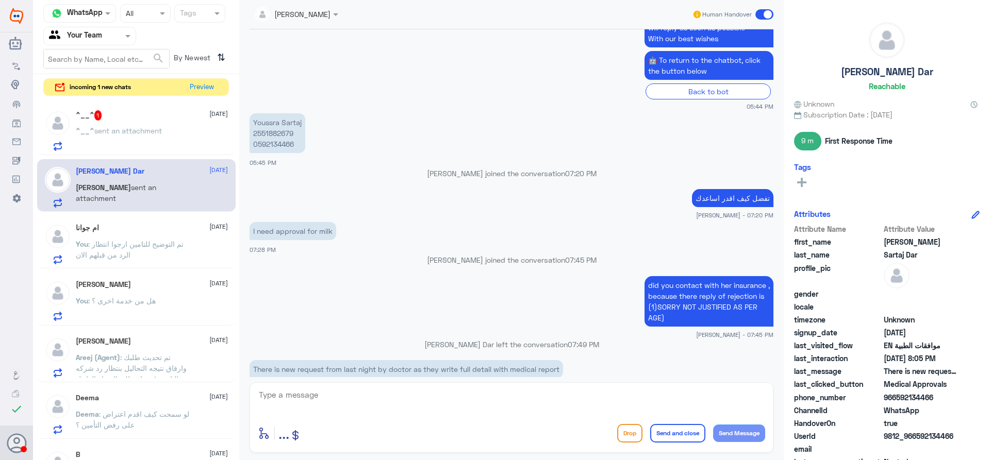
scroll to position [226, 0]
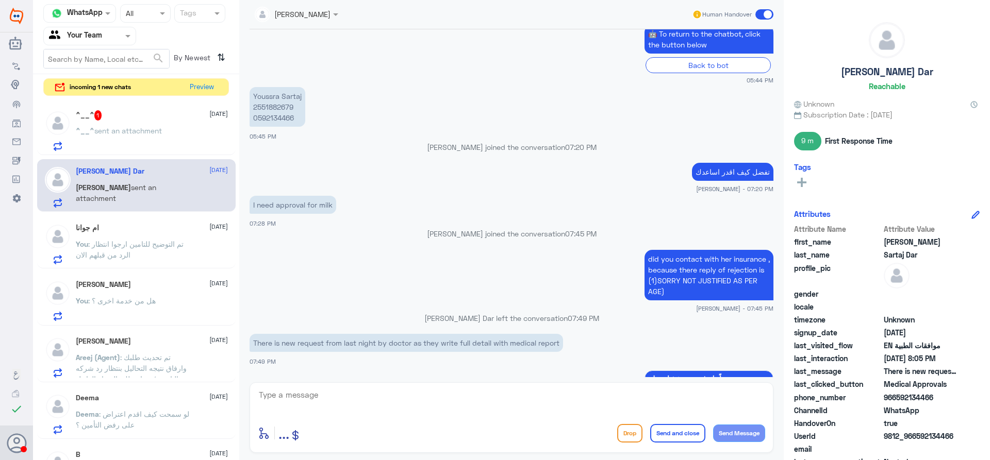
click at [268, 109] on p "Youssra Sartaj 2551882679 0592134466" at bounding box center [278, 107] width 56 height 40
copy p "2551882679"
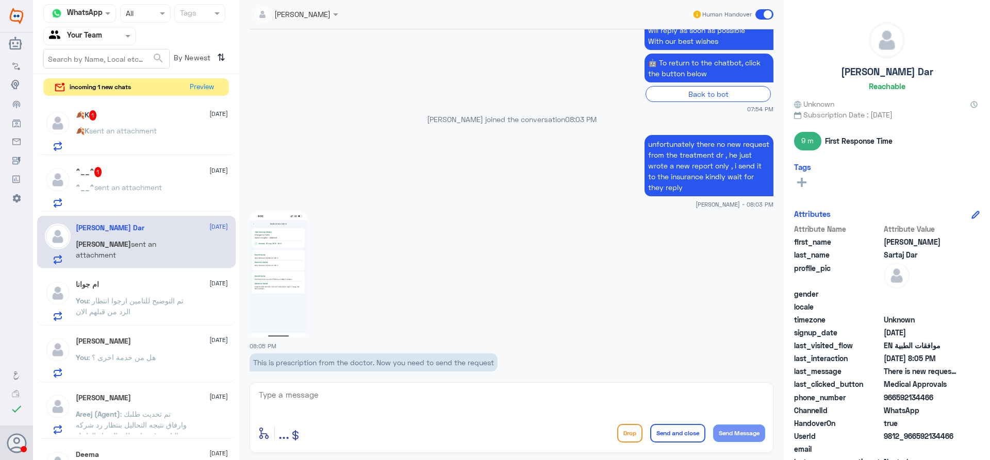
scroll to position [1052, 0]
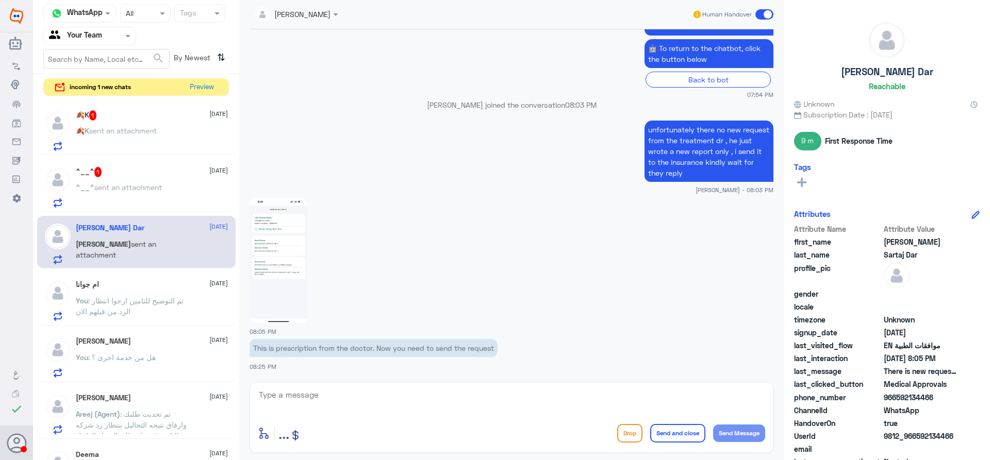
click at [136, 124] on div "🍂K 1 25 August 🍂K sent an attachment" at bounding box center [152, 130] width 152 height 41
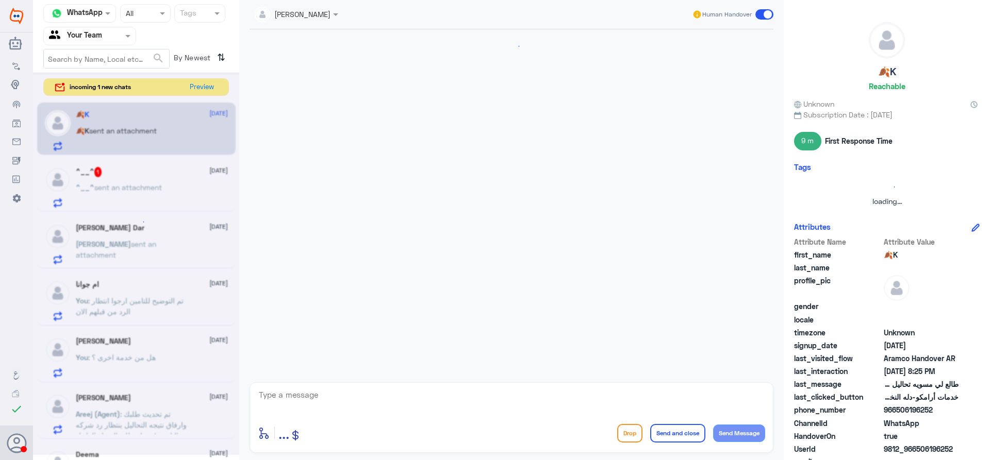
scroll to position [492, 0]
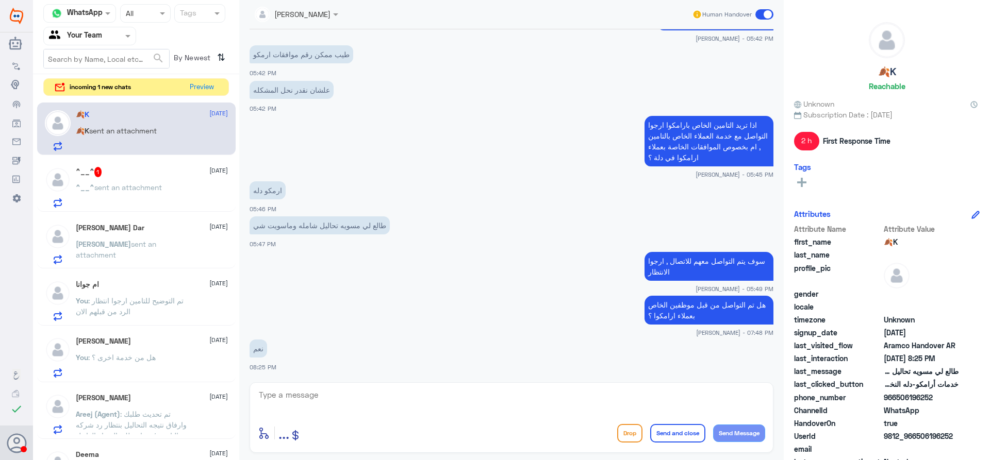
click at [175, 188] on div "^__^ sent an attachment" at bounding box center [152, 196] width 152 height 23
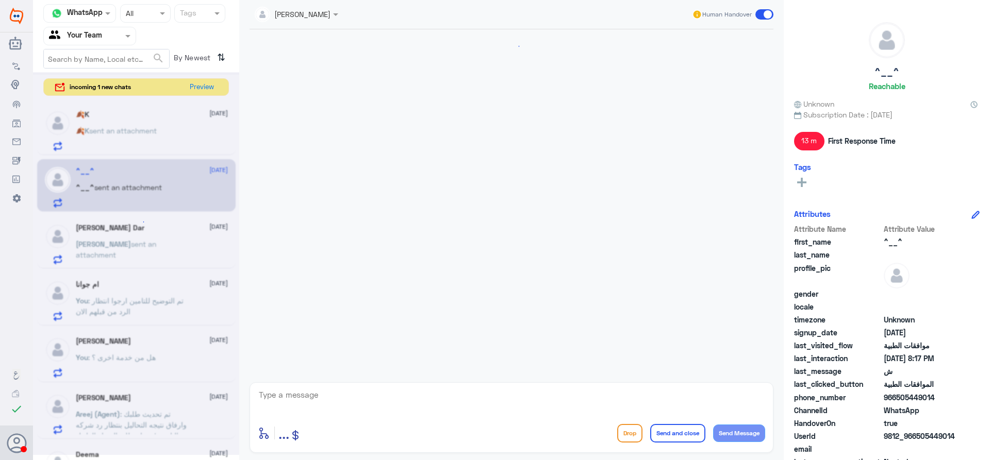
scroll to position [981, 0]
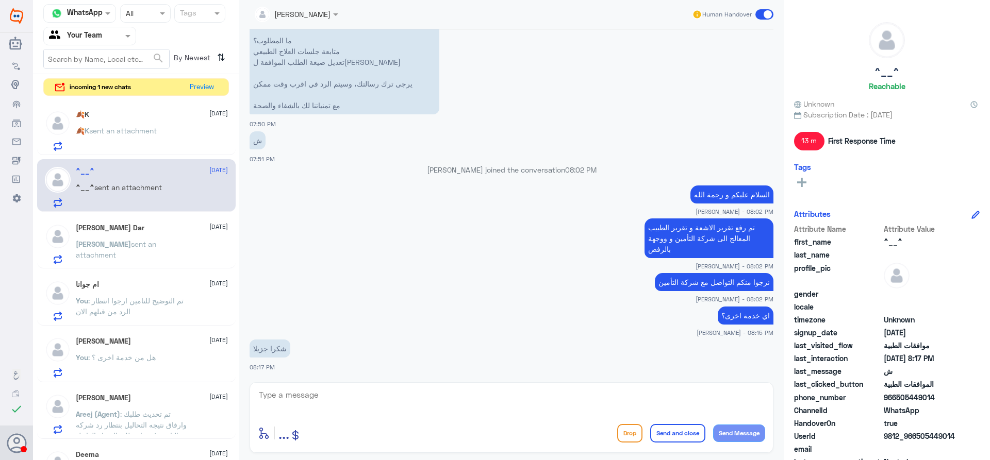
click at [415, 389] on textarea at bounding box center [511, 400] width 507 height 25
click at [195, 89] on button "Preview" at bounding box center [202, 87] width 32 height 16
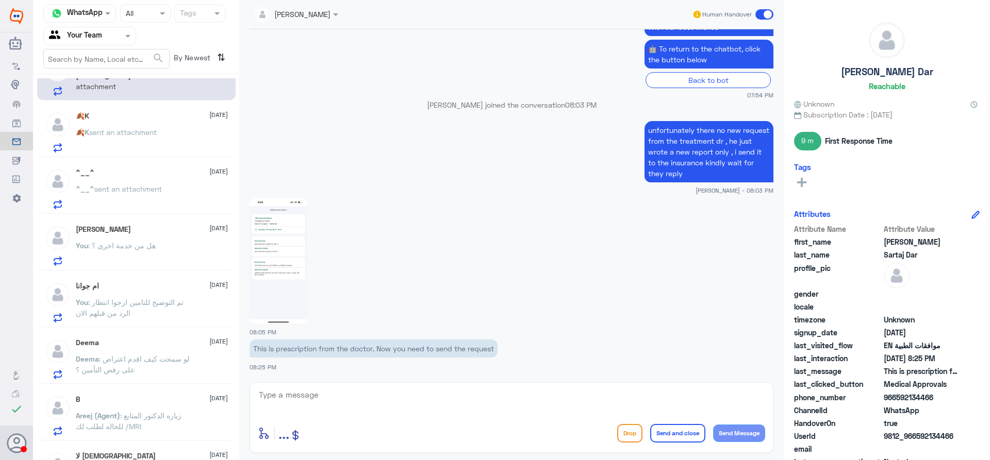
scroll to position [52, 0]
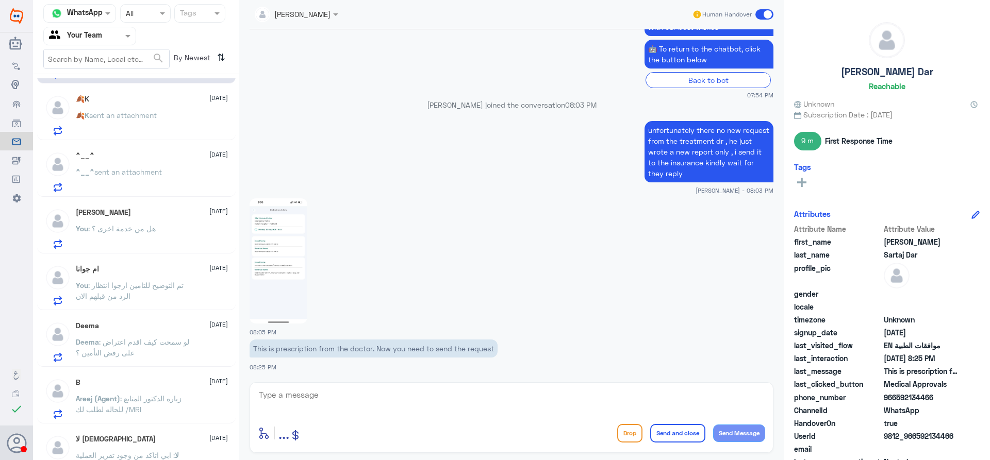
click at [176, 217] on div "ابو عبدالله 25 August" at bounding box center [152, 212] width 152 height 9
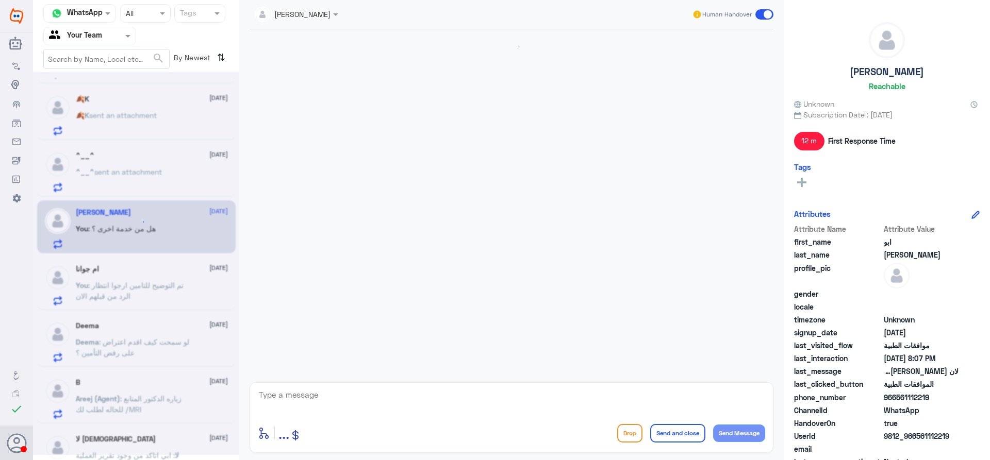
scroll to position [596, 0]
click at [170, 182] on div "^__^ sent an attachment" at bounding box center [152, 180] width 152 height 23
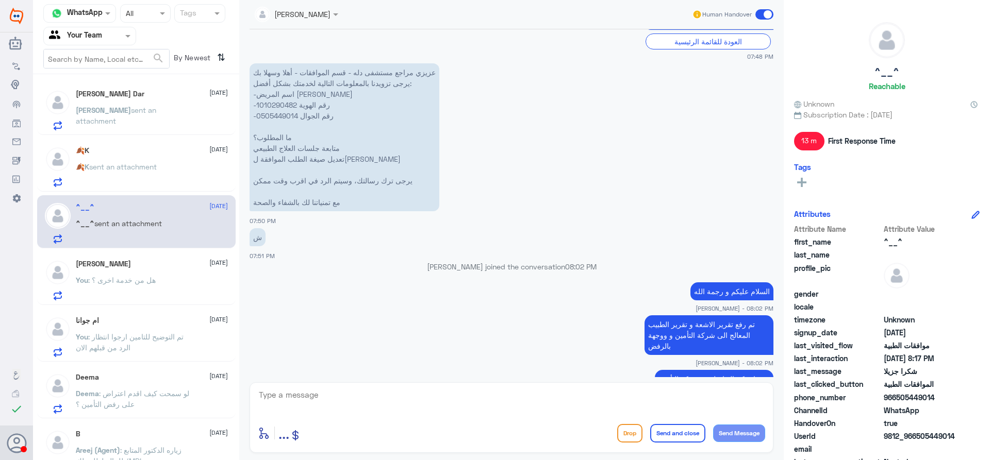
scroll to position [878, 0]
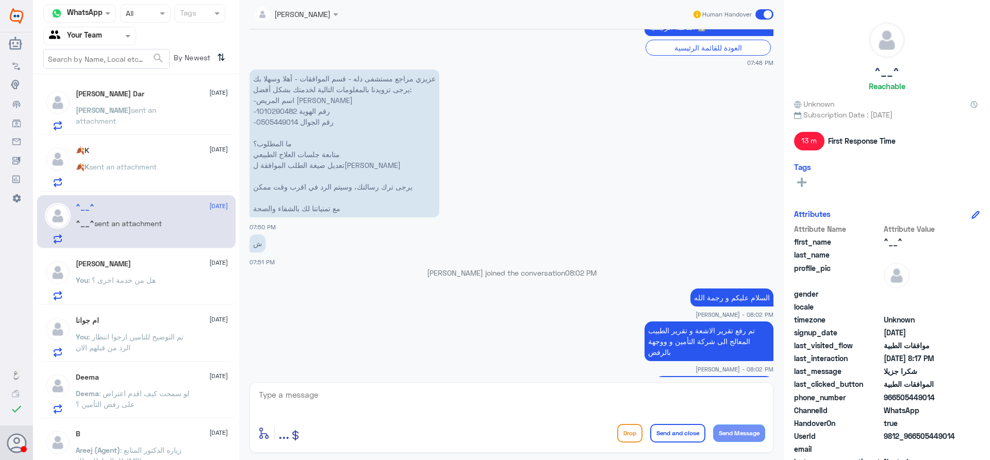
click at [153, 173] on p "🍂K sent an attachment" at bounding box center [116, 174] width 81 height 26
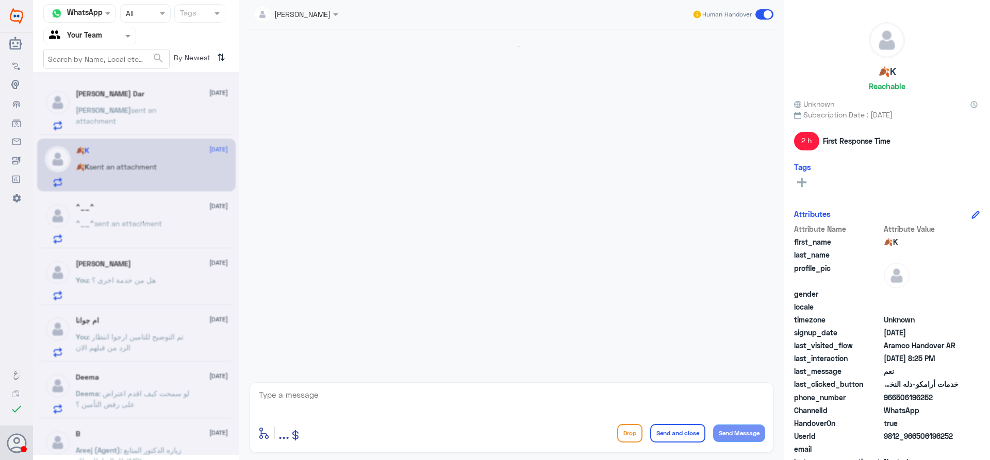
scroll to position [492, 0]
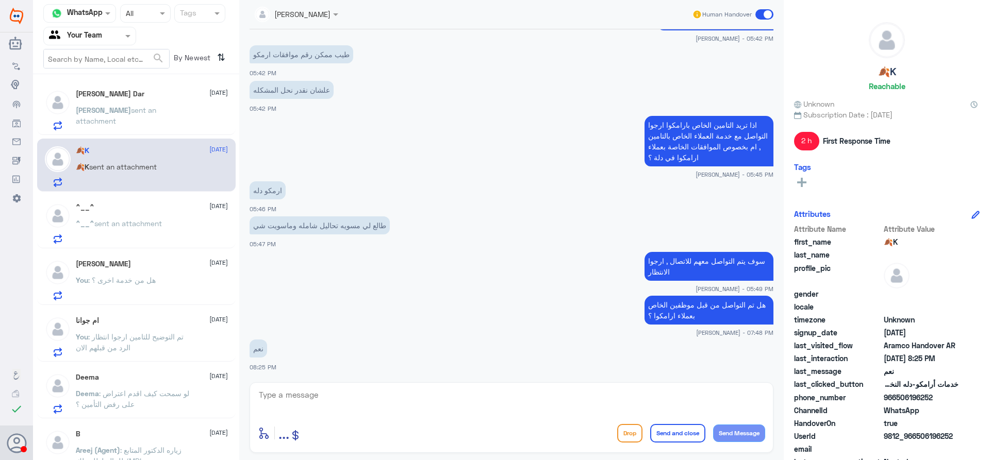
click at [163, 123] on p "Ahmad sent an attachment" at bounding box center [134, 118] width 116 height 26
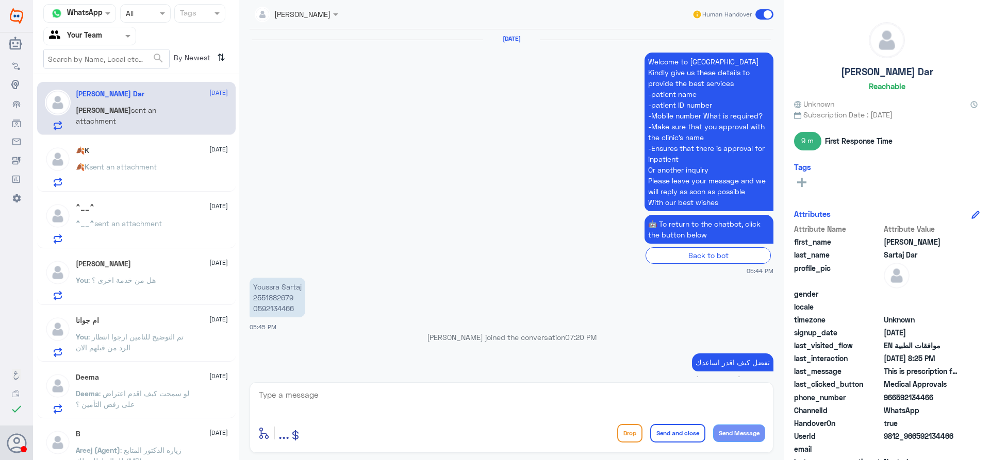
scroll to position [1016, 0]
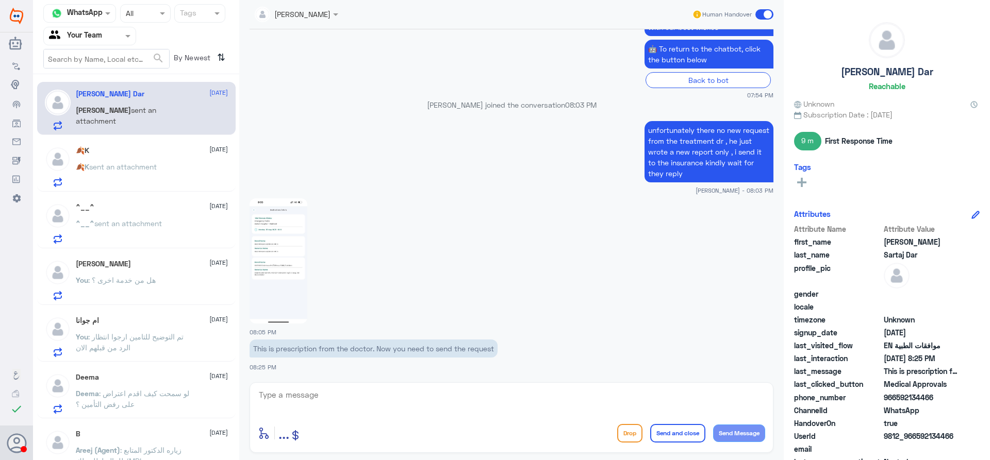
click at [136, 153] on div "🍂K 25 August" at bounding box center [152, 150] width 152 height 9
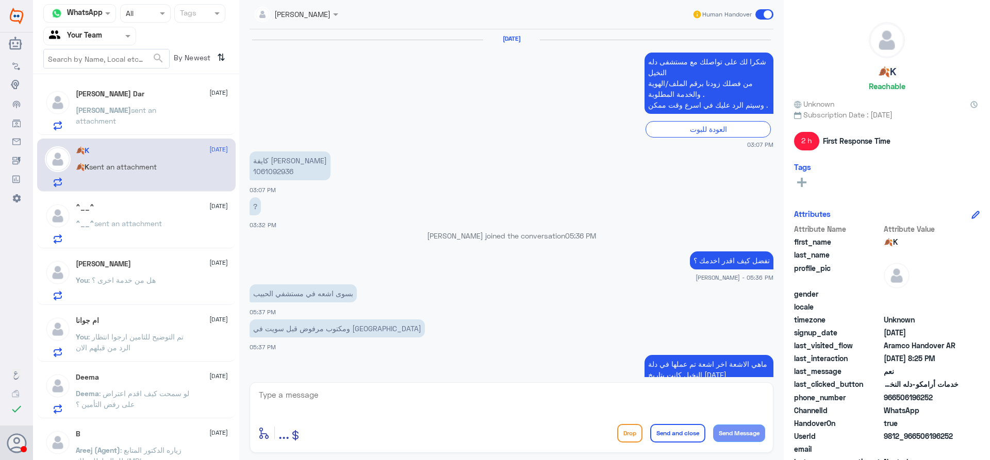
scroll to position [492, 0]
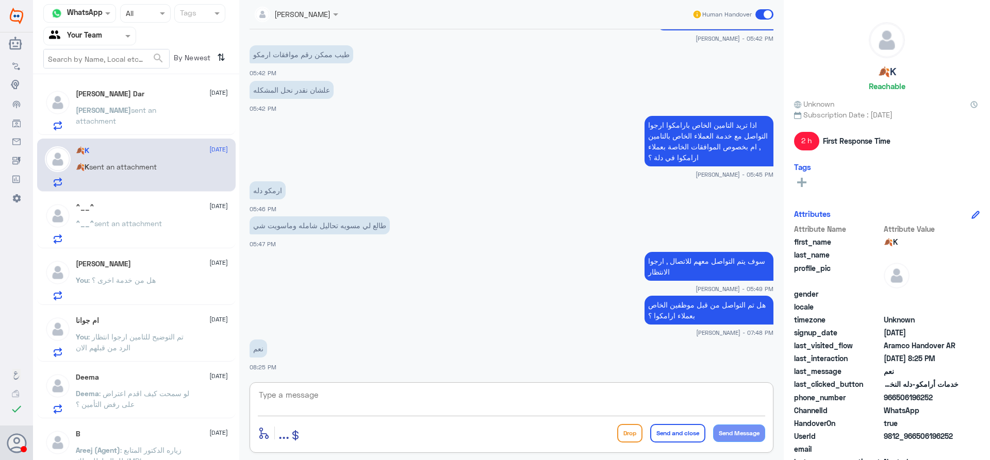
click at [438, 400] on textarea at bounding box center [511, 400] width 507 height 25
type textarea "تمام , قدامكم العافية"
click at [668, 425] on button "Send and close" at bounding box center [677, 433] width 55 height 19
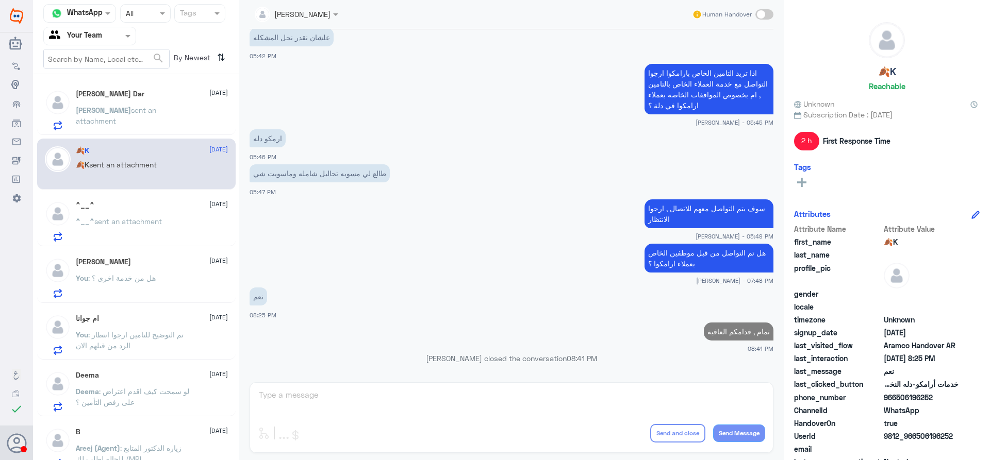
click at [180, 110] on div "Ahmad sent an attachment" at bounding box center [152, 118] width 152 height 23
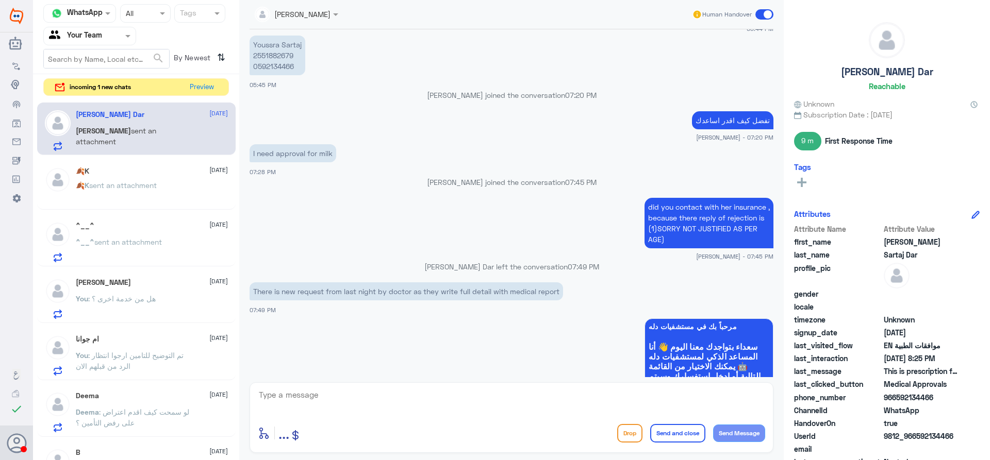
scroll to position [191, 0]
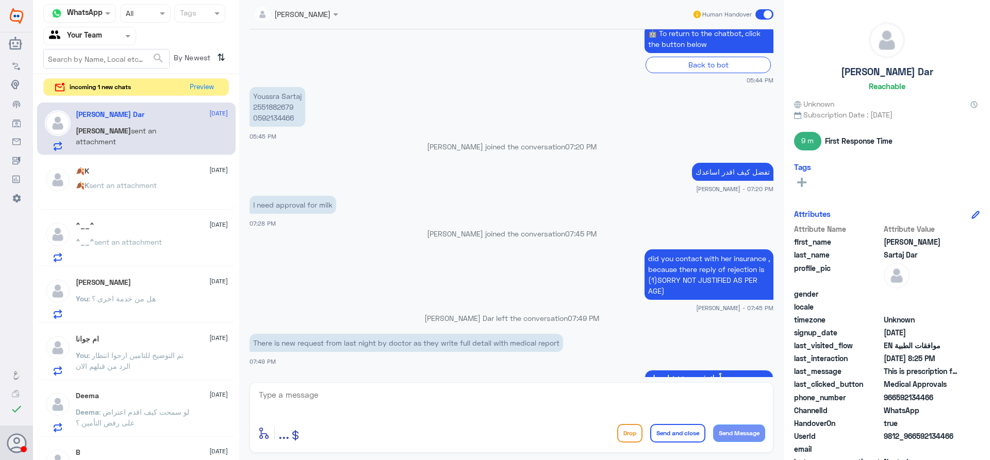
click at [265, 110] on p "Youssra Sartaj 2551882679 0592134466" at bounding box center [278, 107] width 56 height 40
copy p "2551882679"
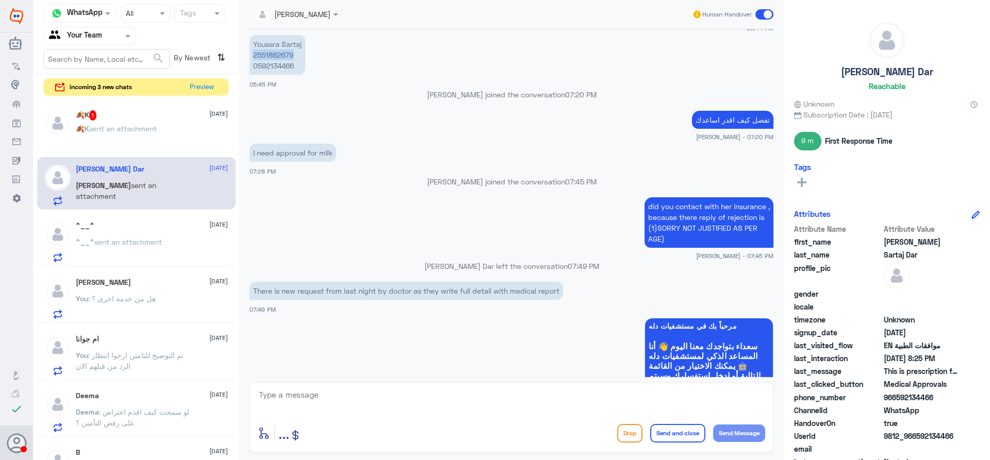
scroll to position [242, 0]
click at [151, 128] on span "sent an attachment" at bounding box center [123, 128] width 68 height 9
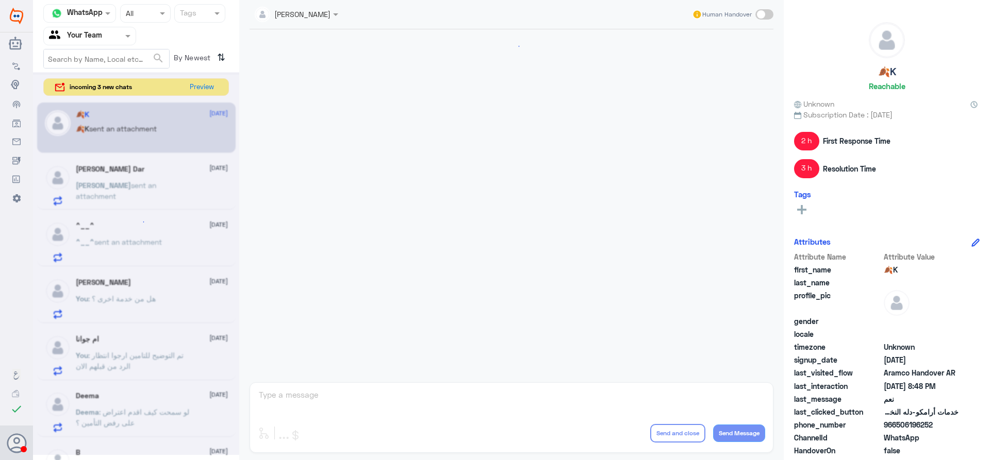
scroll to position [502, 0]
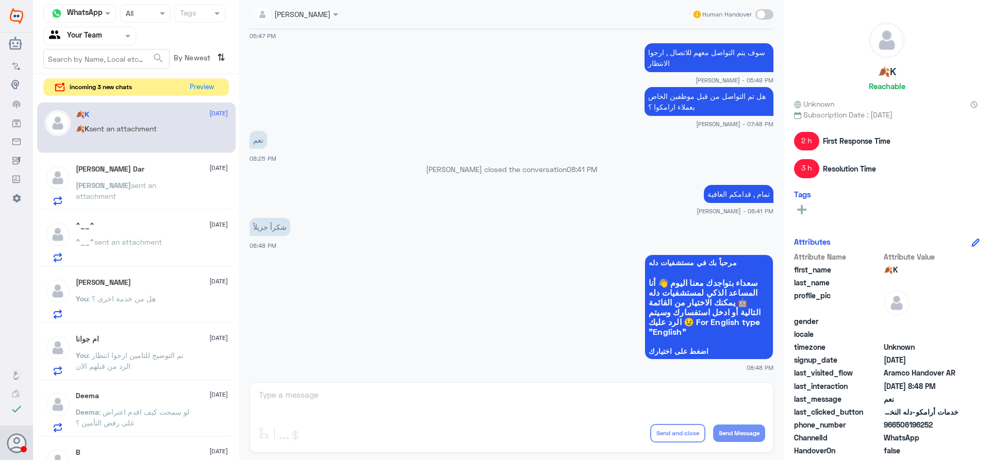
click at [153, 169] on div "Ahmad Sartaj Dar 25 August" at bounding box center [152, 169] width 152 height 9
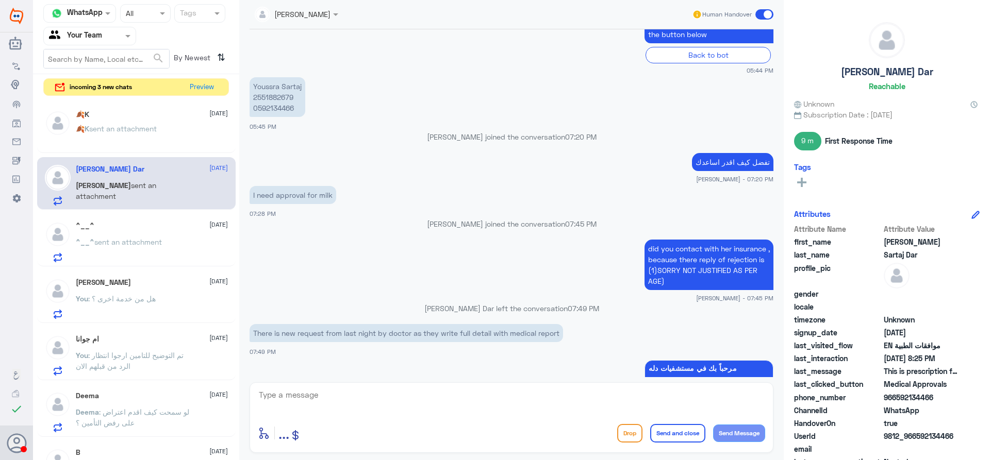
scroll to position [191, 0]
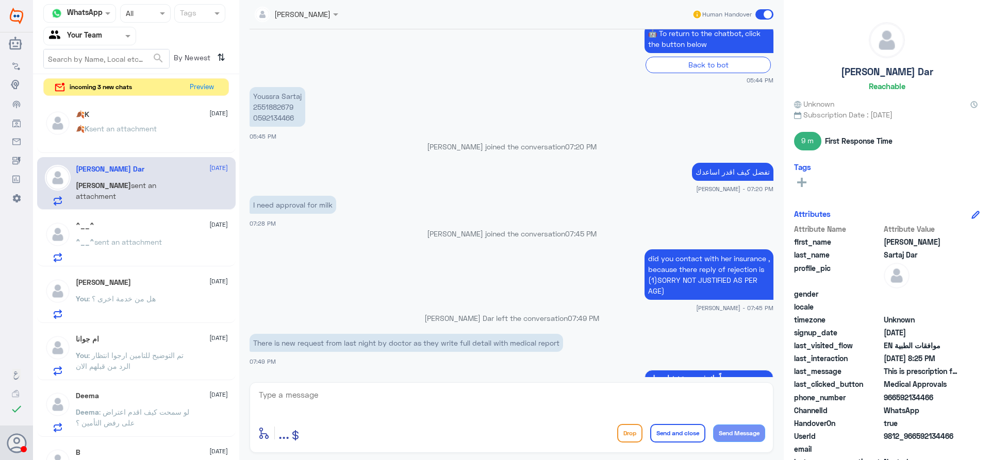
click at [268, 103] on p "Youssra Sartaj 2551882679 0592134466" at bounding box center [278, 107] width 56 height 40
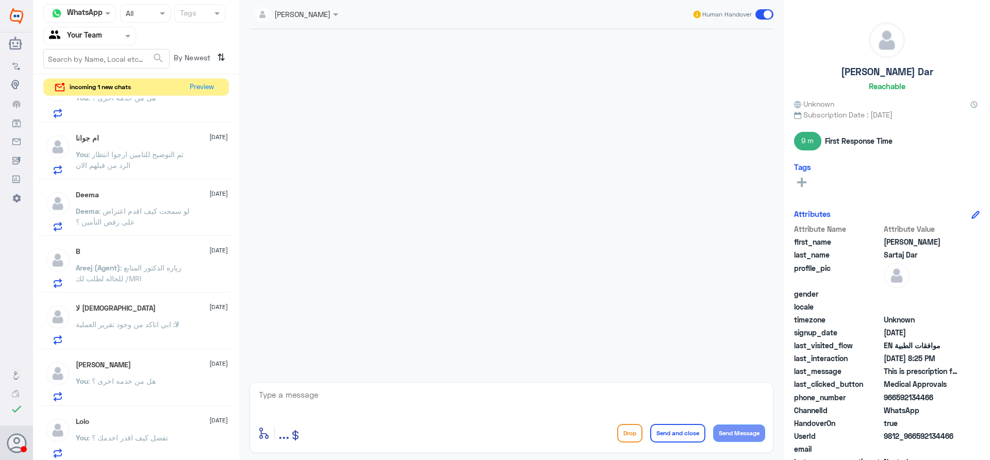
scroll to position [256, 0]
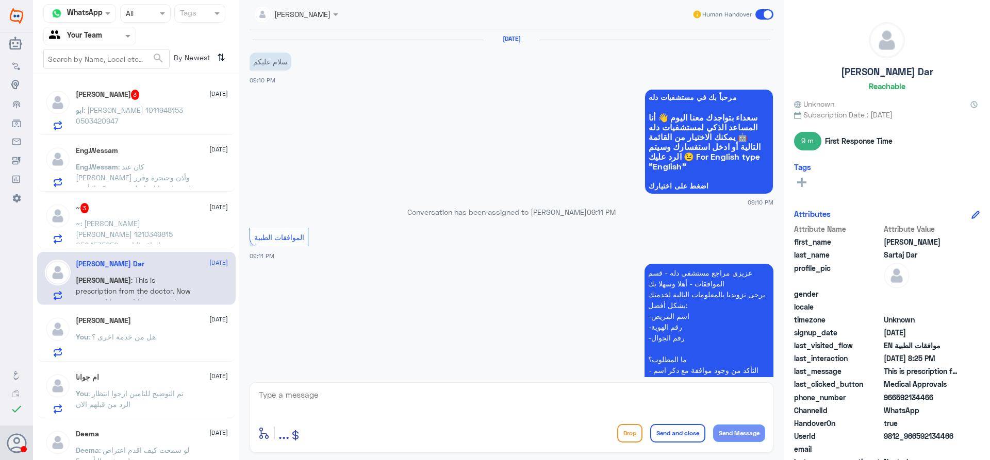
scroll to position [214, 0]
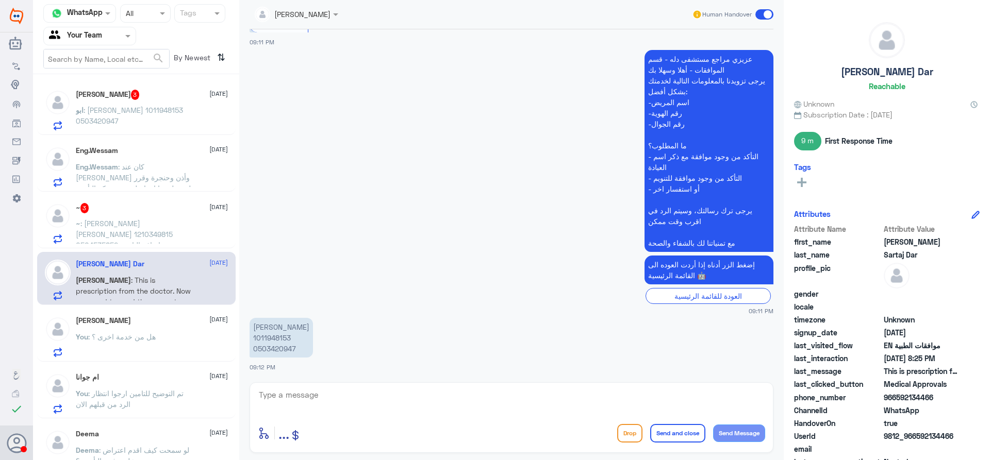
drag, startPoint x: 235, startPoint y: 206, endPoint x: 244, endPoint y: 292, distance: 86.0
click at [238, 298] on div "[PERSON_NAME] 3 [DATE] ابو : [PERSON_NAME] 1011948153 0503420947 Eng.Wessam [DA…" at bounding box center [136, 271] width 206 height 386
click at [246, 288] on div "[DATE] سلام عليكم 09:10 PM مرحباً بك في مستشفيات دله سعداء بتواجدك معنا [DATE] …" at bounding box center [511, 203] width 534 height 348
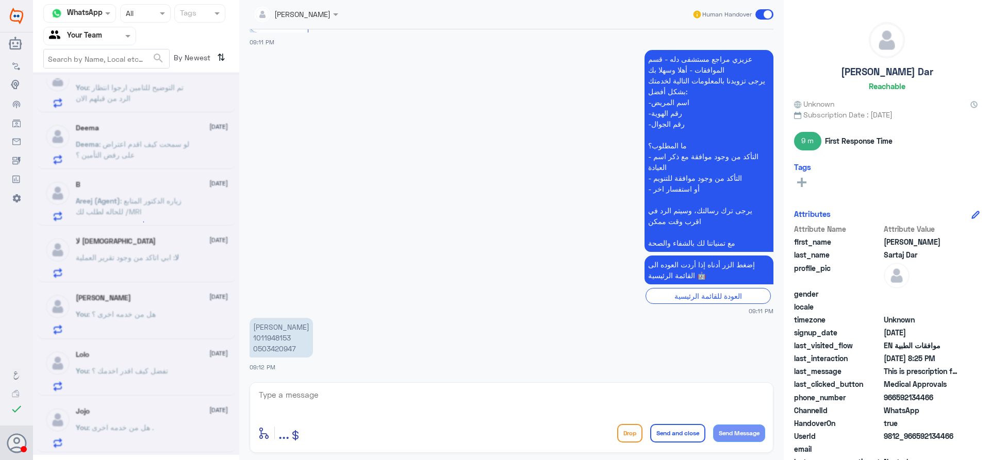
scroll to position [5, 0]
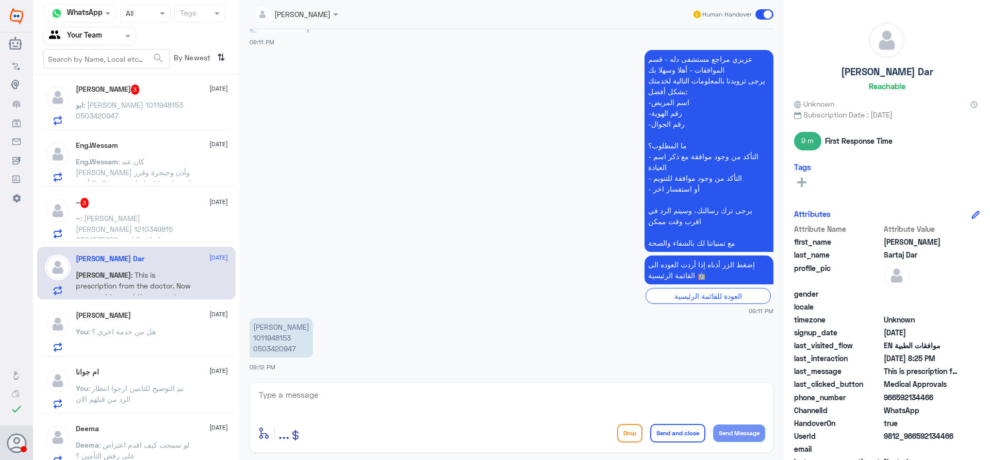
click at [114, 31] on div at bounding box center [90, 36] width 92 height 12
click at [118, 104] on div "Your Inbox" at bounding box center [89, 105] width 93 height 24
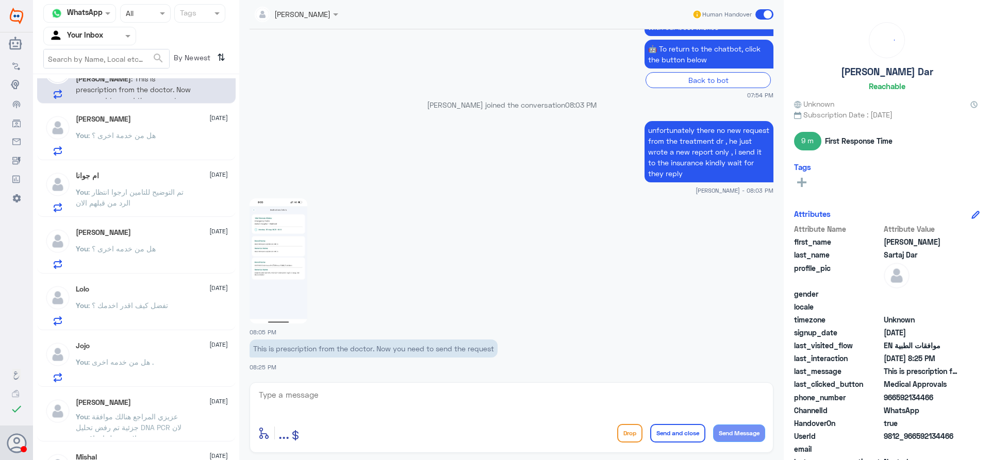
scroll to position [68, 0]
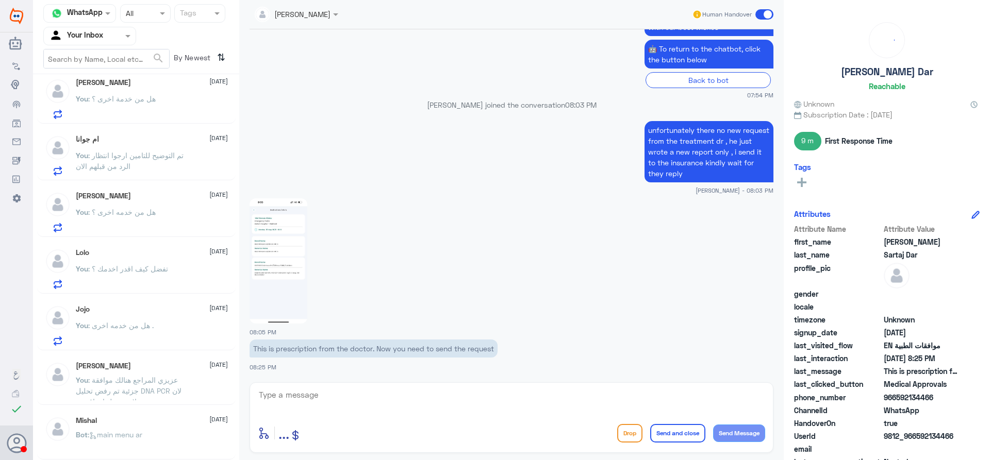
click at [157, 379] on span ": عزيزي المراجع هنالك موافقة جزئية تم رفض تحليل DNA PCR لان لايوجد عليها تعاقد …" at bounding box center [132, 407] width 113 height 63
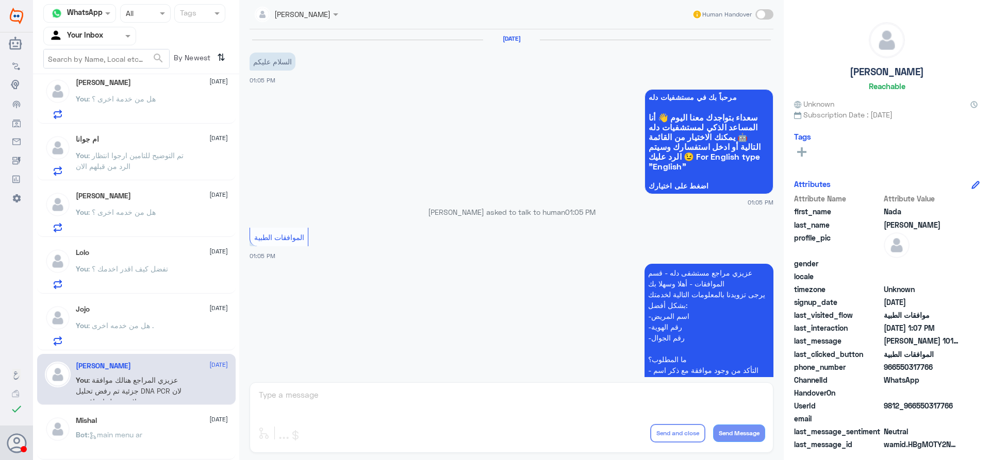
click at [157, 328] on div "You : هل من خدمه اخرى ." at bounding box center [152, 334] width 152 height 23
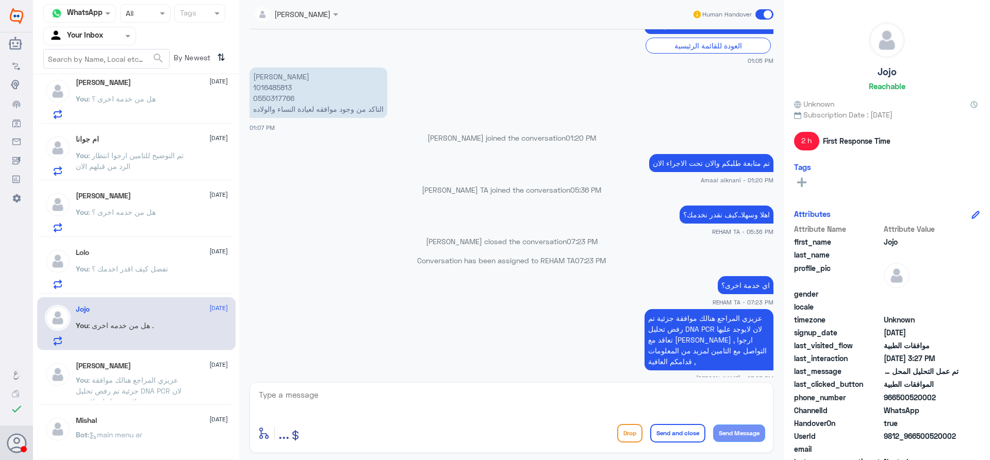
click at [159, 328] on div "You : هل من خدمه اخرى ." at bounding box center [152, 334] width 152 height 23
click at [158, 364] on div "[PERSON_NAME] [DATE]" at bounding box center [152, 366] width 152 height 9
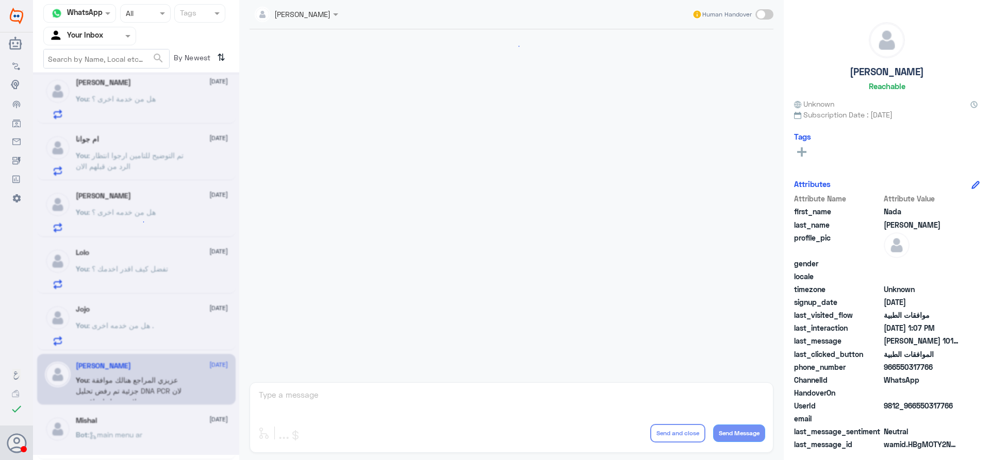
scroll to position [465, 0]
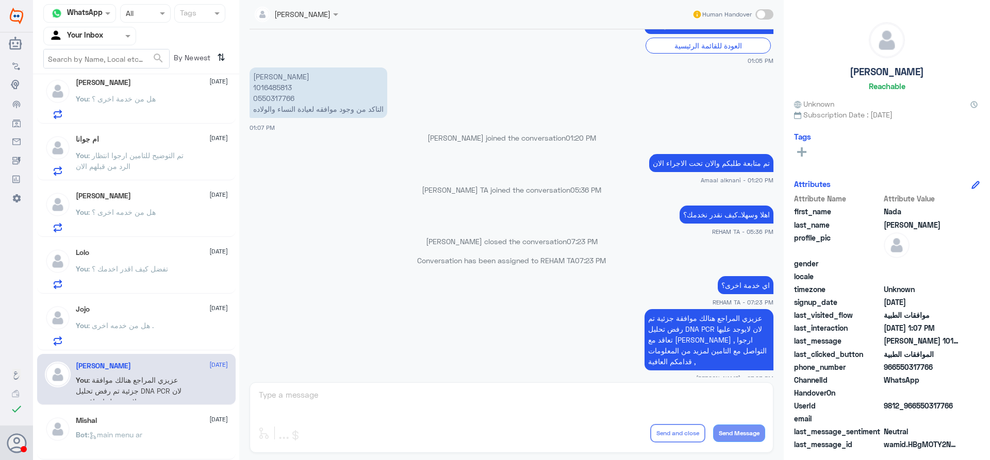
click at [160, 325] on div "You : هل من خدمه اخرى ." at bounding box center [152, 334] width 152 height 23
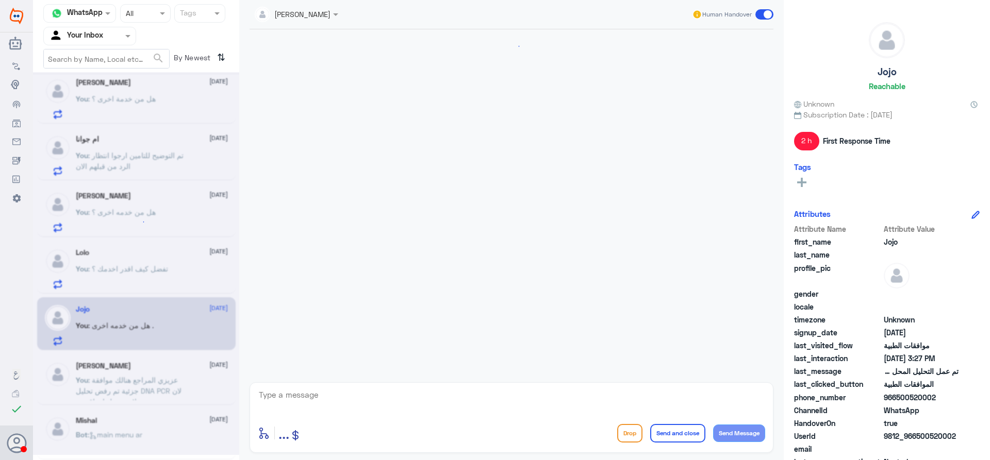
scroll to position [1187, 0]
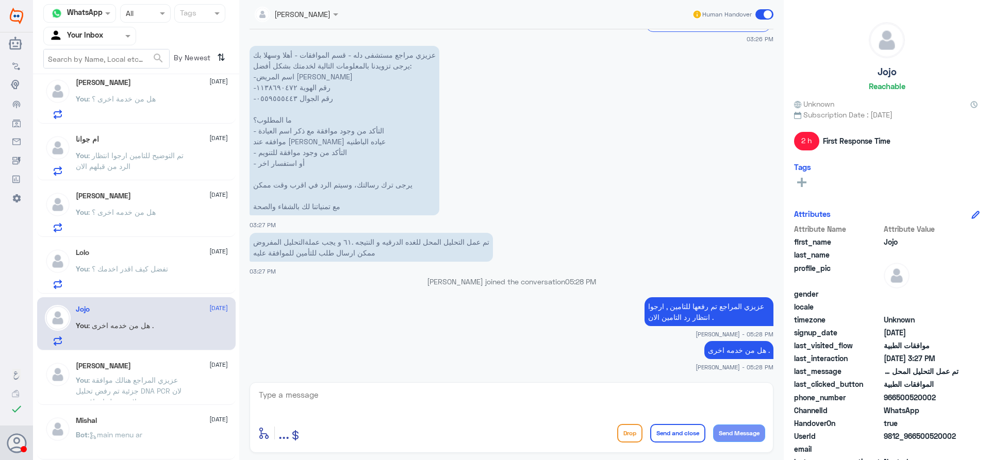
click at [524, 394] on textarea at bounding box center [511, 400] width 507 height 25
type textarea "قدامكم العافية"
click at [662, 444] on div "enter flow name ... Drop Send and close Send Message" at bounding box center [511, 433] width 507 height 23
click at [665, 436] on button "Send and close" at bounding box center [677, 433] width 55 height 19
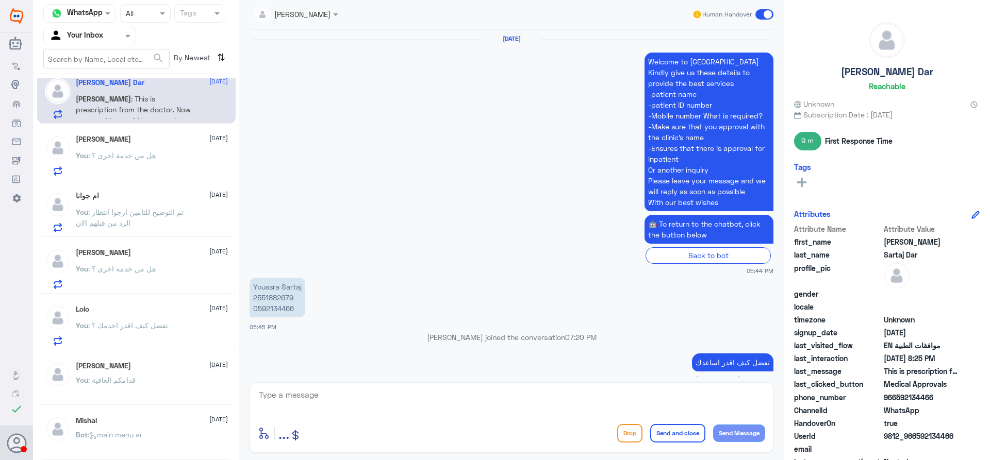
scroll to position [1016, 0]
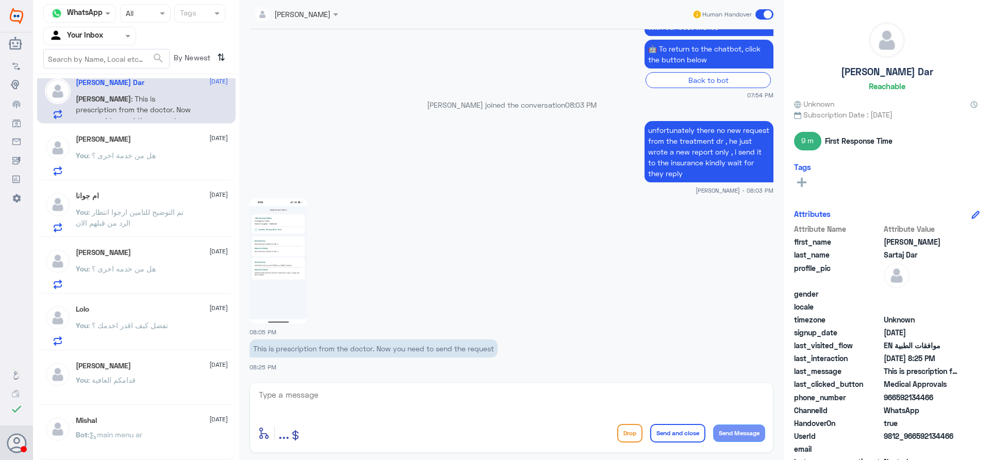
click at [150, 312] on div "Lolo 25 August" at bounding box center [152, 309] width 152 height 9
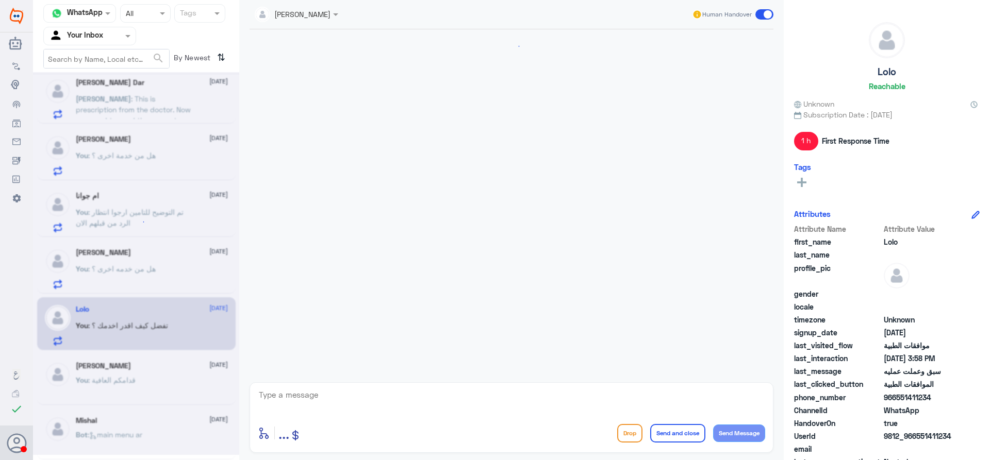
scroll to position [366, 0]
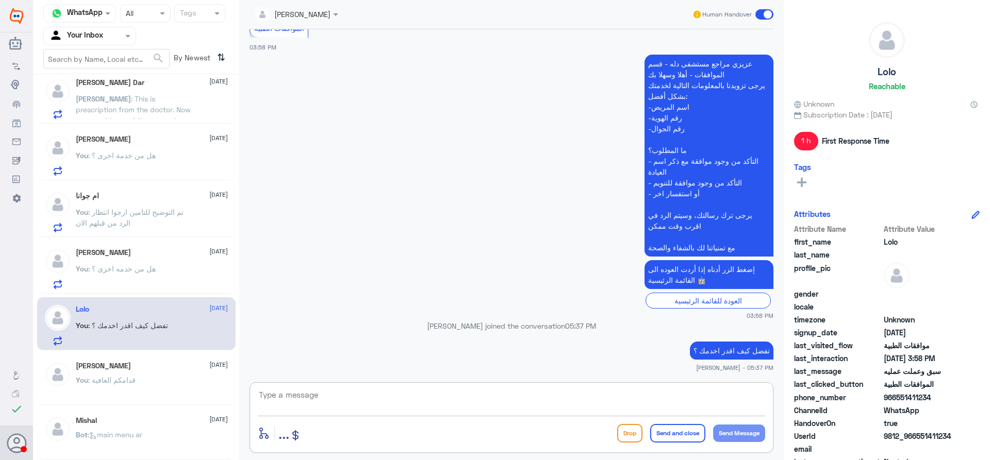
click at [411, 404] on textarea at bounding box center [511, 400] width 507 height 25
type textarea "عزيزي المراجع ارجوا تزويدنا بالمعلومات مع التوضيح للمساعدة قدامكم العافية"
click at [656, 432] on button "Send and close" at bounding box center [677, 433] width 55 height 19
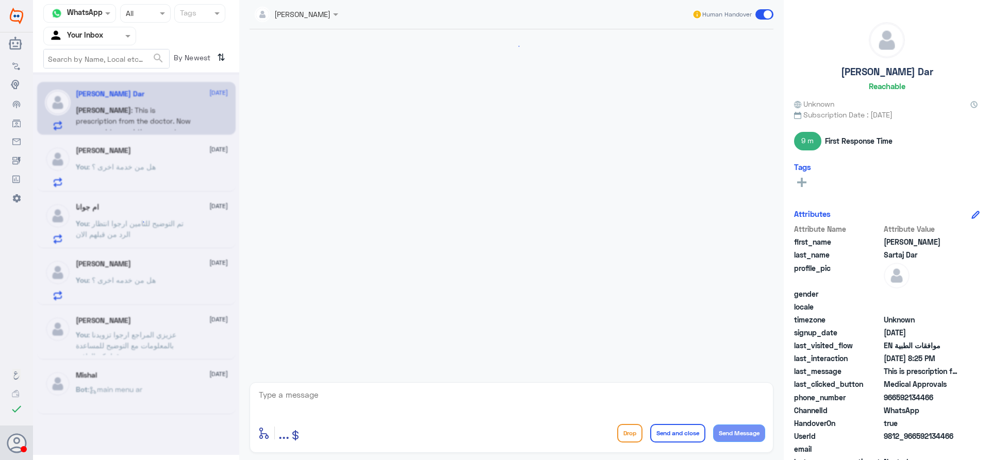
scroll to position [1016, 0]
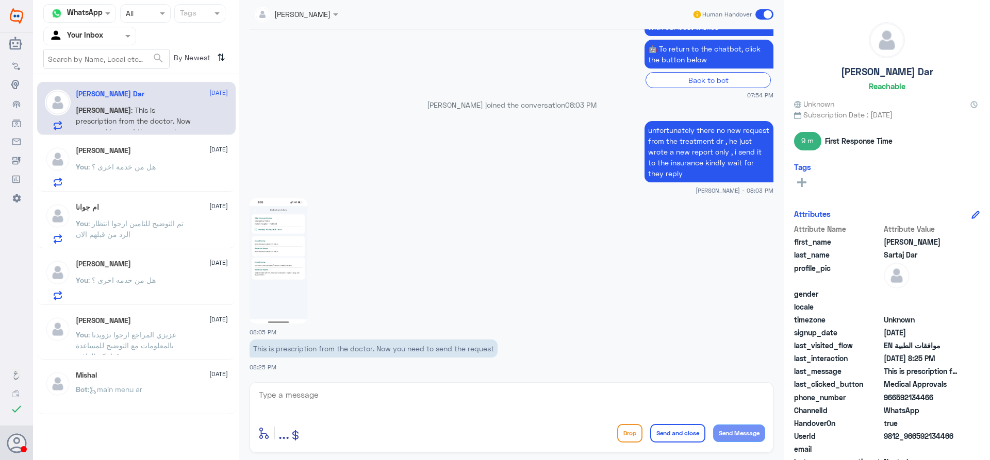
click at [135, 289] on p "You : هل من خدمه اخرى ؟" at bounding box center [116, 288] width 80 height 26
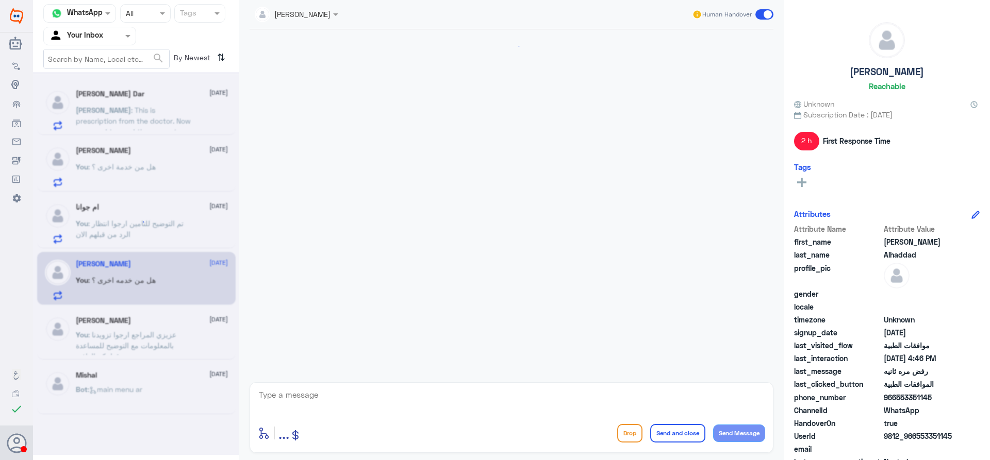
scroll to position [913, 0]
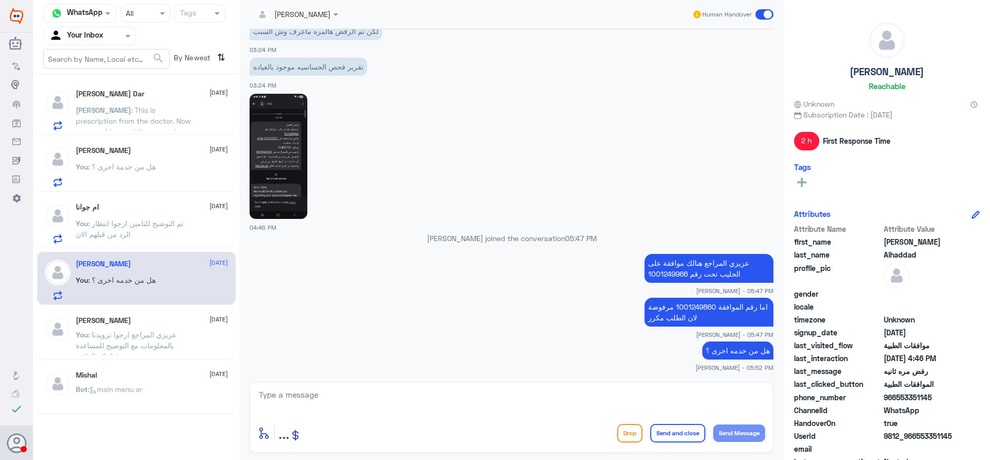
click at [425, 405] on textarea at bounding box center [511, 400] width 507 height 25
type textarea "قدامكم العافية"
click at [663, 432] on button "Send and close" at bounding box center [677, 433] width 55 height 19
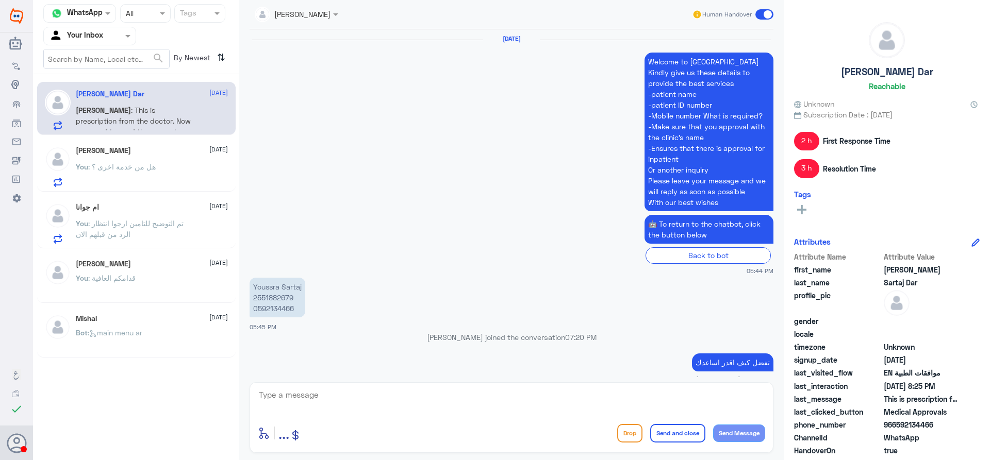
scroll to position [1016, 0]
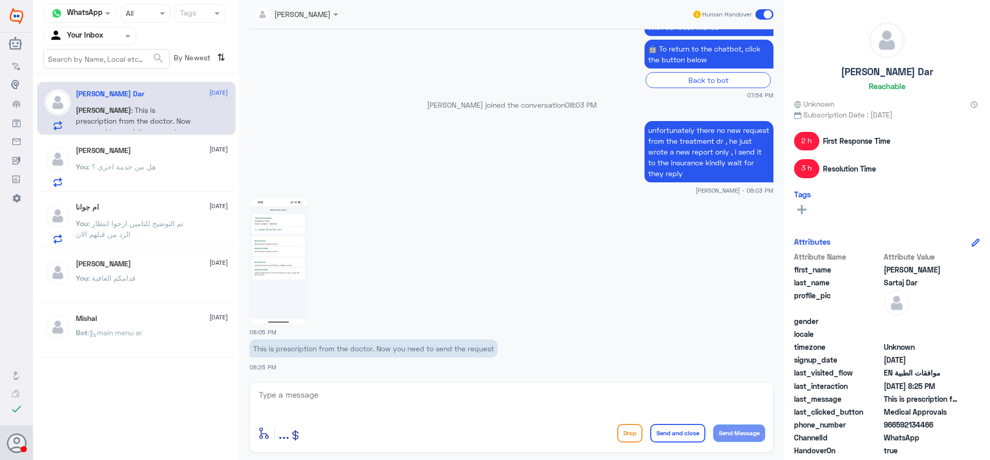
click at [184, 232] on p "You : تم التوضيح للتامين ارجوا انتظار الرد من قبلهم الان" at bounding box center [134, 231] width 116 height 26
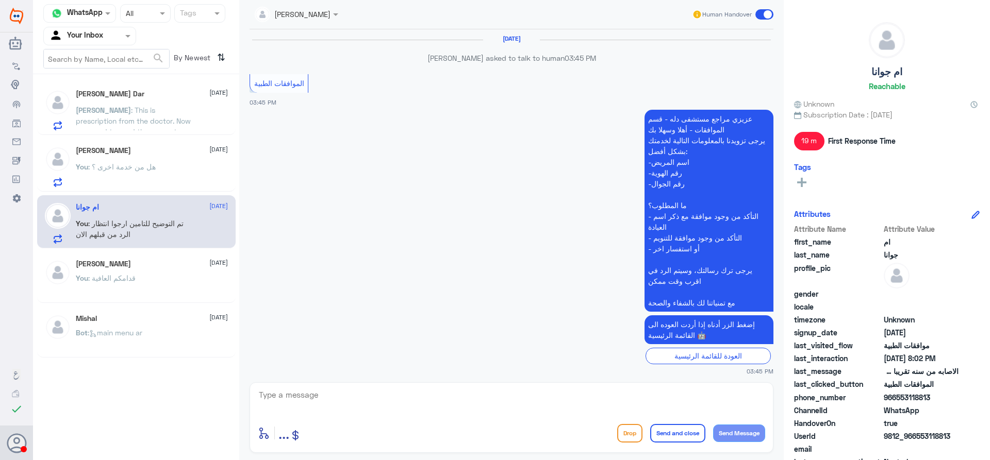
scroll to position [947, 0]
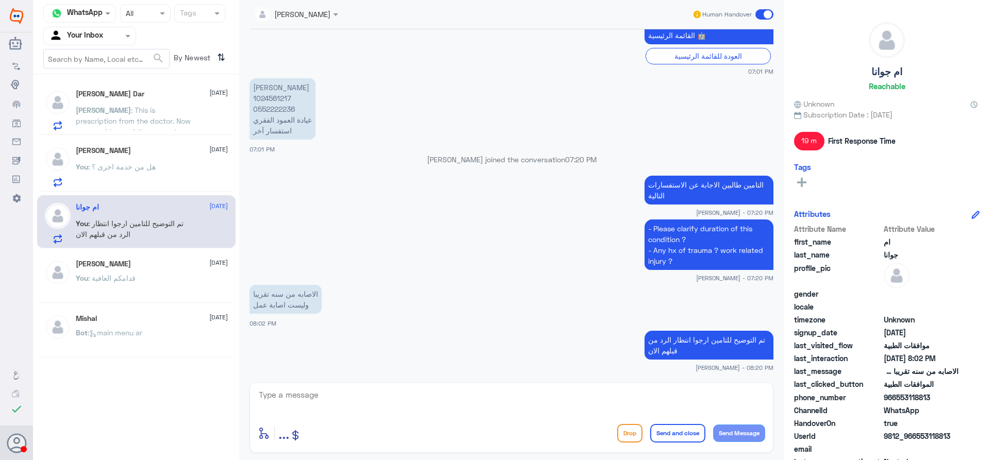
click at [426, 285] on app-msgs-text "الاصابه من سنه تقريبا وليست اصابة عمل" at bounding box center [512, 300] width 524 height 30
click at [272, 100] on p "بدر بن علي بن منقاش 1024561217 0552222236 عيادة العمود الفقري استفسار آخر" at bounding box center [283, 108] width 66 height 61
copy p "1024561217"
click at [370, 394] on textarea at bounding box center [511, 400] width 507 height 25
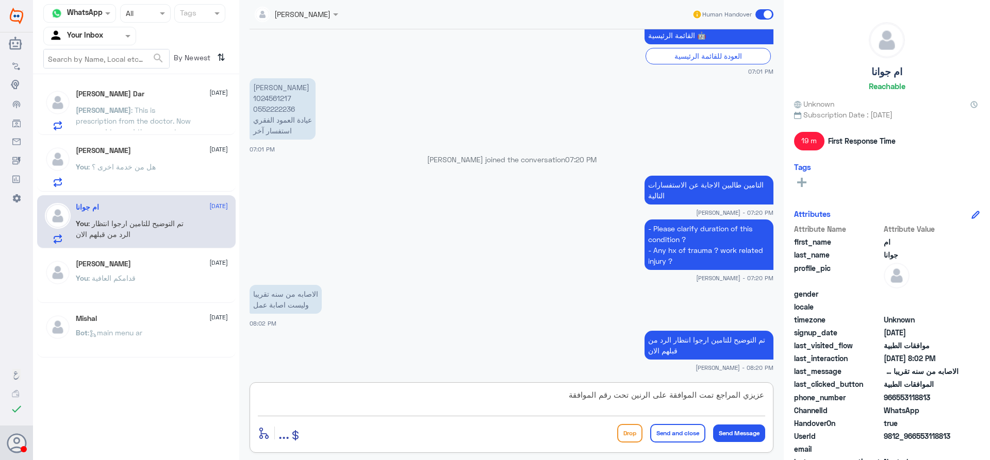
paste textarea "2025/6382870"
type textarea "عزيزي المراجع تمت الموافقة على الرنين تحت رقم الموافقة 2025/6382870 , ارجوا مرا…"
type textarea "ا"
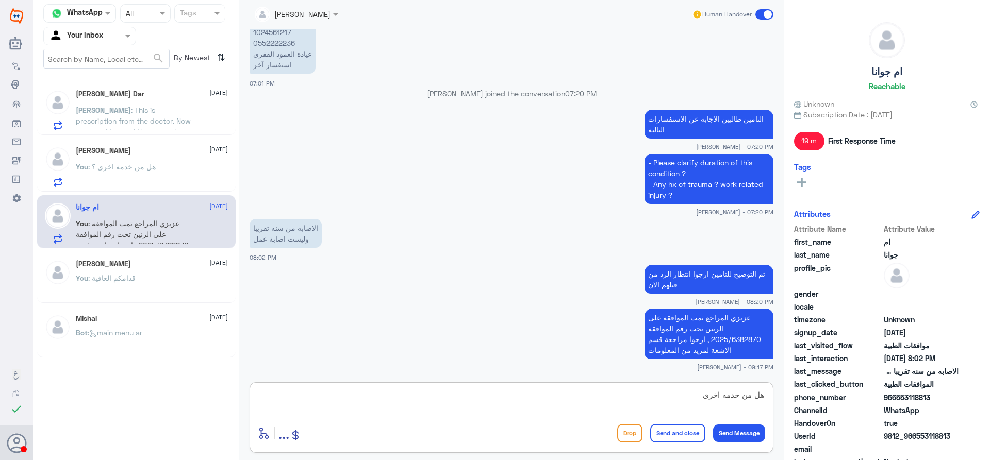
type textarea "هل من خدمه اخرى ؟"
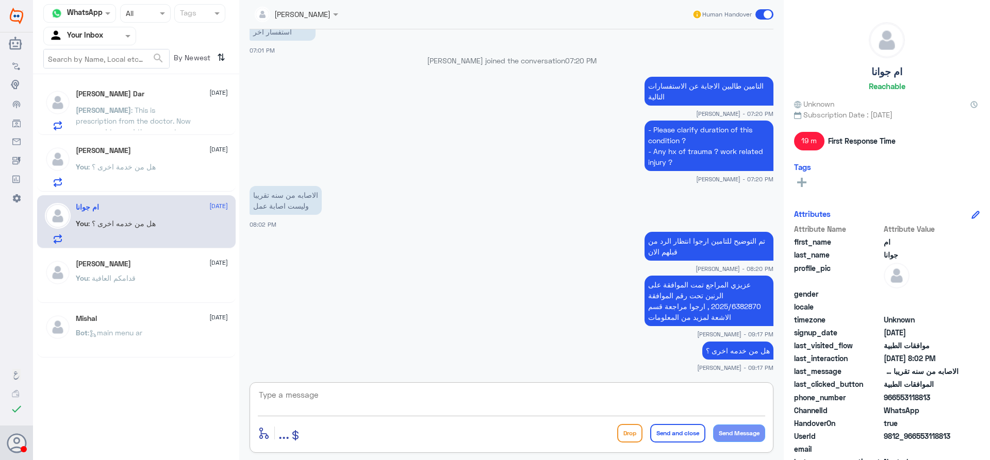
click at [179, 167] on div "You : هل من خدمة اخرى ؟" at bounding box center [152, 175] width 152 height 23
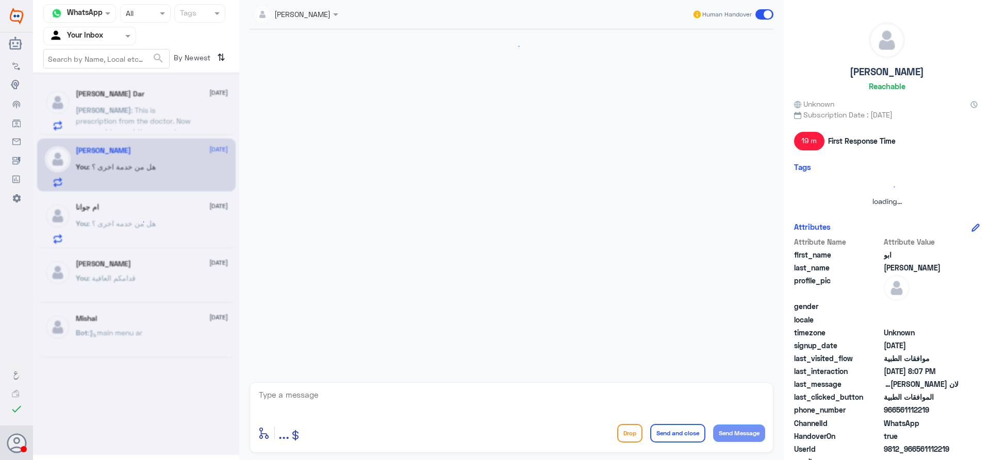
scroll to position [596, 0]
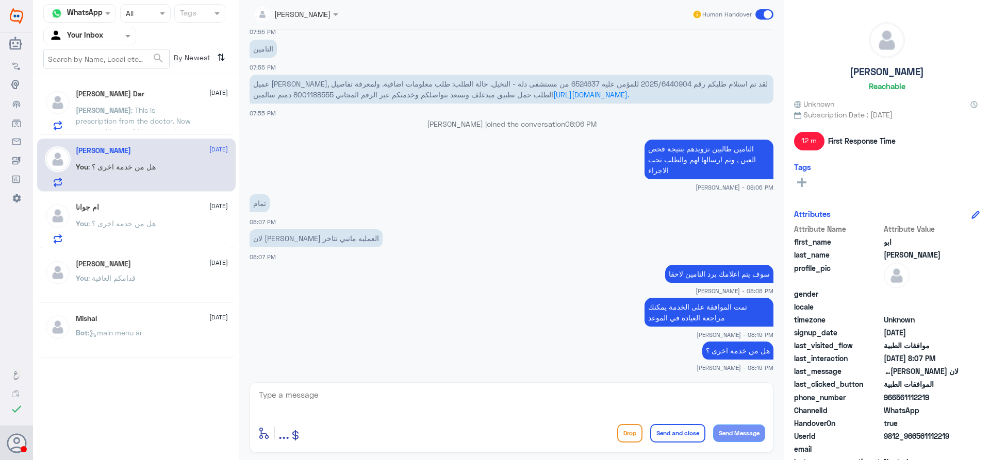
click at [459, 390] on textarea at bounding box center [511, 400] width 507 height 25
type textarea "قدامكم العافية"
click at [660, 433] on button "Send and close" at bounding box center [677, 433] width 55 height 19
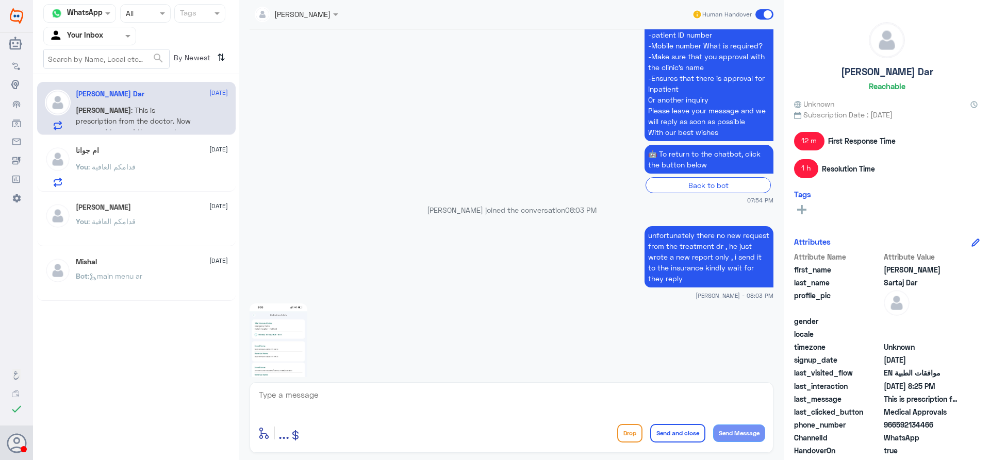
scroll to position [810, 0]
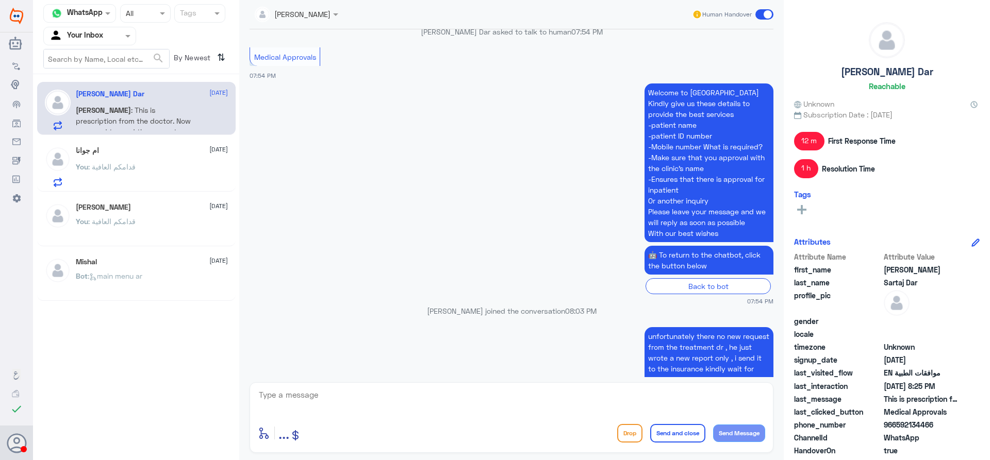
click at [123, 147] on div "ام جوانا 25 August" at bounding box center [152, 150] width 152 height 9
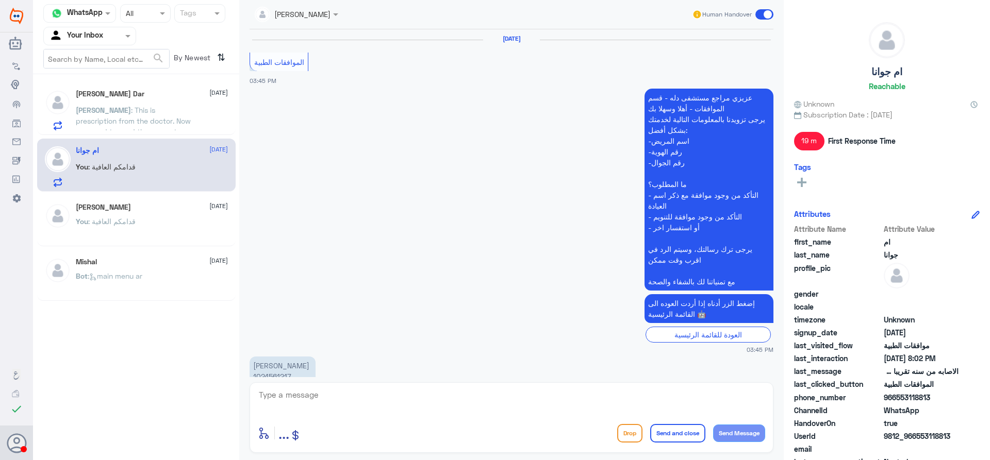
scroll to position [1024, 0]
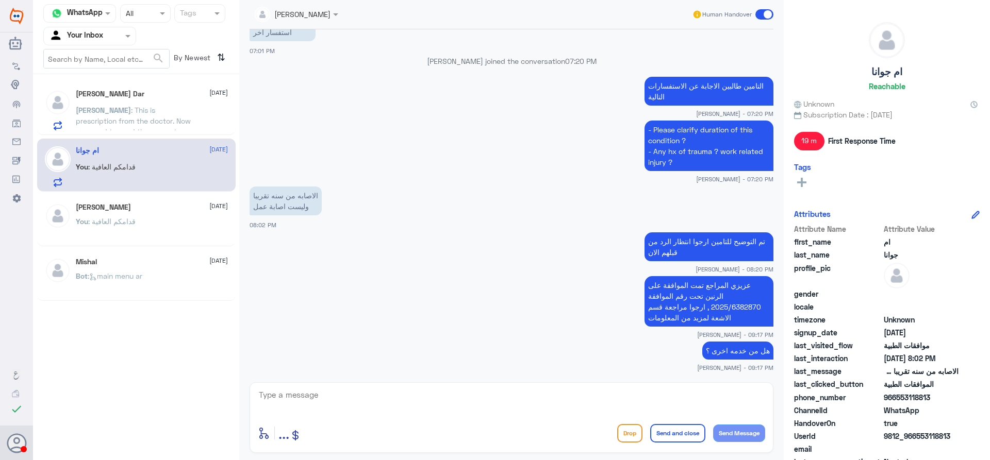
click at [123, 215] on div "Nada Abdullah 13 August You : قدامكم العافية" at bounding box center [152, 222] width 152 height 39
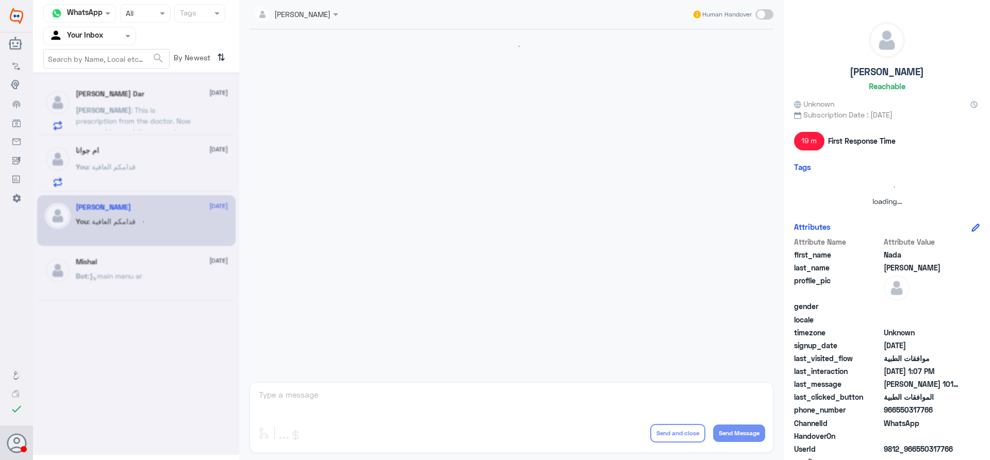
scroll to position [465, 0]
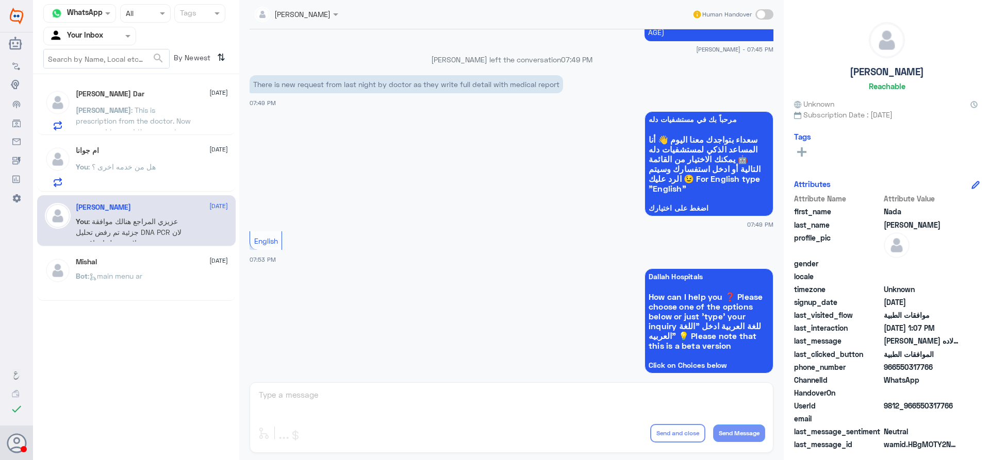
scroll to position [449, 0]
click at [155, 167] on span ": هل من خدمه اخرى ؟" at bounding box center [122, 166] width 68 height 9
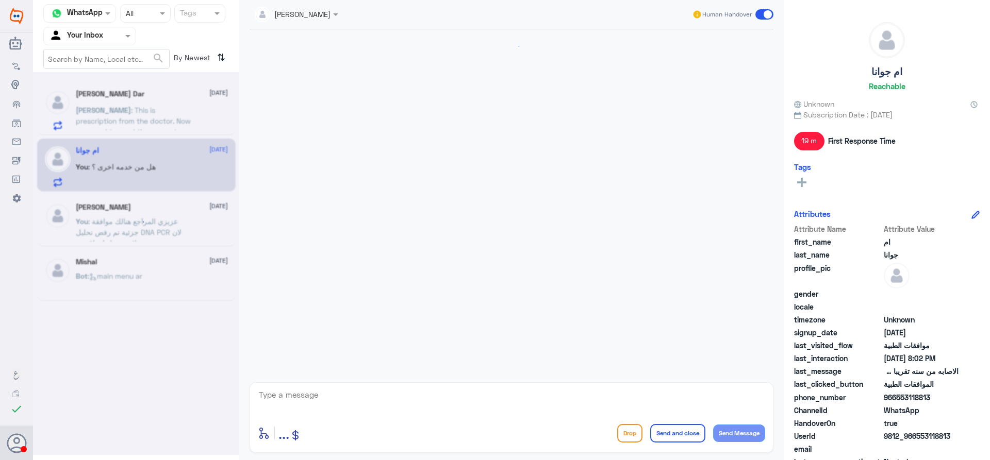
scroll to position [1024, 0]
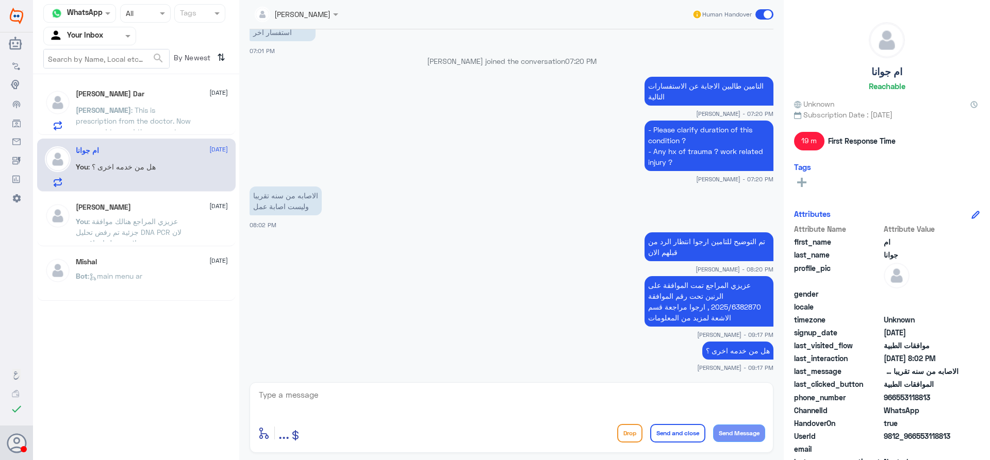
click at [163, 107] on span ": This is prescription from the doctor. Now you need to send the request" at bounding box center [133, 121] width 115 height 30
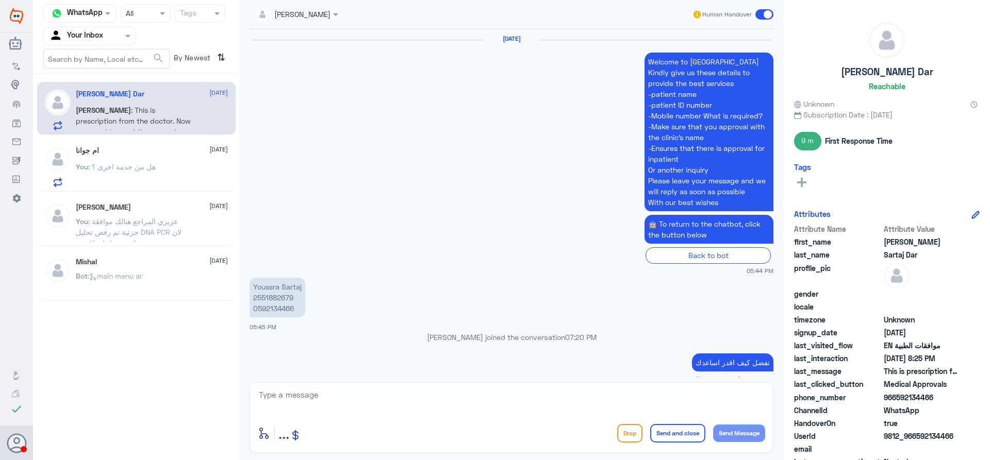
scroll to position [1016, 0]
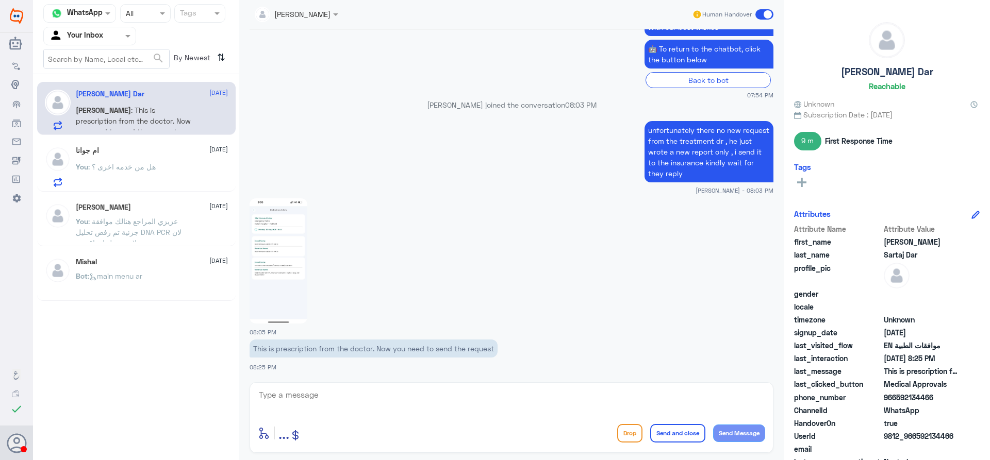
click at [125, 231] on span ": عزيزي المراجع هنالك موافقة جزئية تم رفض تحليل DNA PCR لان لايوجد عليها تعاقد …" at bounding box center [132, 248] width 113 height 63
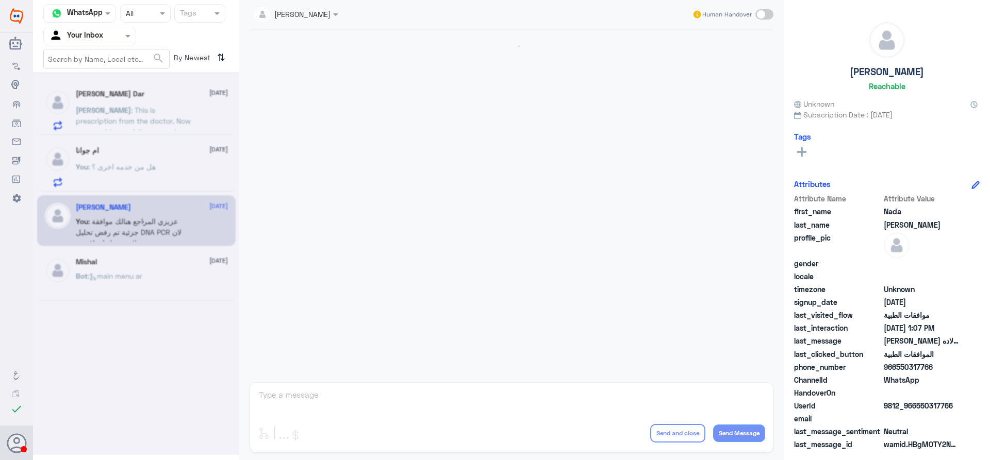
scroll to position [465, 0]
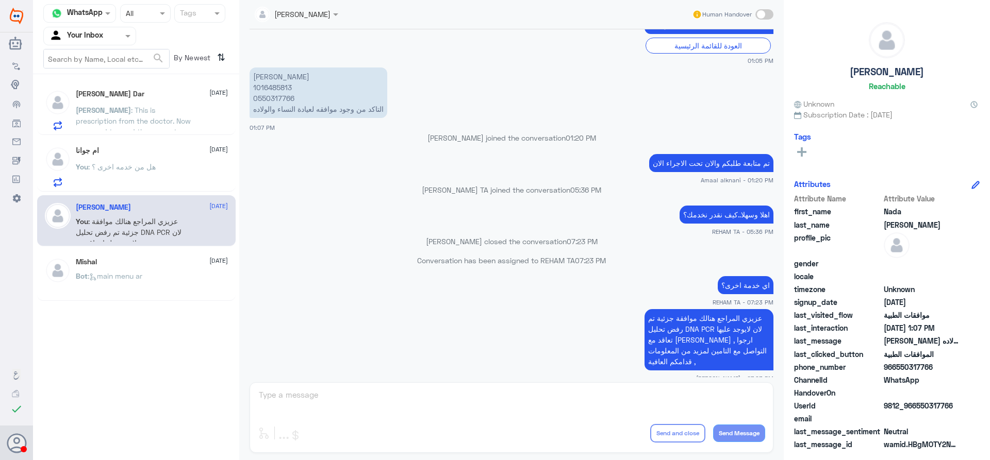
click at [128, 172] on p "You : هل من خدمه اخرى ؟" at bounding box center [116, 174] width 80 height 26
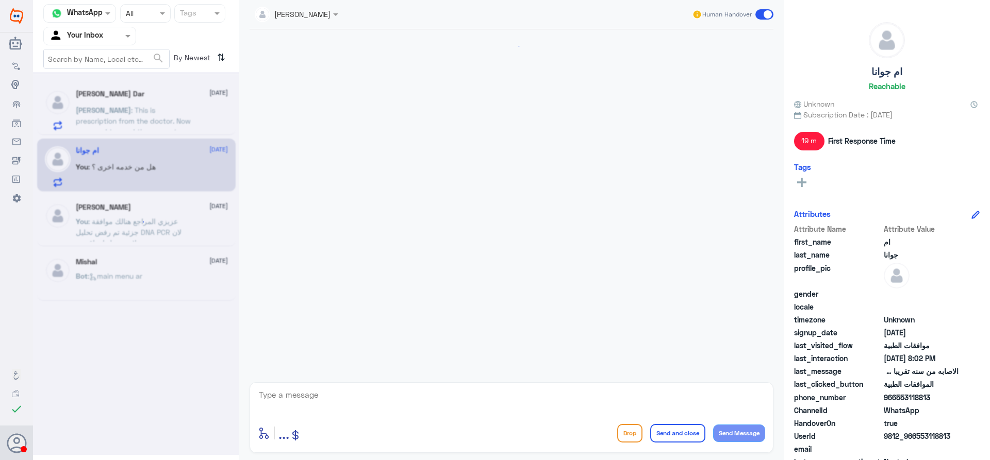
scroll to position [1024, 0]
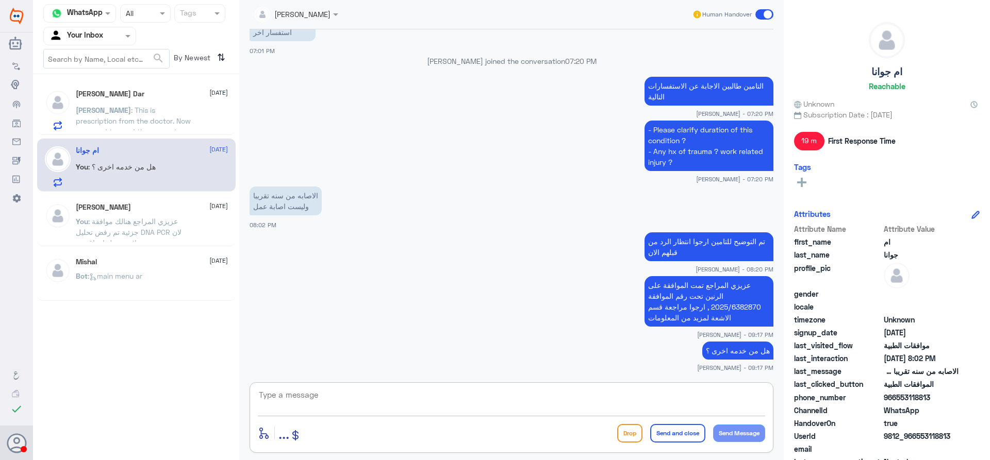
click at [476, 399] on textarea at bounding box center [511, 400] width 507 height 25
type textarea "قدامكم العافية"
click at [656, 431] on button "Send and close" at bounding box center [677, 433] width 55 height 19
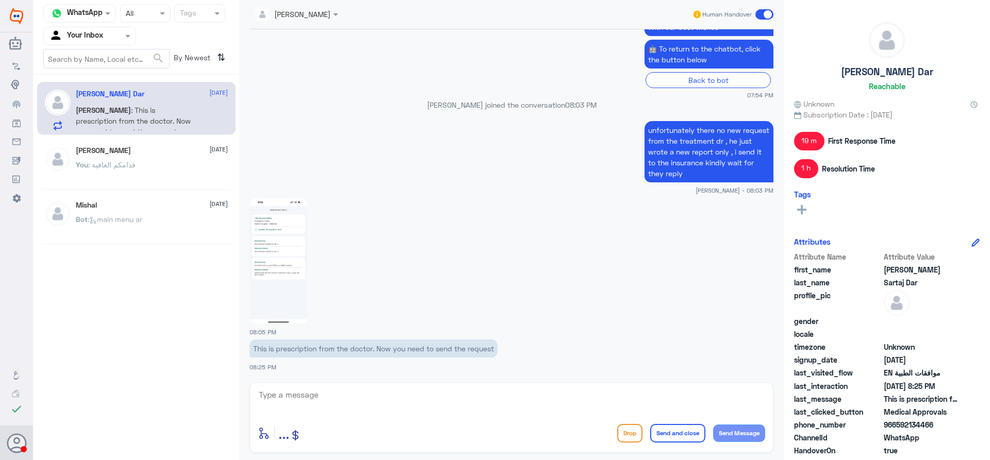
scroll to position [1016, 0]
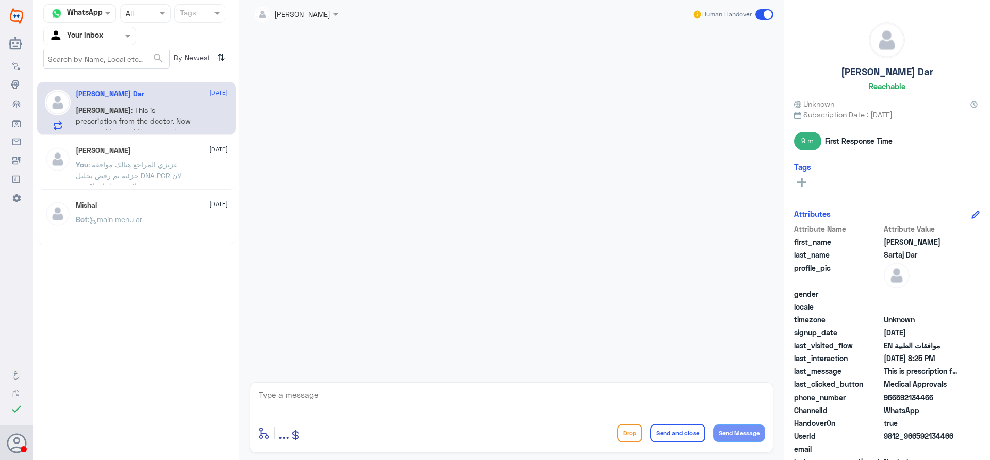
click at [121, 40] on div at bounding box center [90, 36] width 92 height 12
click at [103, 119] on div "Your Team" at bounding box center [89, 129] width 93 height 24
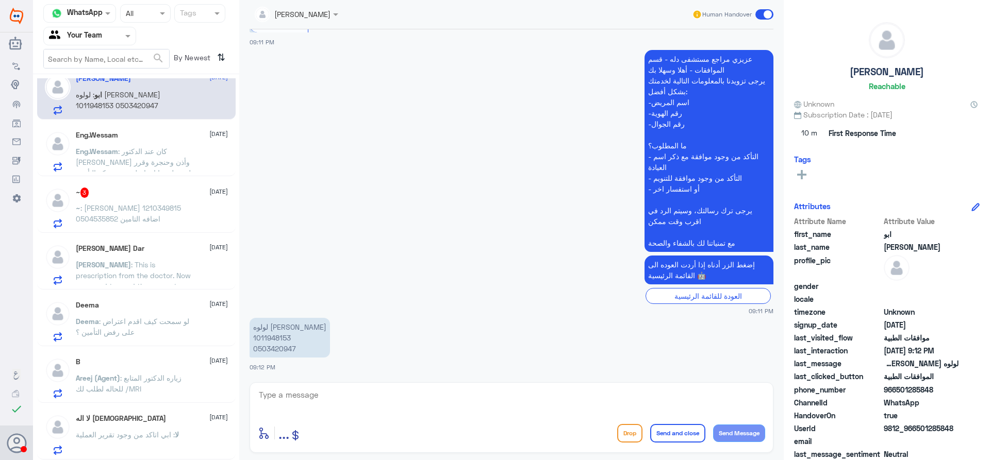
scroll to position [15, 0]
click at [190, 258] on div "[PERSON_NAME] Dar [DATE][PERSON_NAME] : This is prescription from the doctor. N…" at bounding box center [152, 264] width 152 height 41
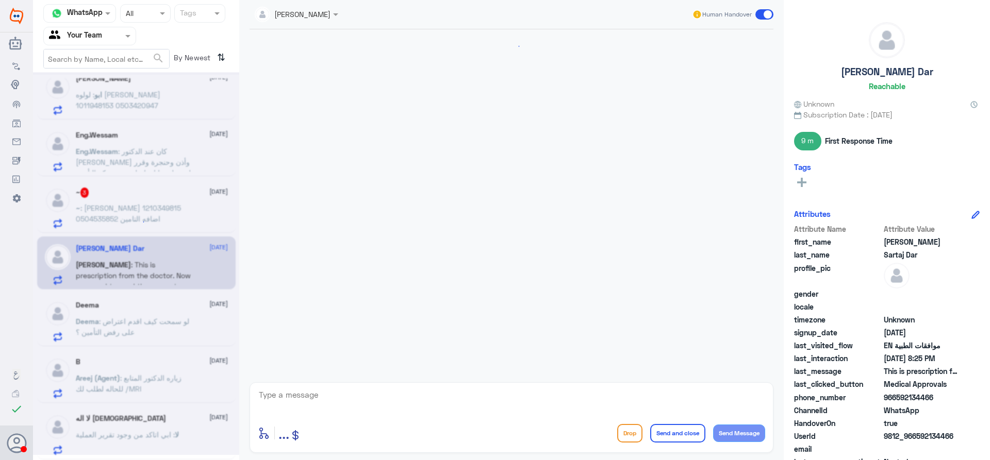
scroll to position [1016, 0]
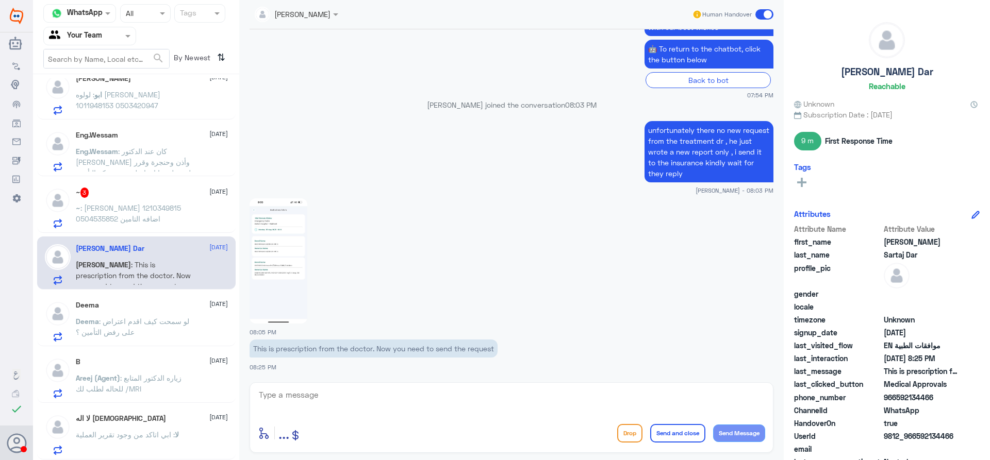
click at [177, 215] on span ": [PERSON_NAME] 1210349815 0504535852 اضافه التامين" at bounding box center [128, 214] width 105 height 20
